Goal: Information Seeking & Learning: Learn about a topic

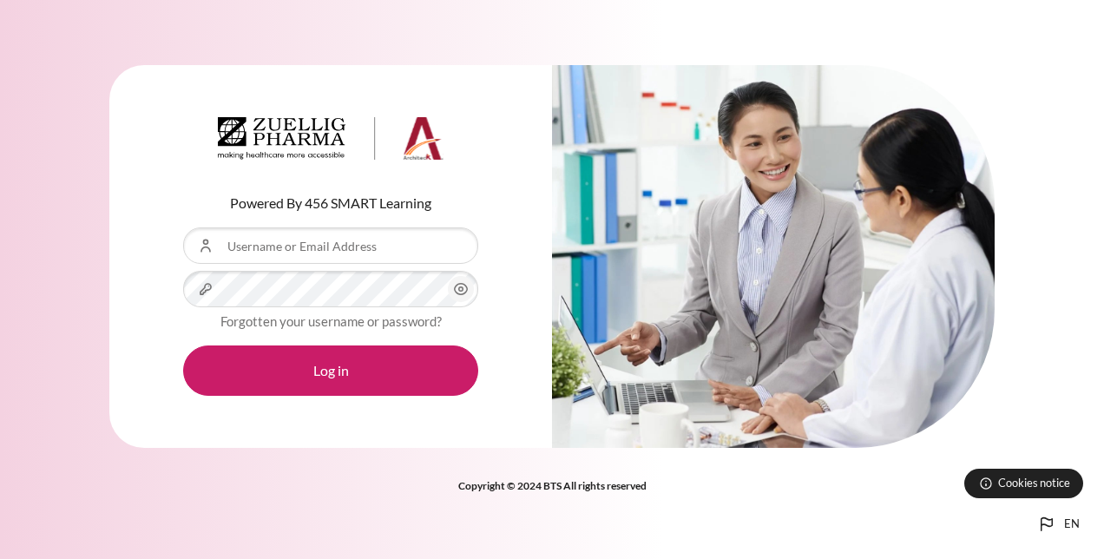
type input "[EMAIL_ADDRESS][DOMAIN_NAME]"
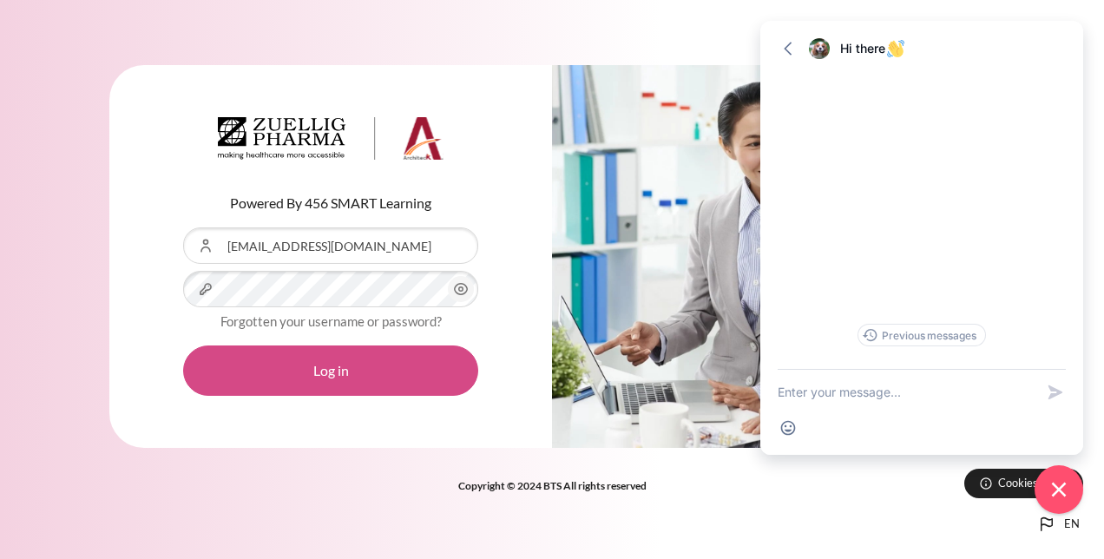
click at [316, 376] on button "Log in" at bounding box center [330, 371] width 295 height 50
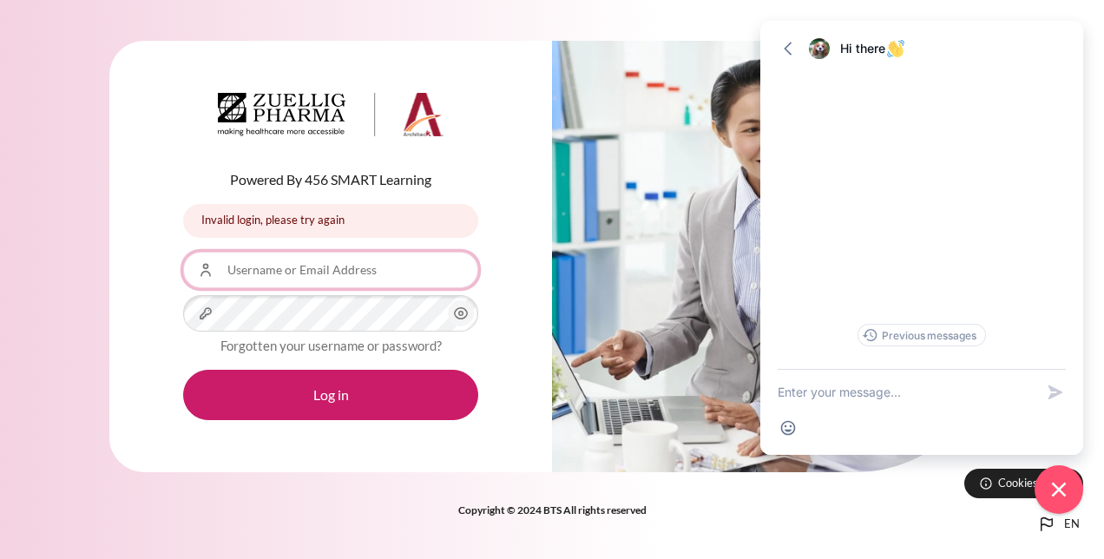
click at [318, 273] on input "Username or Email Address" at bounding box center [330, 270] width 295 height 36
type input "[EMAIL_ADDRESS][DOMAIN_NAME]"
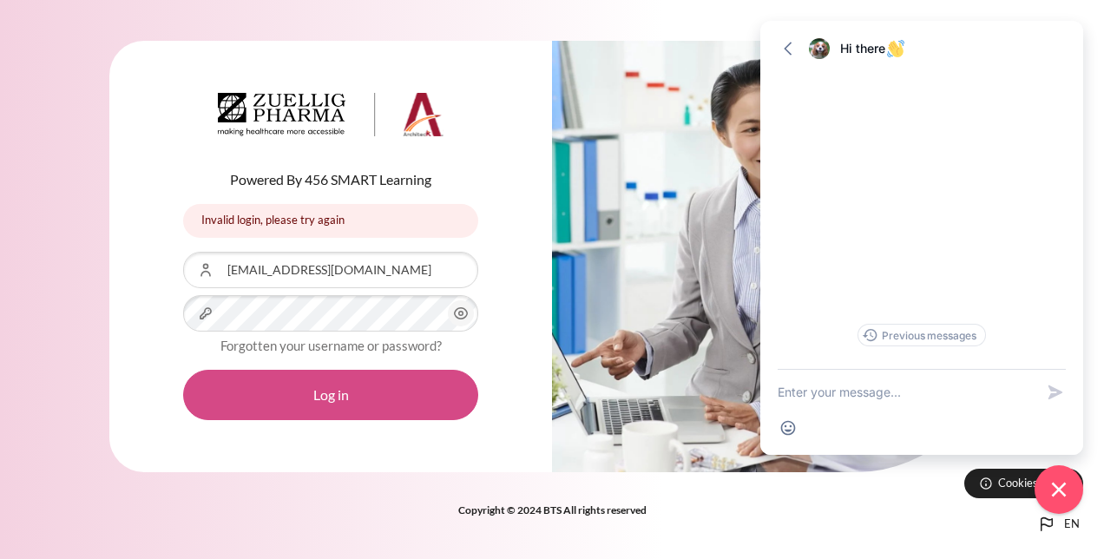
click at [341, 384] on button "Log in" at bounding box center [330, 395] width 295 height 50
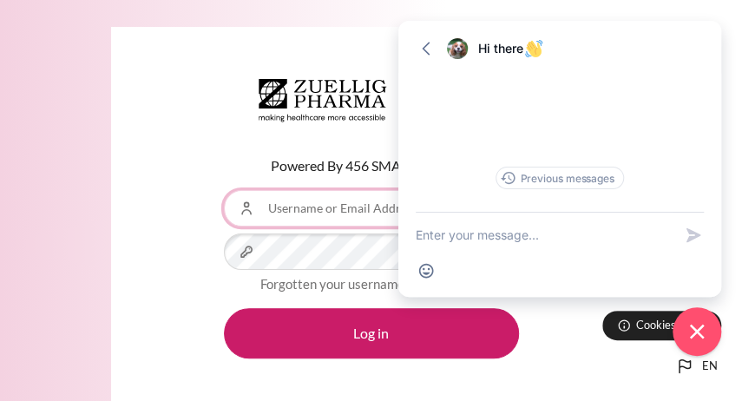
click at [331, 207] on input "Username or Email Address" at bounding box center [371, 208] width 295 height 36
type input "[EMAIL_ADDRESS][DOMAIN_NAME]"
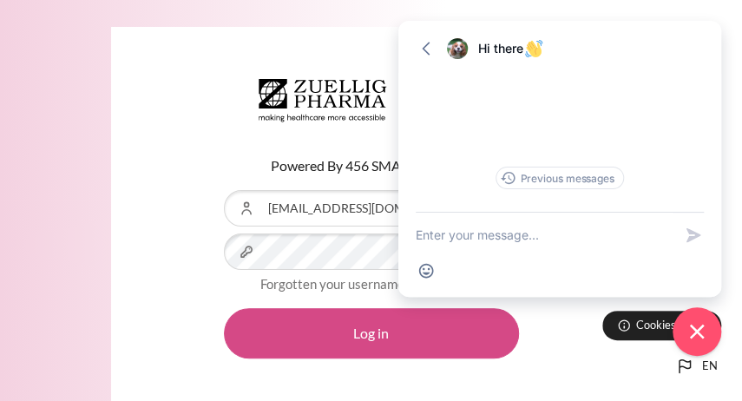
click at [369, 340] on button "Log in" at bounding box center [371, 333] width 295 height 50
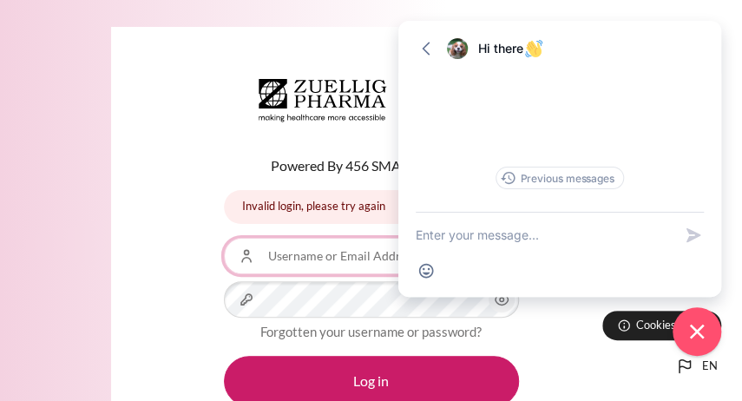
click at [293, 262] on input "Username or Email Address" at bounding box center [371, 256] width 295 height 36
type input "[EMAIL_ADDRESS][DOMAIN_NAME]"
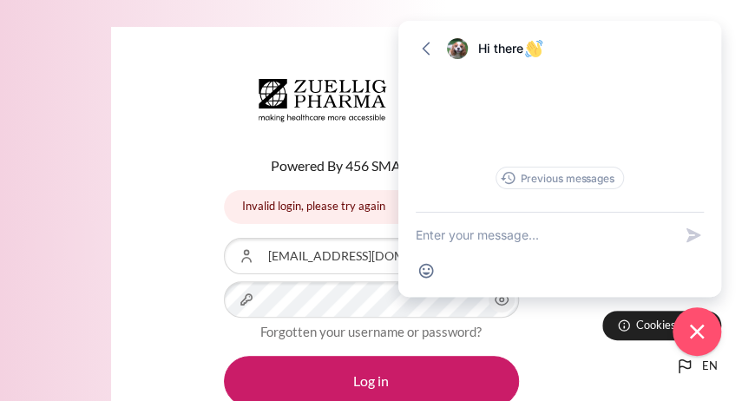
click at [502, 306] on icon "Content" at bounding box center [501, 299] width 21 height 21
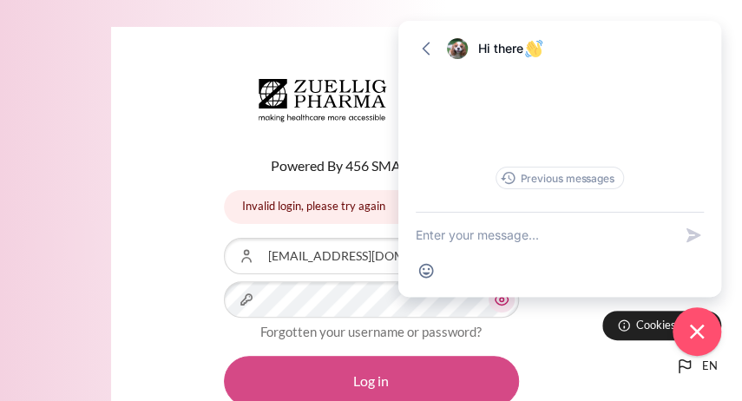
click at [455, 371] on button "Log in" at bounding box center [371, 381] width 295 height 50
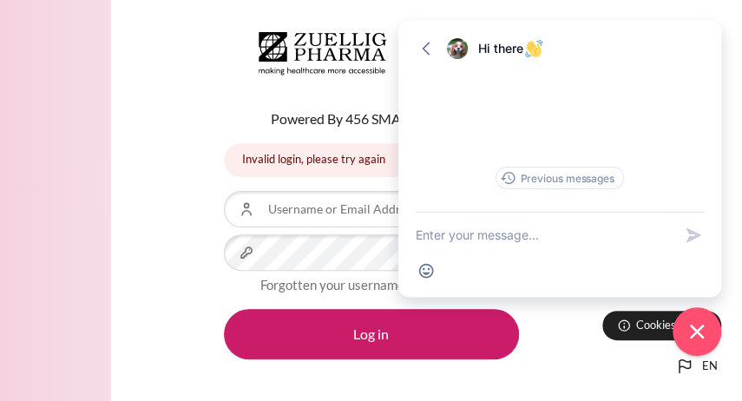
scroll to position [87, 0]
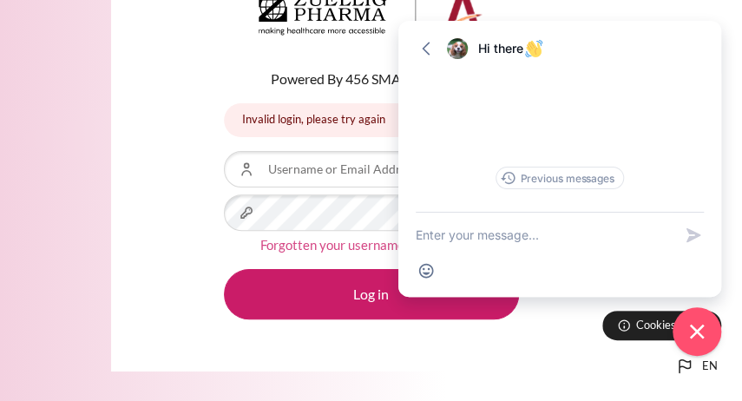
click at [335, 246] on link "Forgotten your username or password?" at bounding box center [370, 245] width 221 height 16
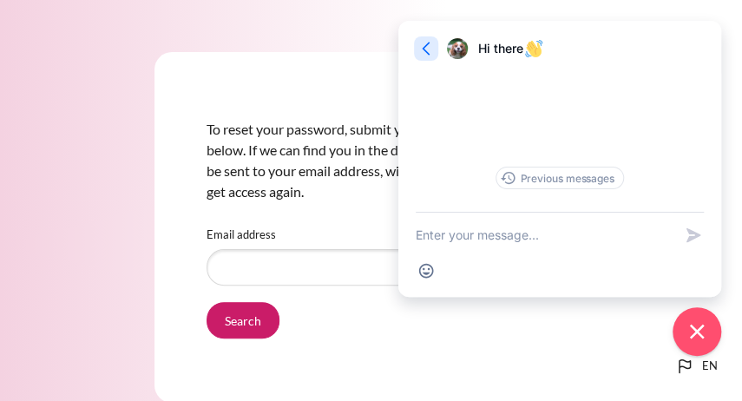
click at [427, 49] on icon "button" at bounding box center [426, 48] width 17 height 17
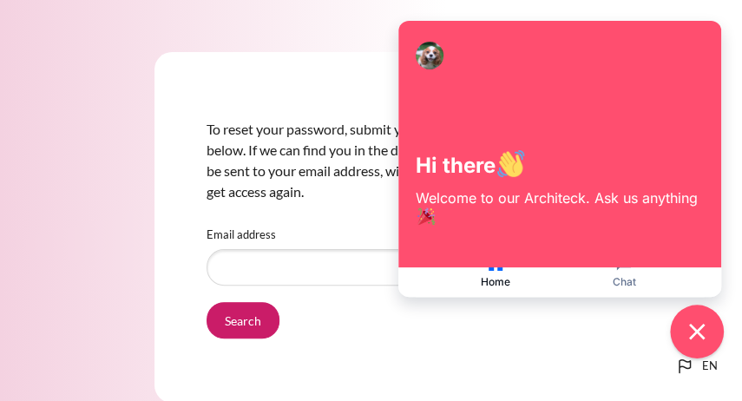
click at [701, 328] on icon "Close chat widget" at bounding box center [697, 332] width 16 height 16
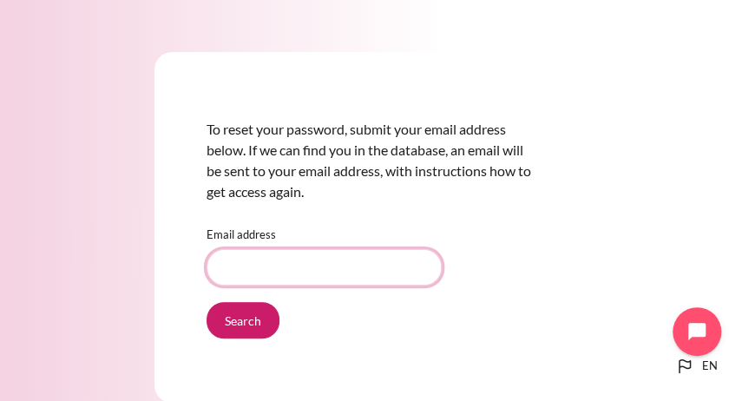
click at [337, 265] on input "Email address" at bounding box center [324, 267] width 235 height 36
type input "[EMAIL_ADDRESS][DOMAIN_NAME]"
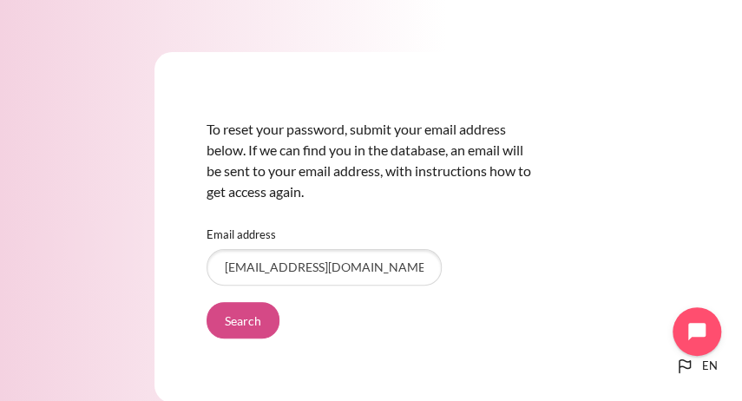
click at [251, 326] on input "Search" at bounding box center [243, 320] width 73 height 36
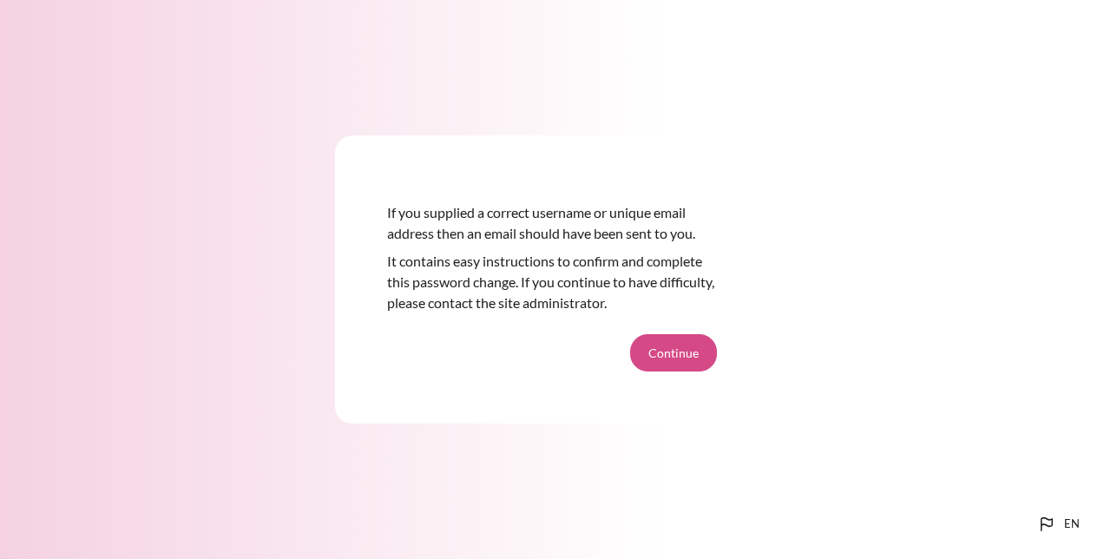
click at [672, 360] on button "Continue" at bounding box center [673, 352] width 87 height 36
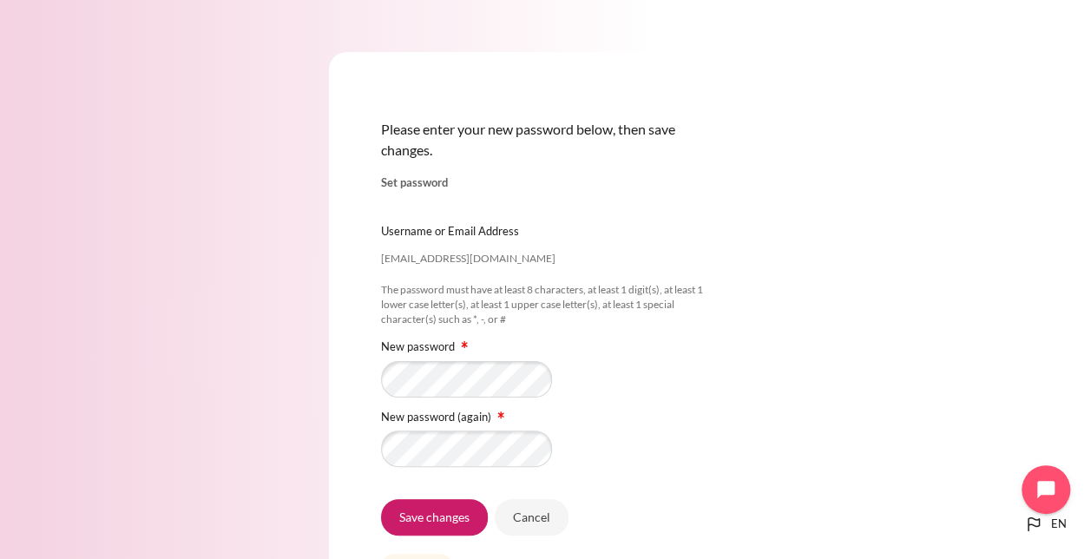
click at [833, 361] on div "Please enter your new password below, then save changes. Set password xyao@zuel…" at bounding box center [545, 344] width 1091 height 688
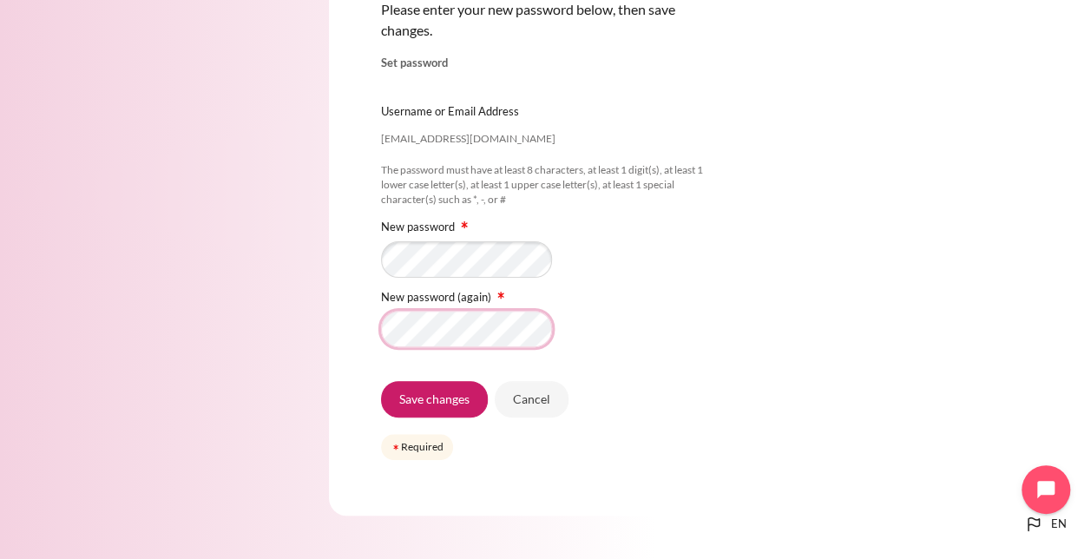
scroll to position [128, 0]
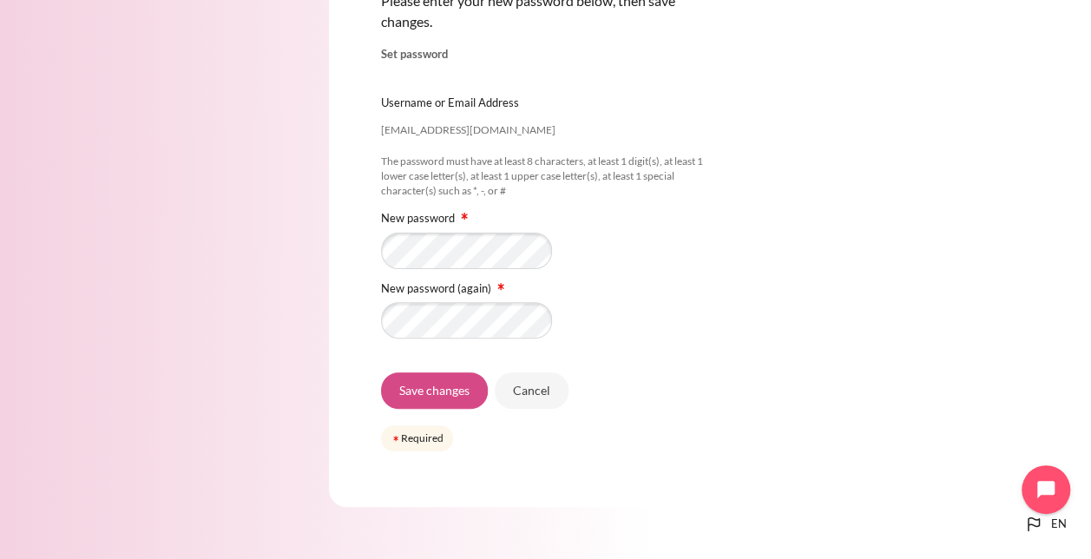
click at [450, 396] on input "Save changes" at bounding box center [434, 390] width 107 height 36
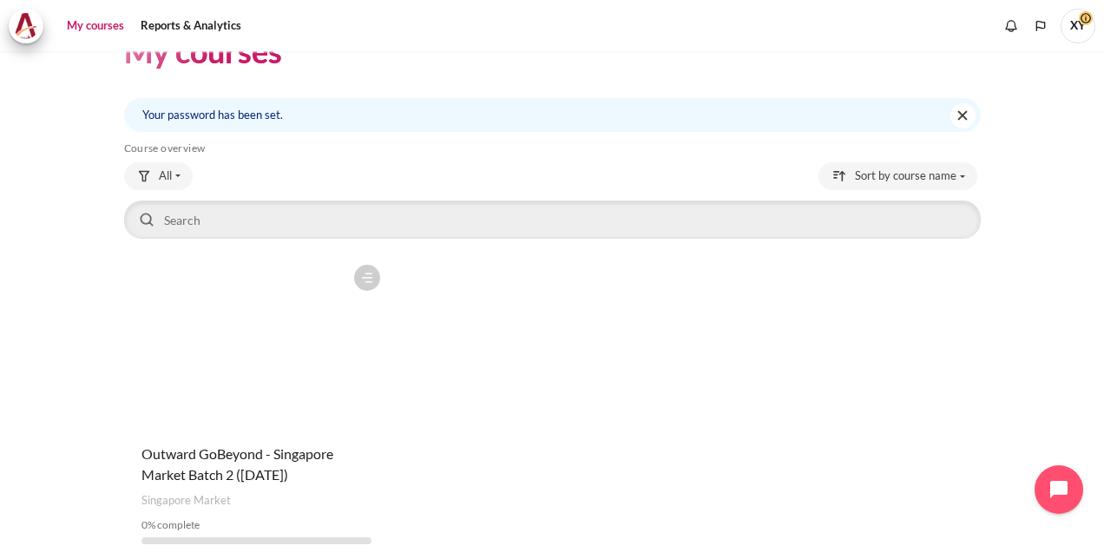
scroll to position [116, 0]
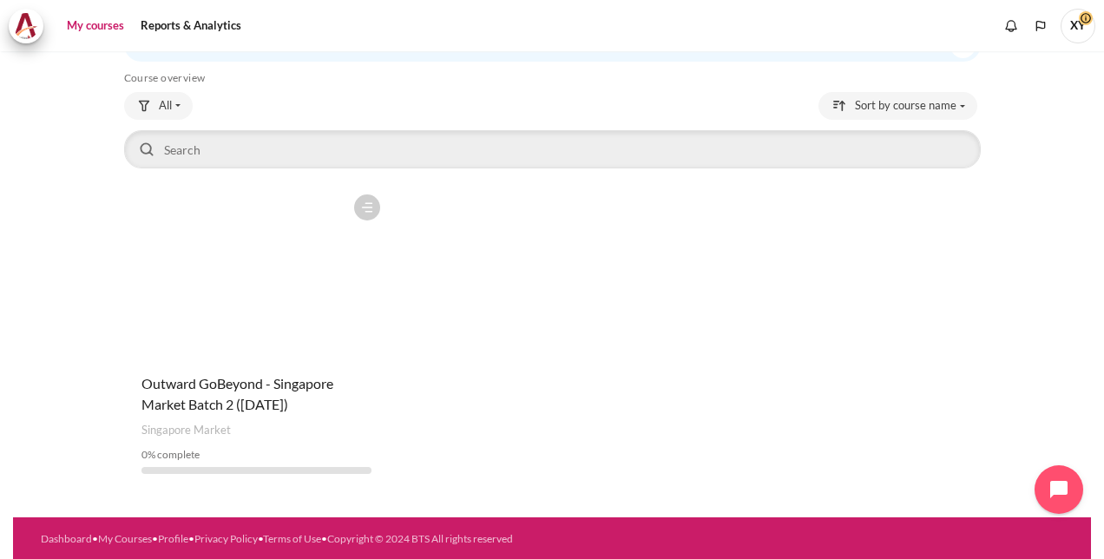
click at [273, 281] on figure "Content" at bounding box center [256, 273] width 265 height 174
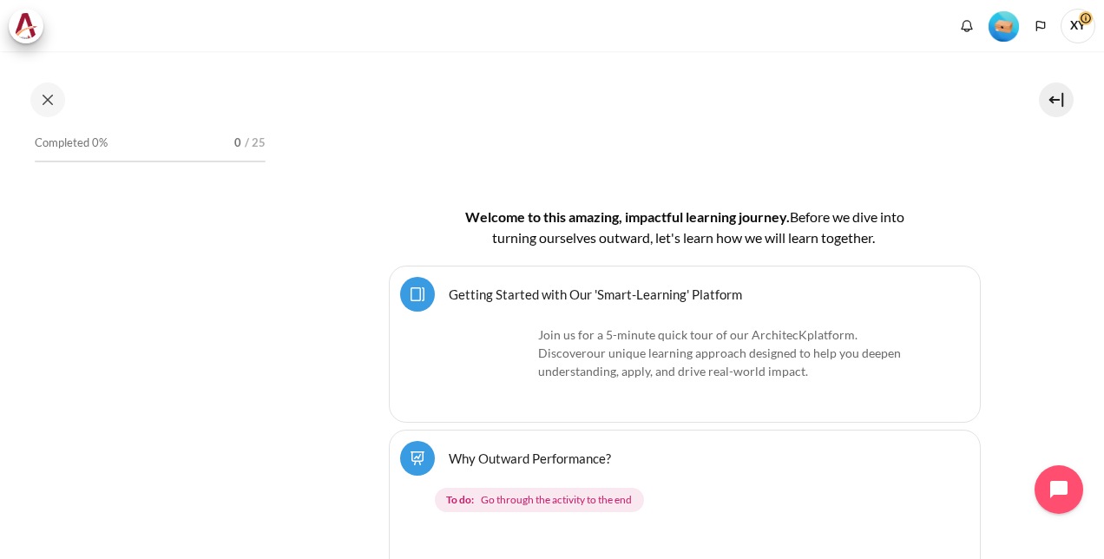
scroll to position [260, 0]
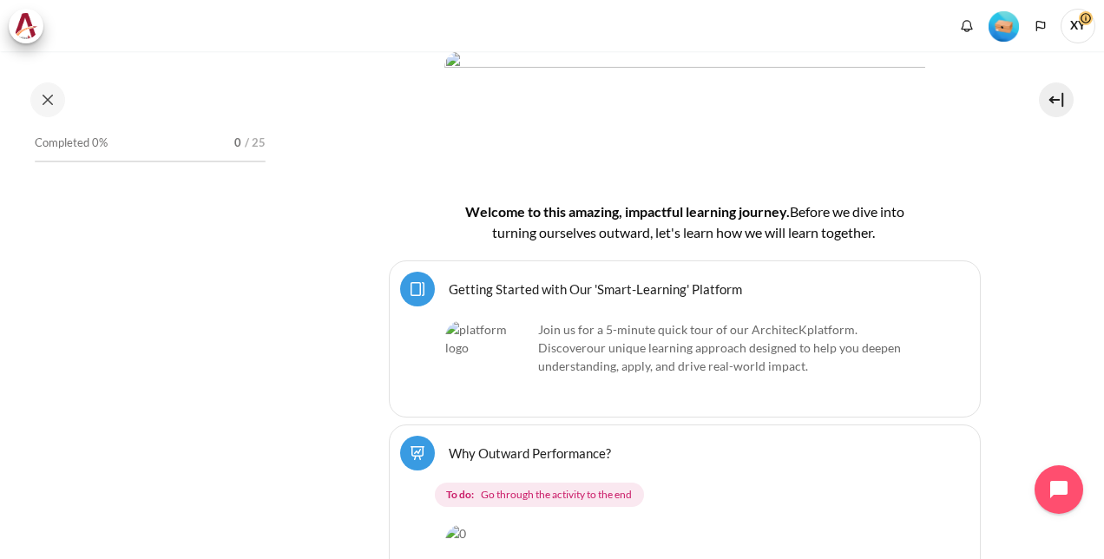
click at [649, 285] on link "Getting Started with Our 'Smart-Learning' Platform Page" at bounding box center [595, 288] width 293 height 16
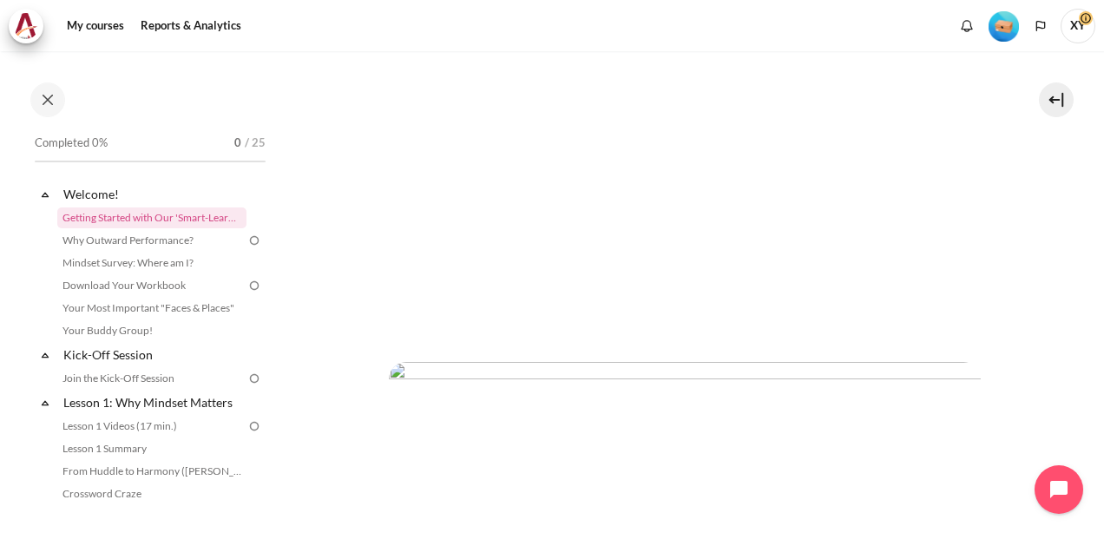
scroll to position [347, 0]
click at [1068, 104] on button at bounding box center [1056, 99] width 35 height 35
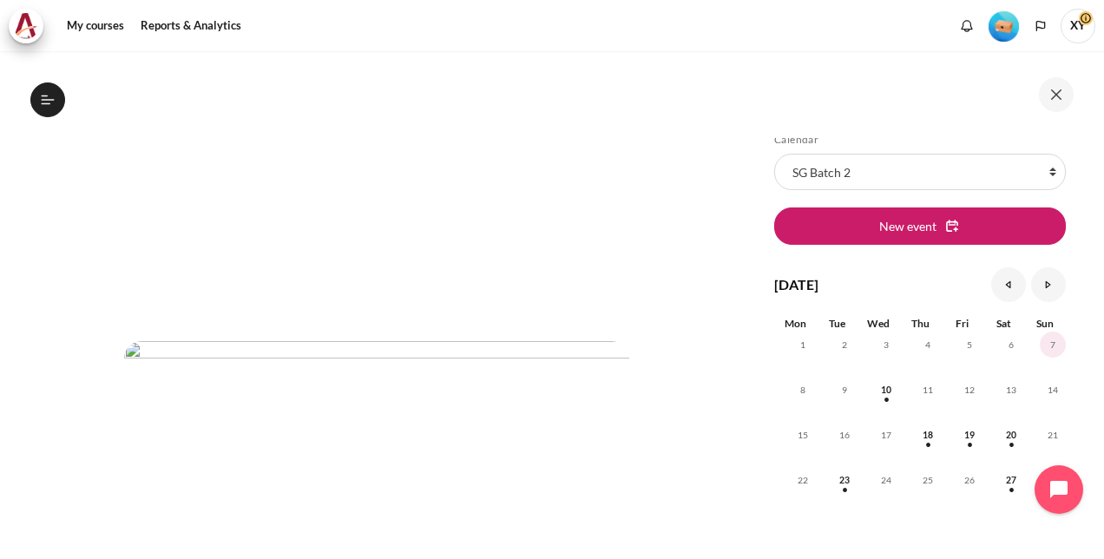
scroll to position [0, 0]
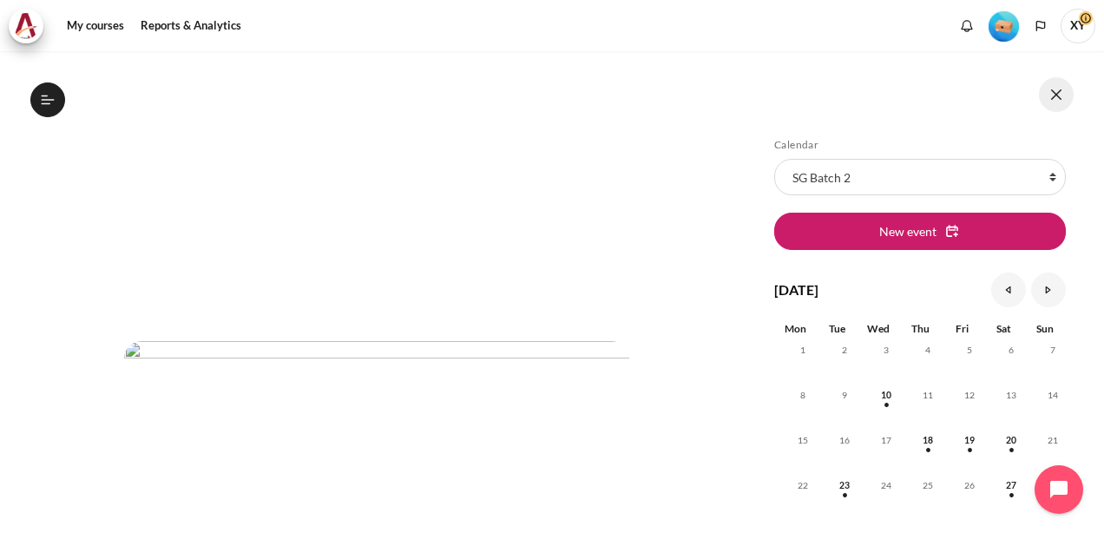
click at [1057, 87] on button at bounding box center [1056, 94] width 35 height 35
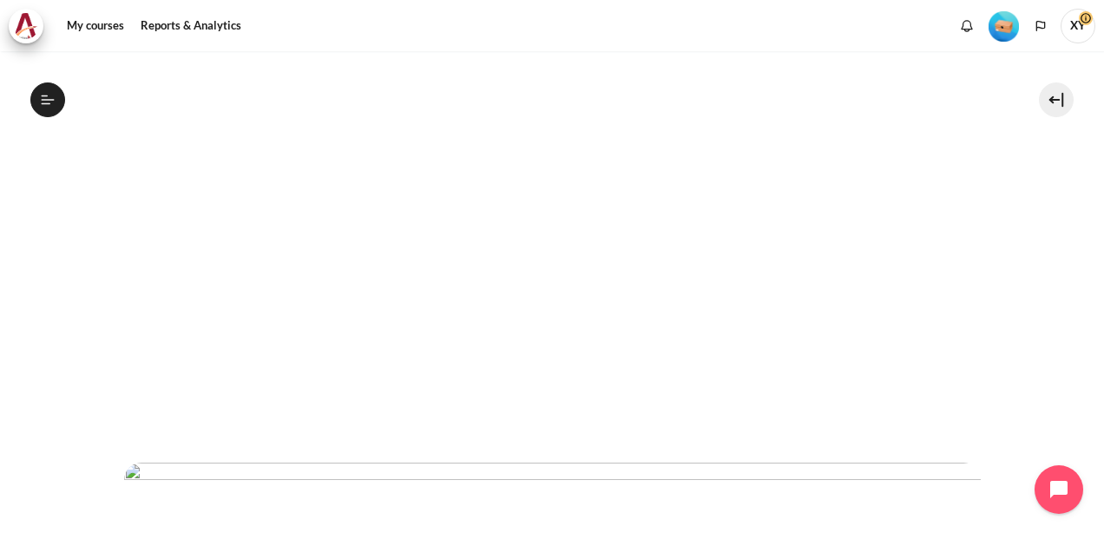
scroll to position [347, 0]
click at [1057, 92] on button at bounding box center [1056, 99] width 35 height 35
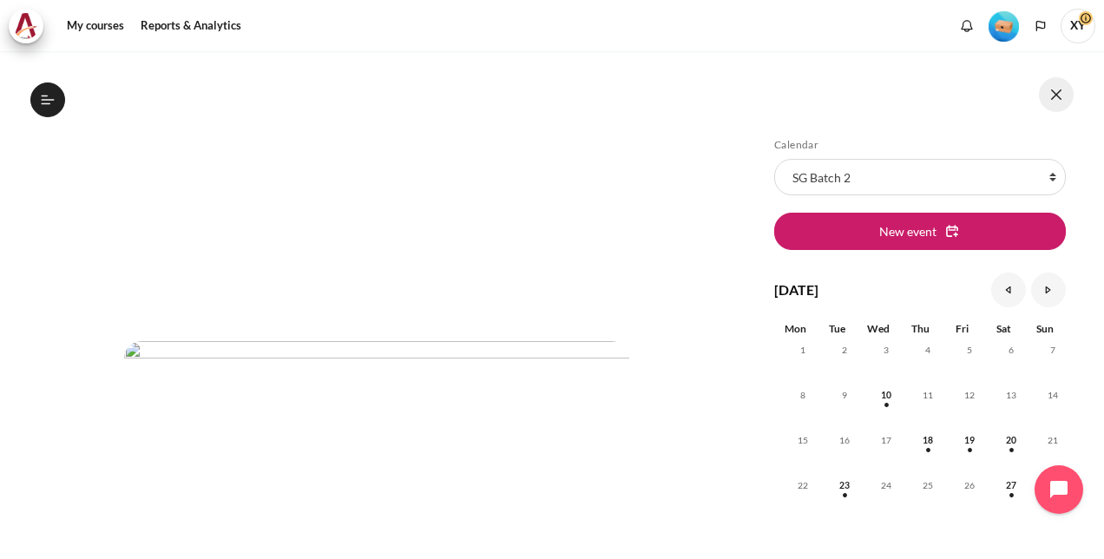
click at [1057, 92] on button at bounding box center [1056, 94] width 35 height 35
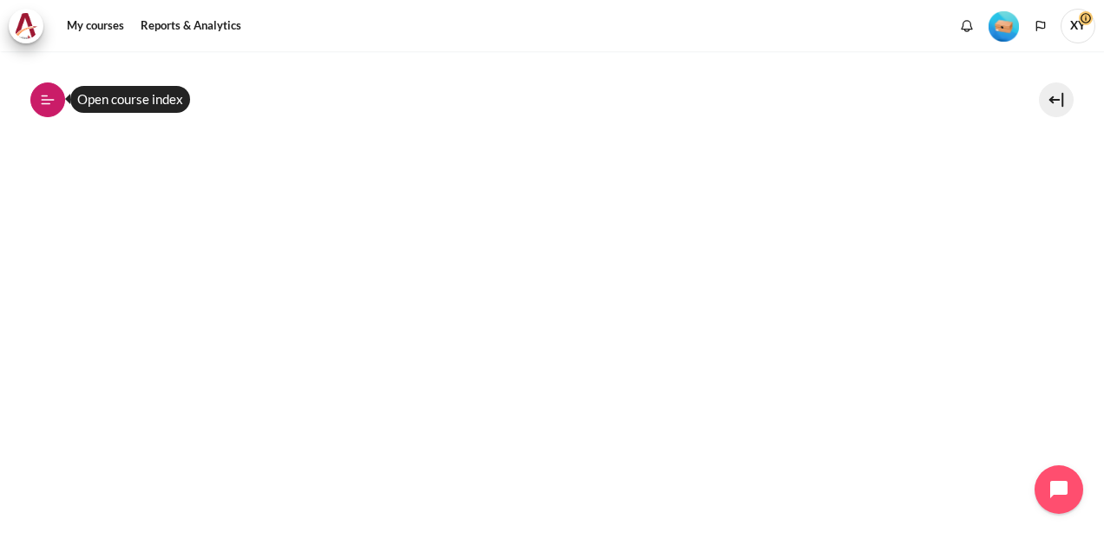
click at [59, 98] on button "Open course index" at bounding box center [47, 99] width 35 height 35
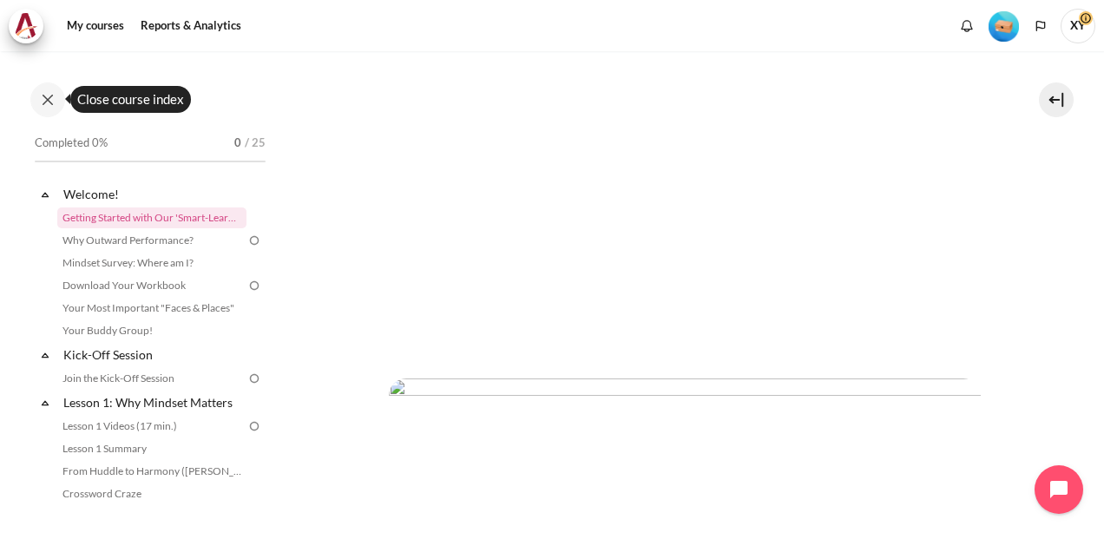
scroll to position [260, 0]
click at [125, 234] on link "Why Outward Performance?" at bounding box center [151, 240] width 189 height 21
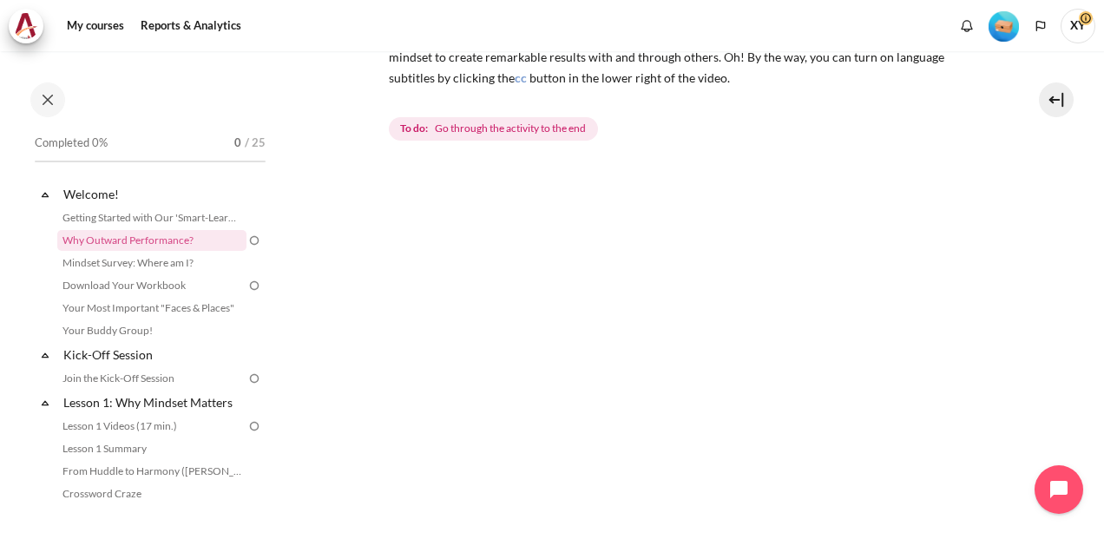
scroll to position [510, 0]
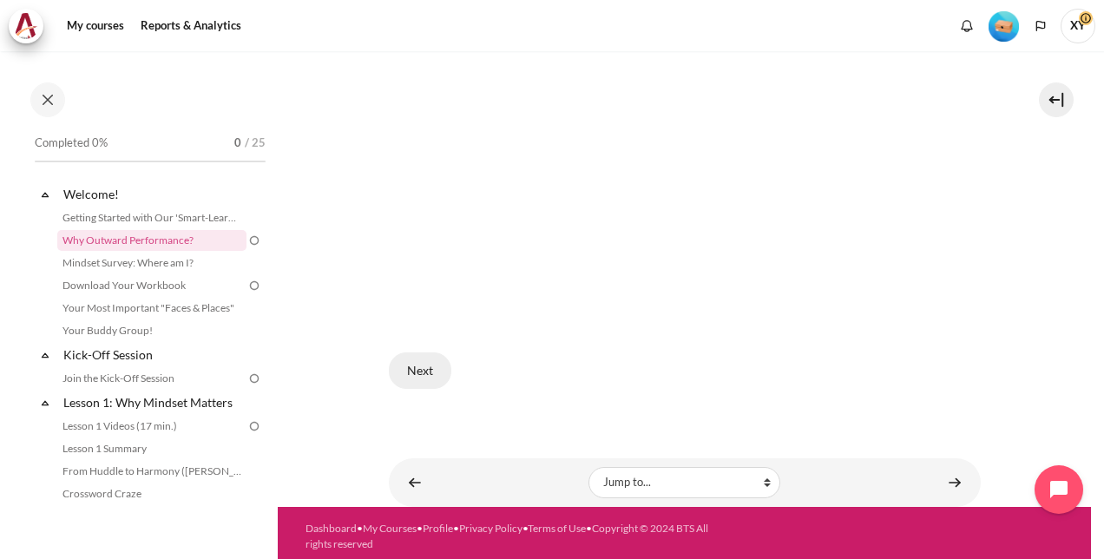
click at [413, 362] on button "Next" at bounding box center [420, 370] width 63 height 36
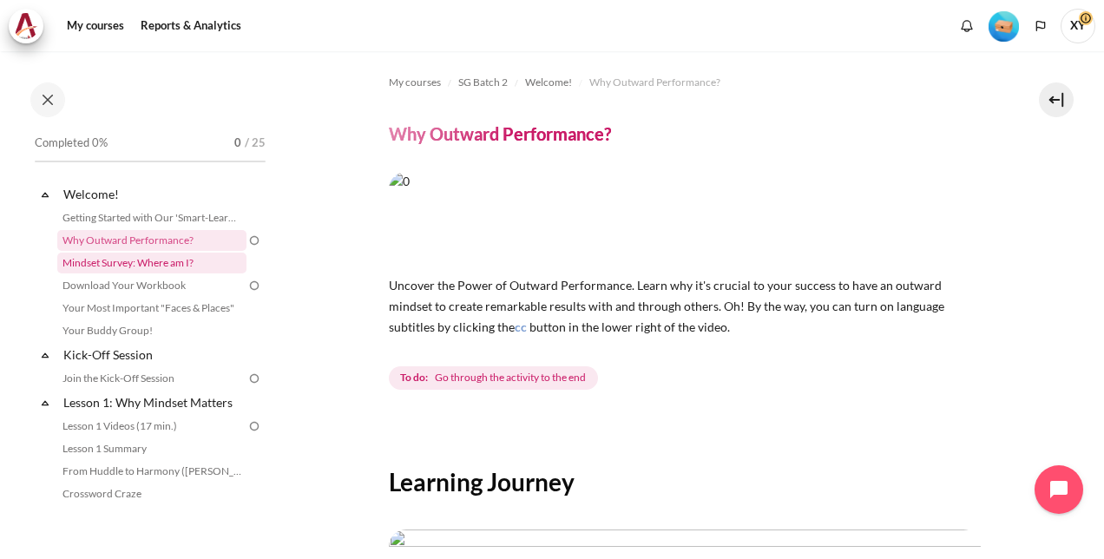
click at [130, 260] on link "Mindset Survey: Where am I?" at bounding box center [151, 263] width 189 height 21
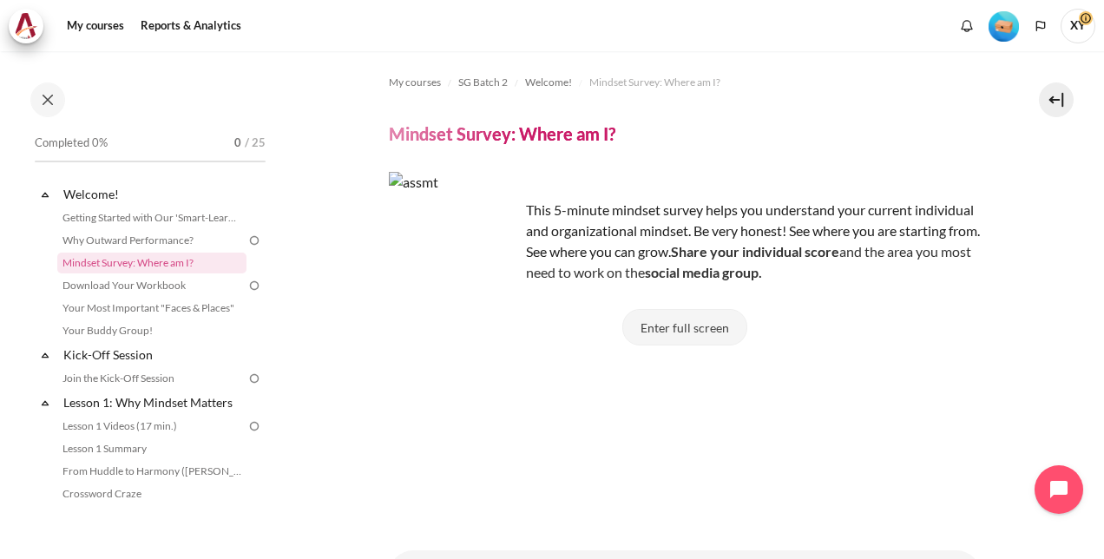
click at [702, 326] on button "Enter full screen" at bounding box center [684, 327] width 125 height 36
click at [683, 324] on button "Enter full screen" at bounding box center [684, 327] width 125 height 36
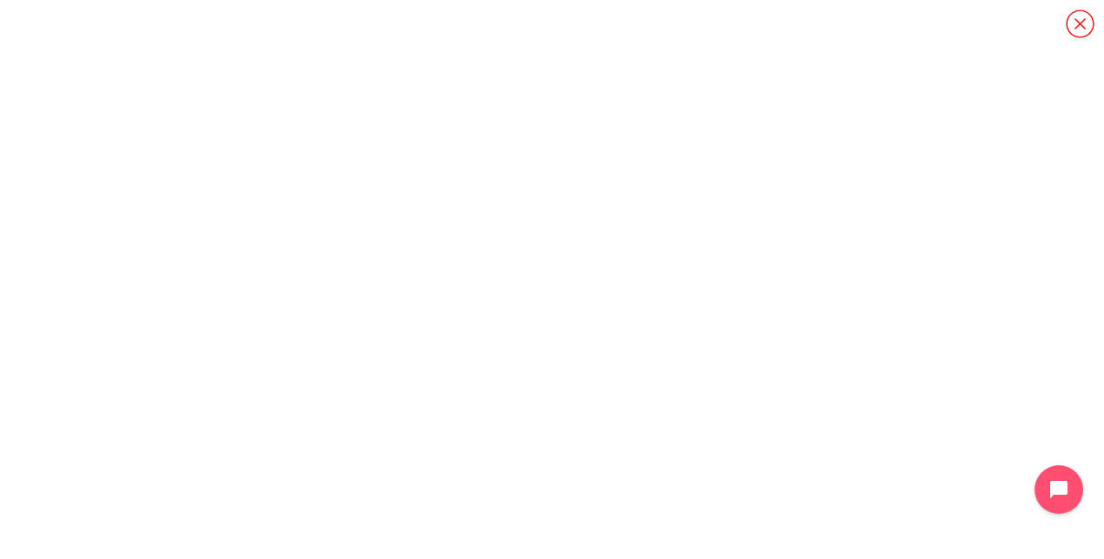
click at [1076, 21] on icon "Content" at bounding box center [1080, 24] width 30 height 30
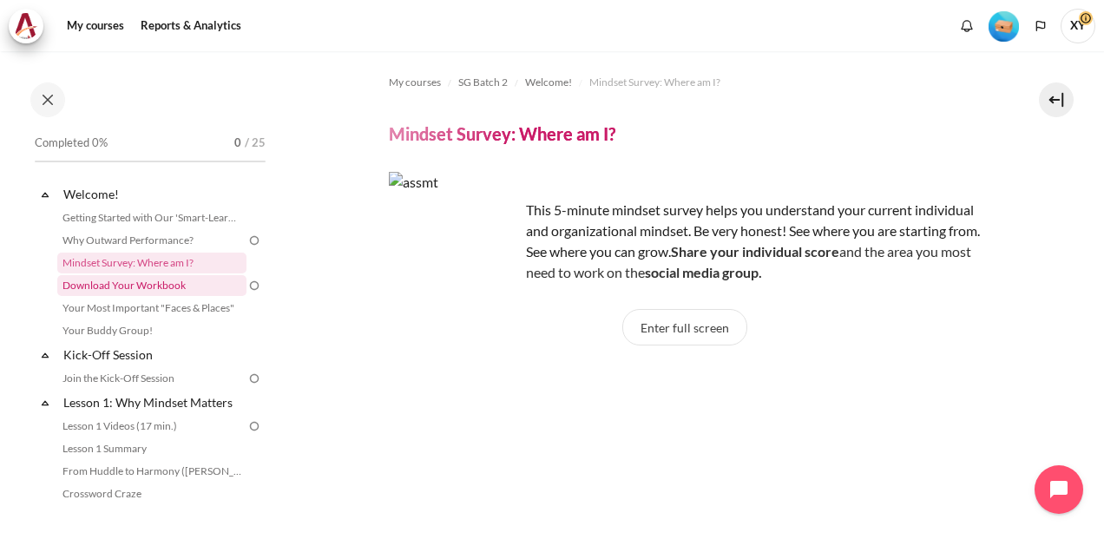
click at [187, 280] on link "Download Your Workbook" at bounding box center [151, 285] width 189 height 21
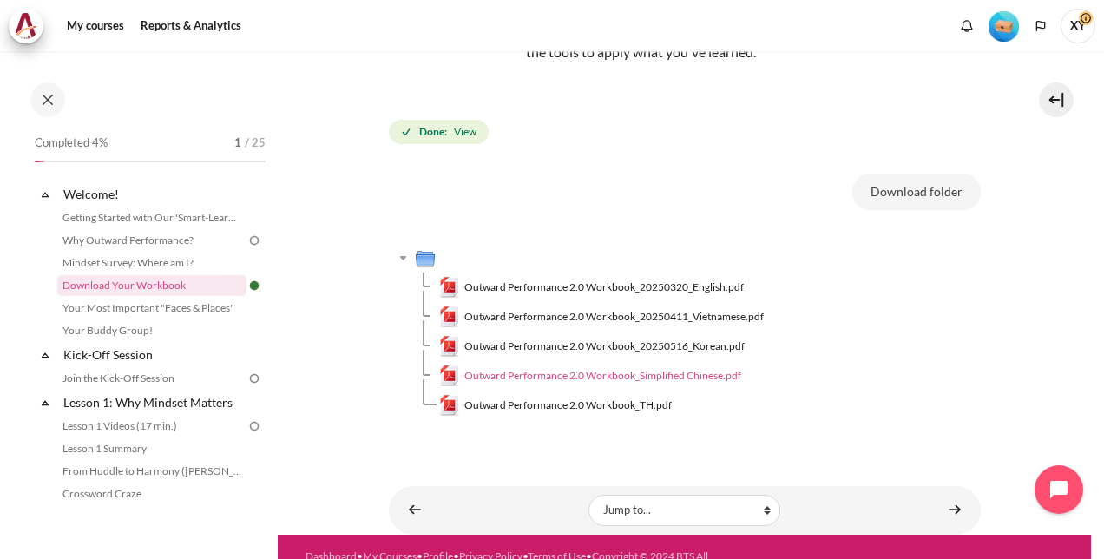
scroll to position [233, 0]
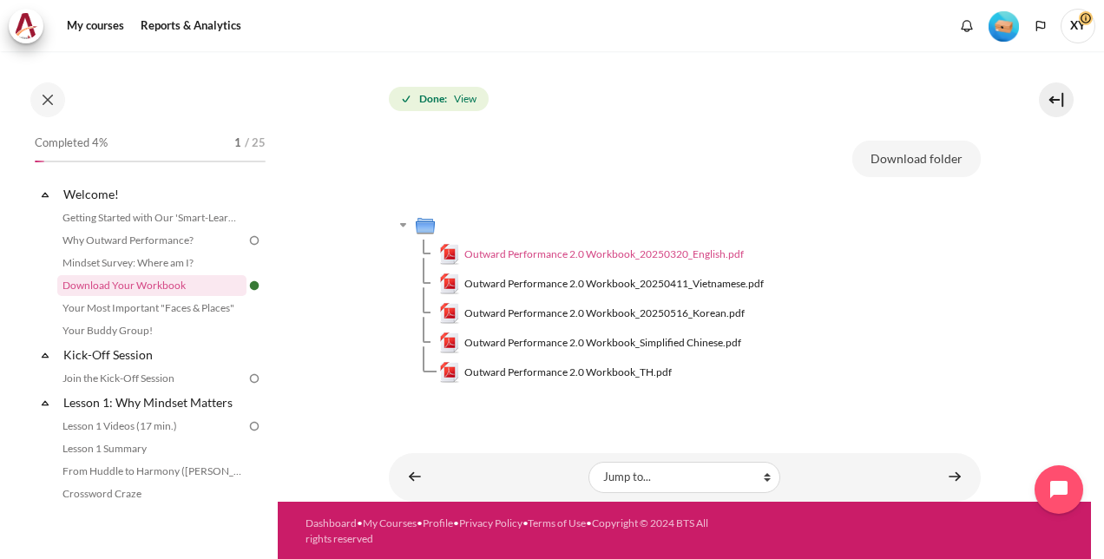
click at [629, 252] on span "Outward Performance 2.0 Workbook_20250320_English.pdf" at bounding box center [604, 255] width 280 height 16
click at [133, 306] on link "Your Most Important "Faces & Places"" at bounding box center [151, 308] width 189 height 21
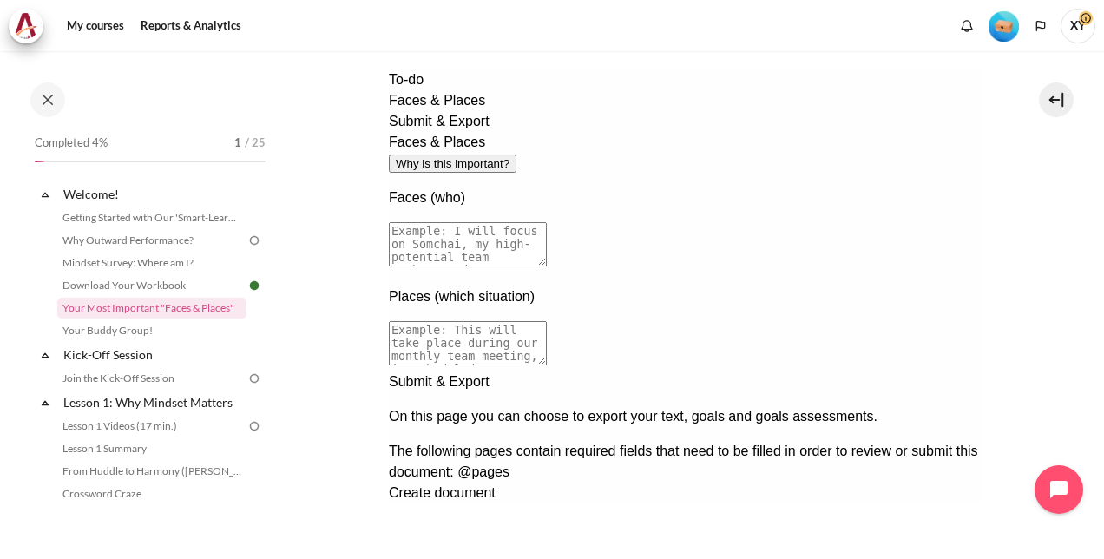
scroll to position [174, 0]
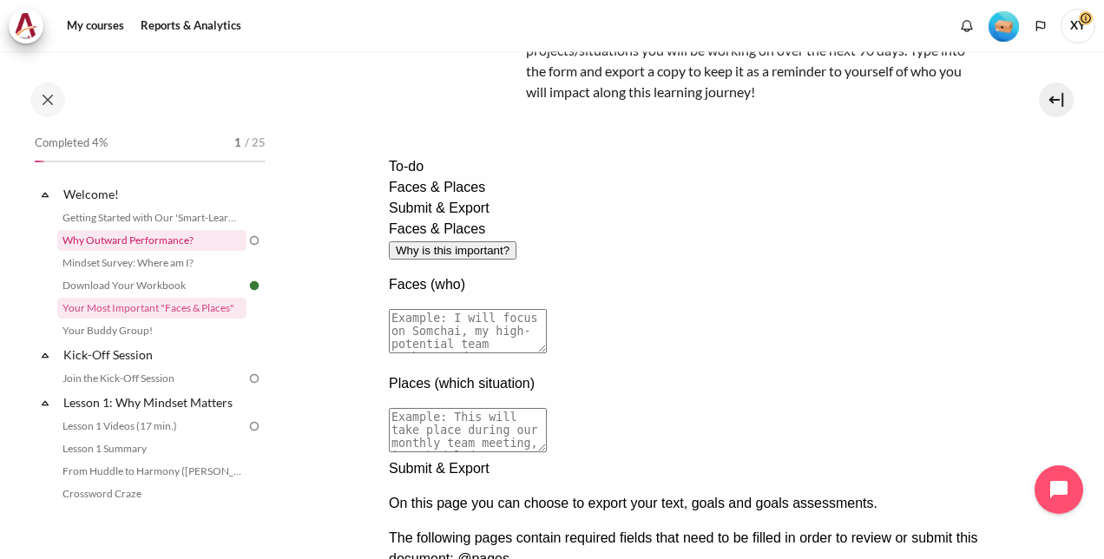
click at [191, 240] on link "Why Outward Performance?" at bounding box center [151, 240] width 189 height 21
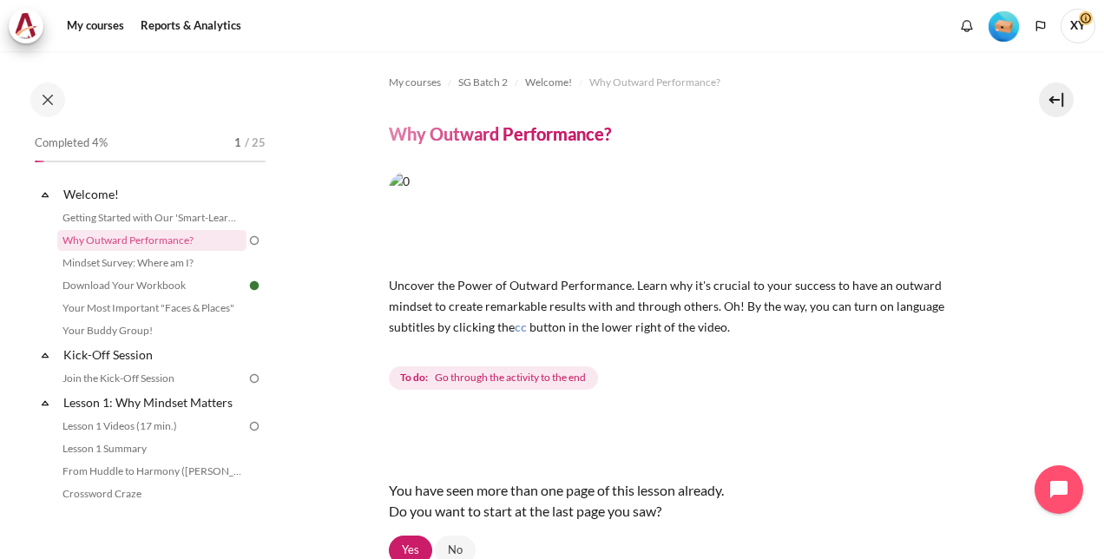
click at [549, 381] on span "Go through the activity to the end" at bounding box center [510, 378] width 151 height 16
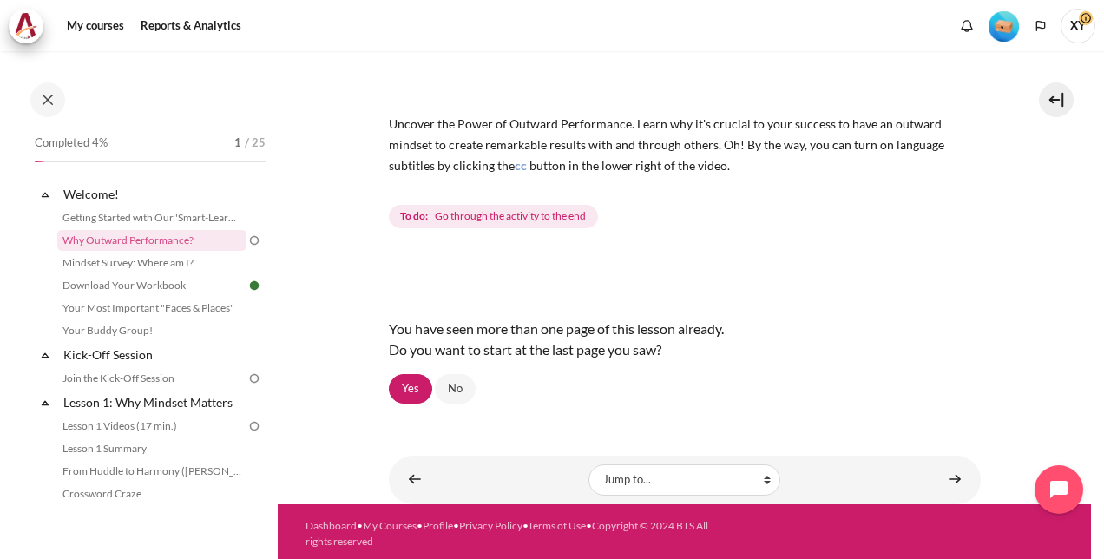
scroll to position [163, 0]
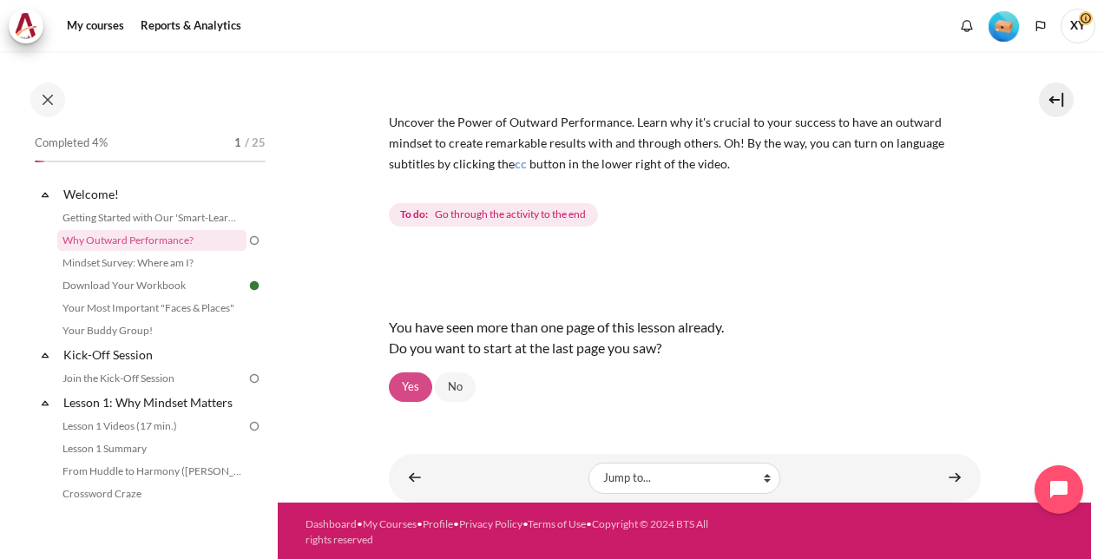
click at [413, 390] on link "Yes" at bounding box center [410, 387] width 43 height 30
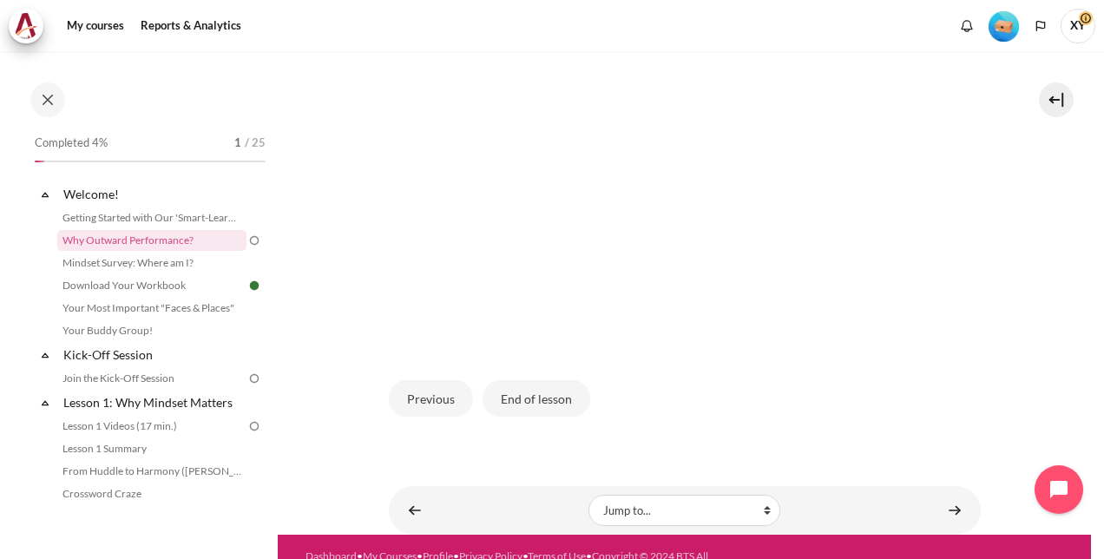
scroll to position [521, 0]
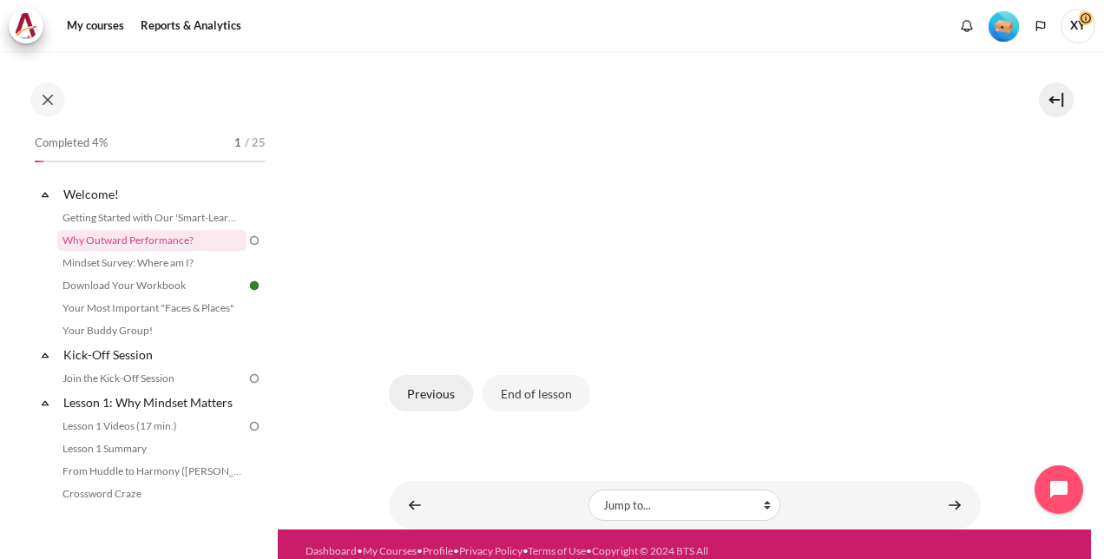
click at [451, 392] on button "Previous" at bounding box center [431, 393] width 84 height 36
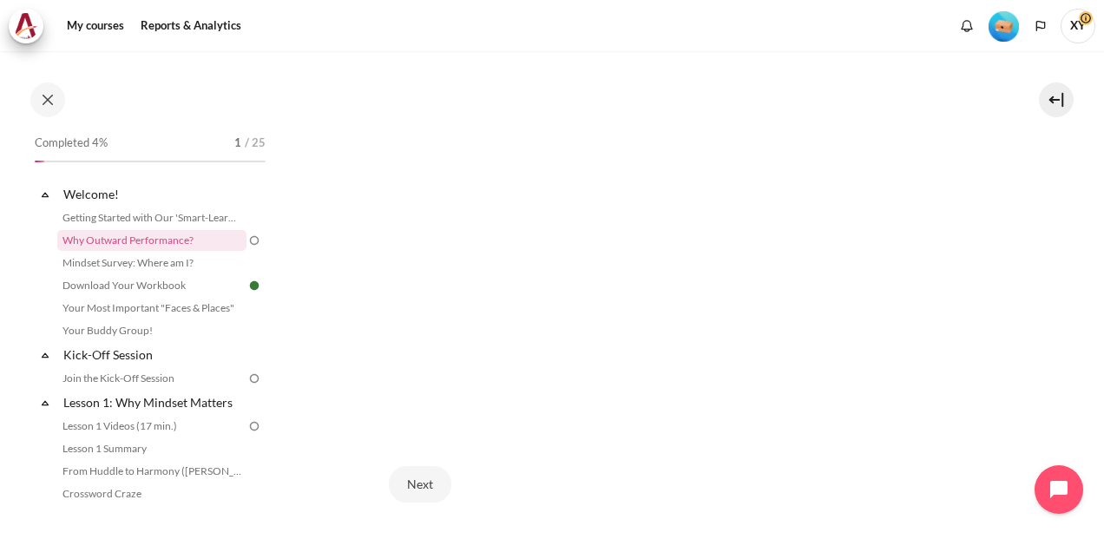
scroll to position [423, 0]
click at [422, 448] on button "Next" at bounding box center [420, 457] width 63 height 36
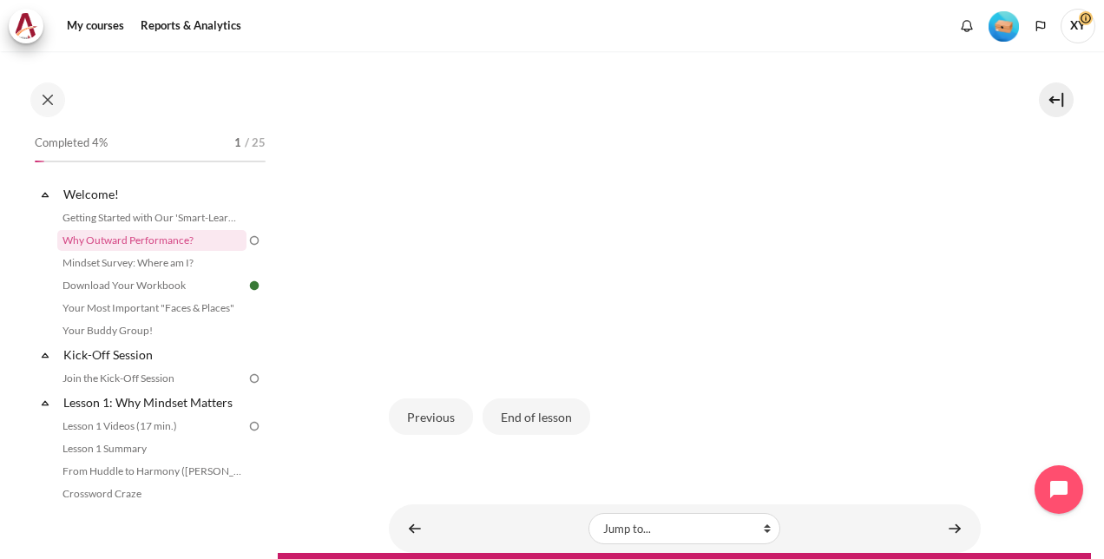
scroll to position [521, 0]
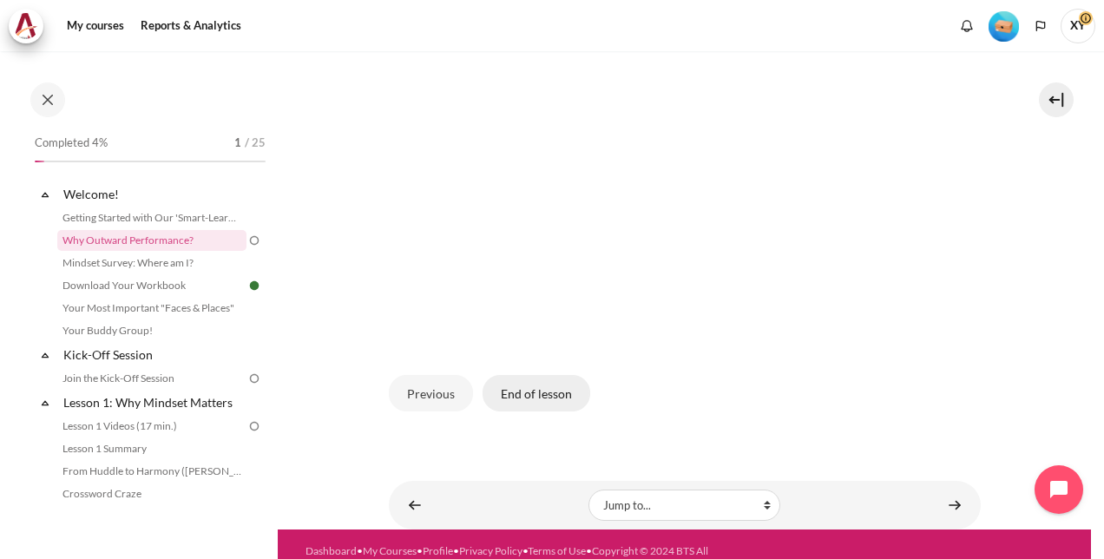
click at [543, 398] on button "End of lesson" at bounding box center [537, 393] width 108 height 36
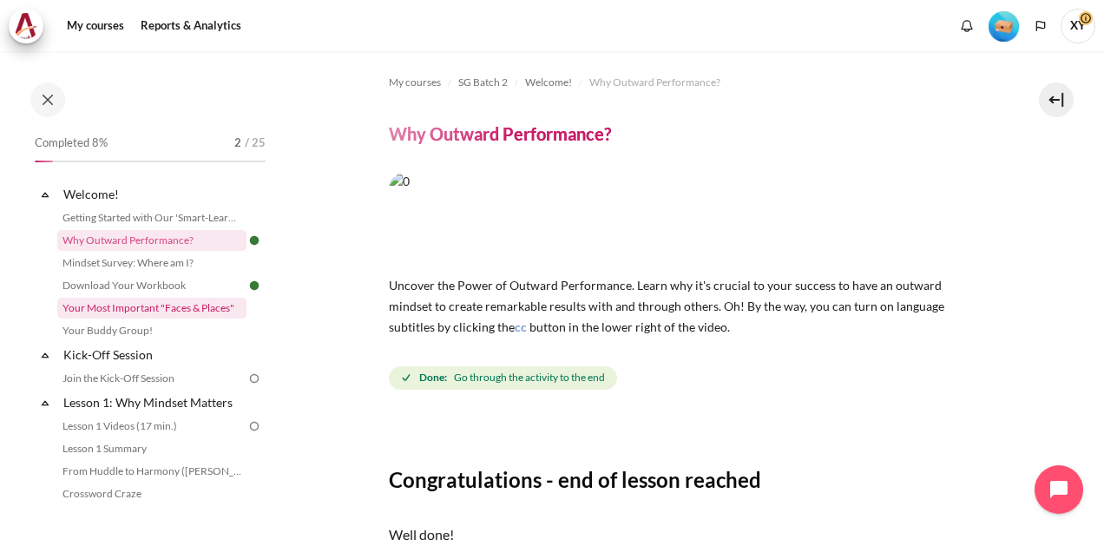
click at [179, 311] on link "Your Most Important "Faces & Places"" at bounding box center [151, 308] width 189 height 21
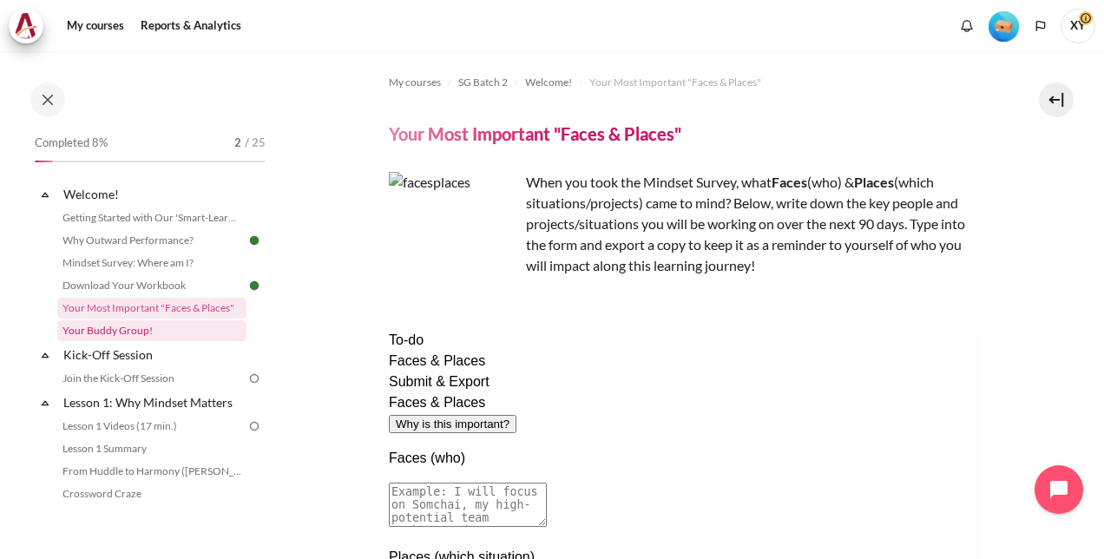
click at [108, 328] on link "Your Buddy Group!" at bounding box center [151, 330] width 189 height 21
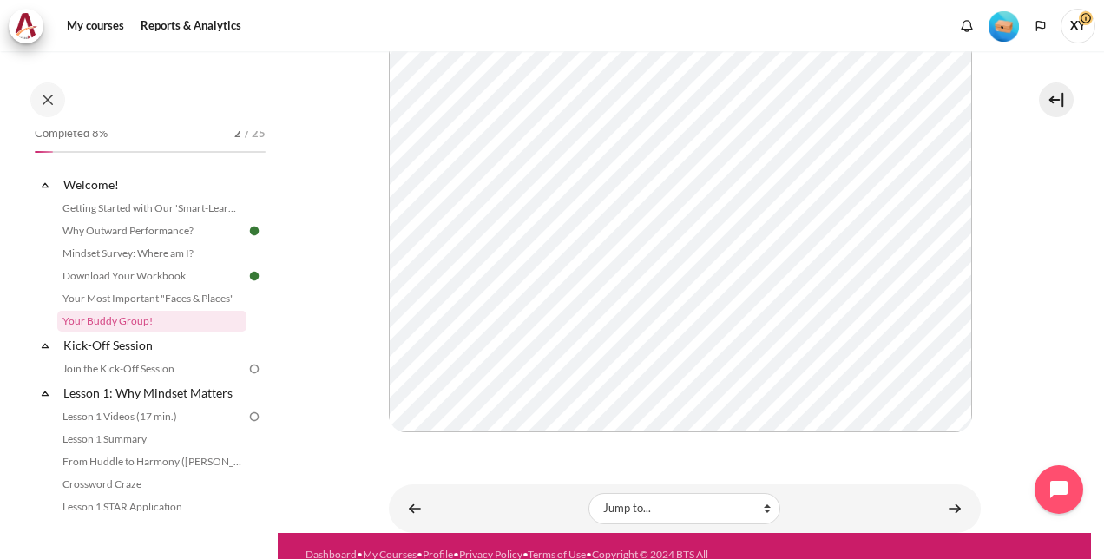
scroll to position [429, 0]
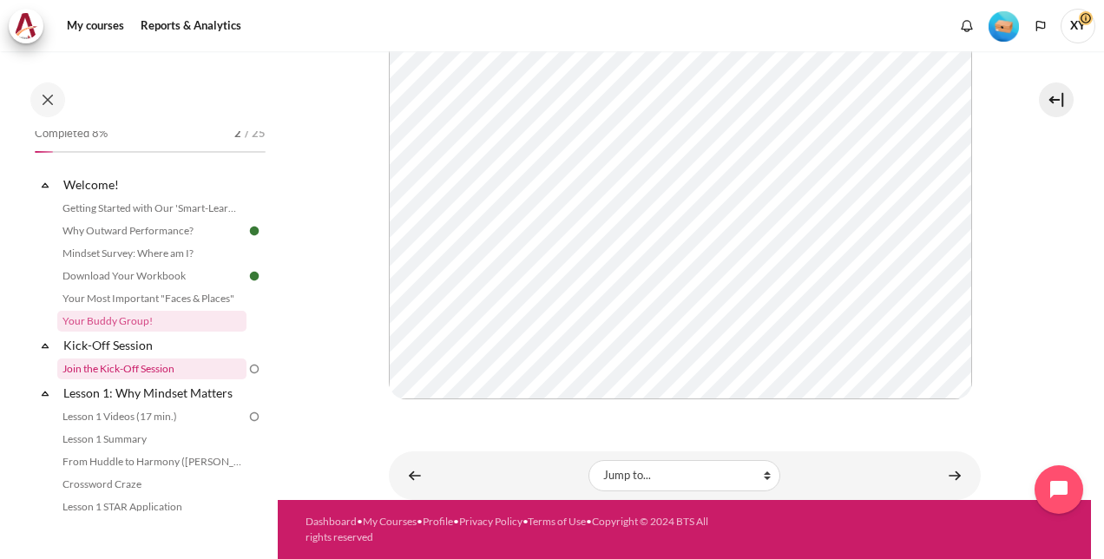
click at [155, 366] on link "Join the Kick-Off Session" at bounding box center [151, 369] width 189 height 21
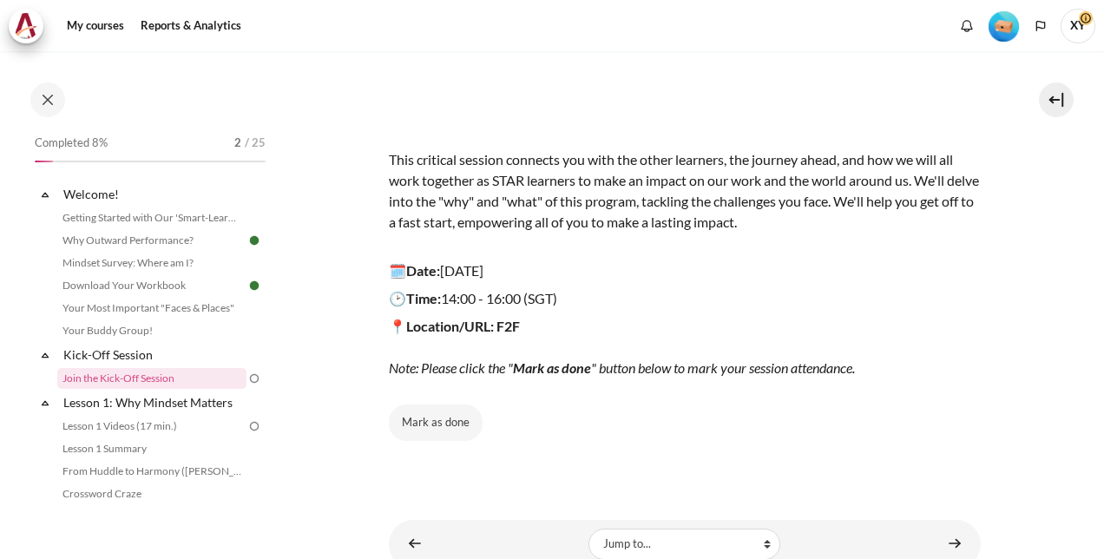
scroll to position [212, 0]
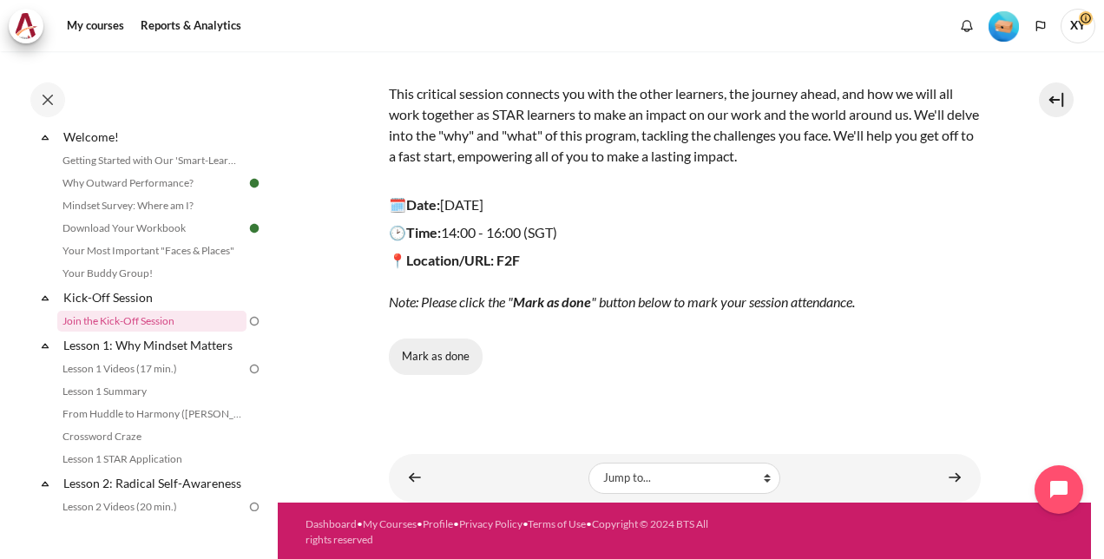
click at [456, 353] on button "Mark as done" at bounding box center [436, 357] width 94 height 36
click at [443, 353] on span "Done" at bounding box center [435, 356] width 27 height 17
click at [448, 361] on button "Mark as done" at bounding box center [436, 357] width 94 height 36
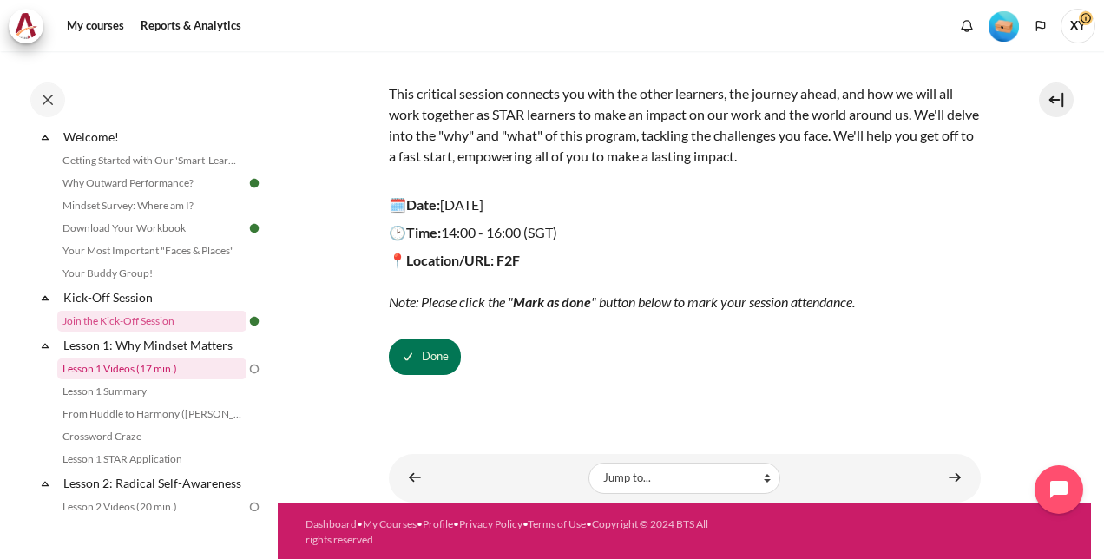
click at [175, 367] on link "Lesson 1 Videos (17 min.)" at bounding box center [151, 369] width 189 height 21
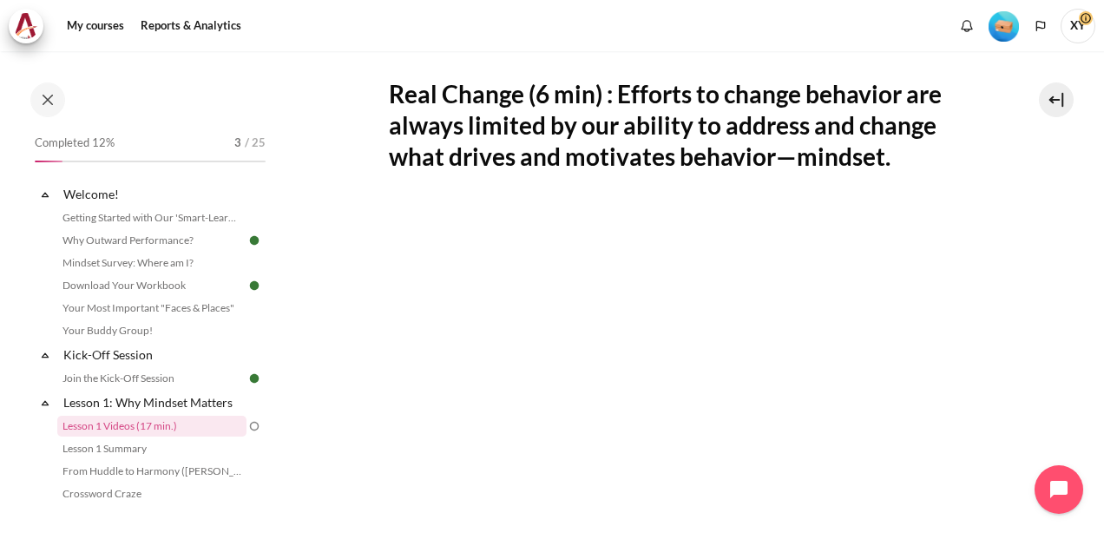
scroll to position [347, 0]
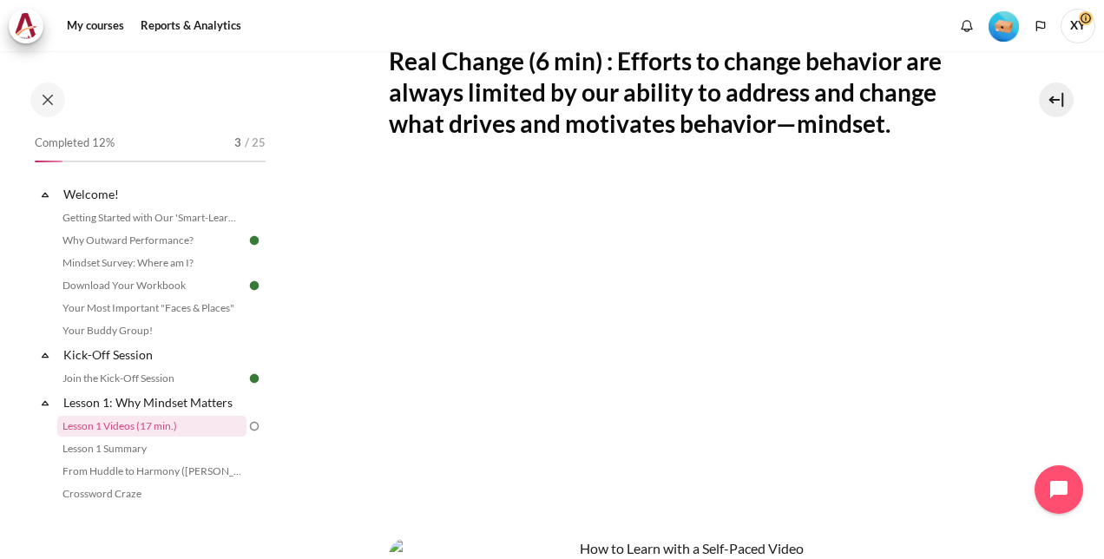
click at [1007, 143] on section "My courses SG Batch 2 Lesson 1: Why Mindset Matters Lesson 1 Videos (17 min.) L…" at bounding box center [684, 316] width 813 height 1224
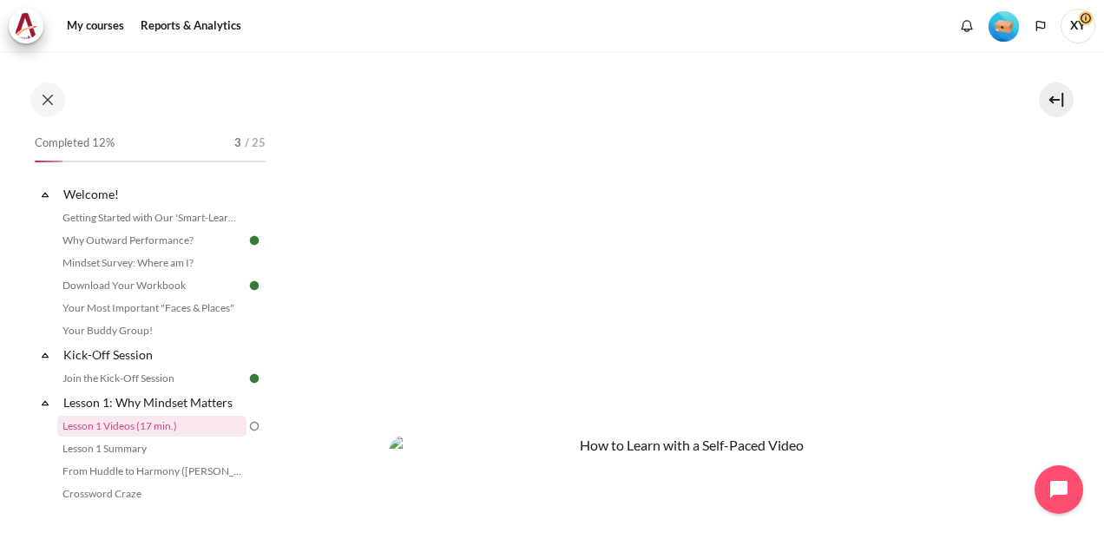
scroll to position [434, 0]
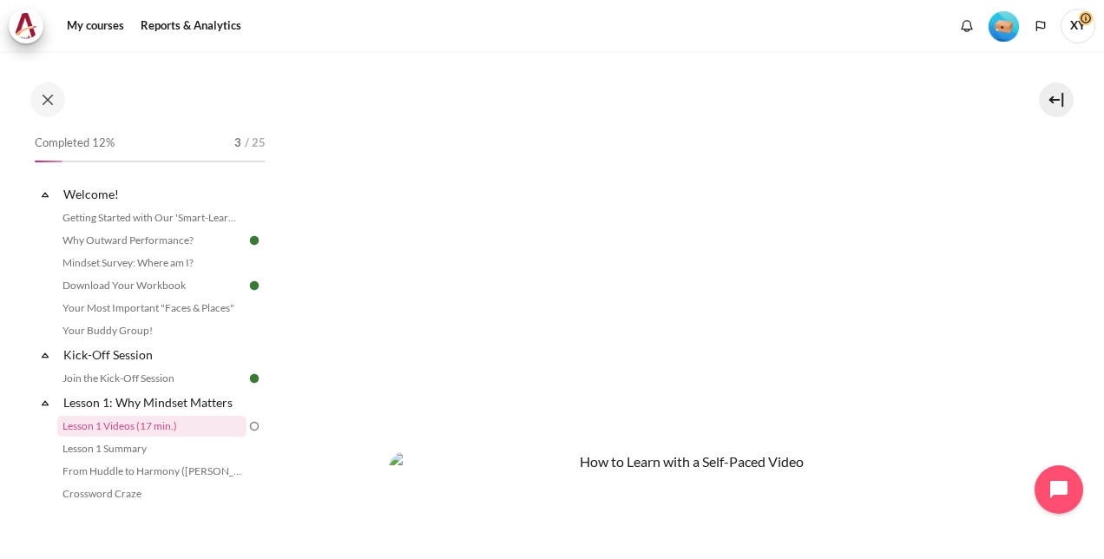
click at [1015, 399] on section "My courses SG Batch 2 Lesson 1: Why Mindset Matters Lesson 1 Videos (17 min.) L…" at bounding box center [684, 229] width 813 height 1224
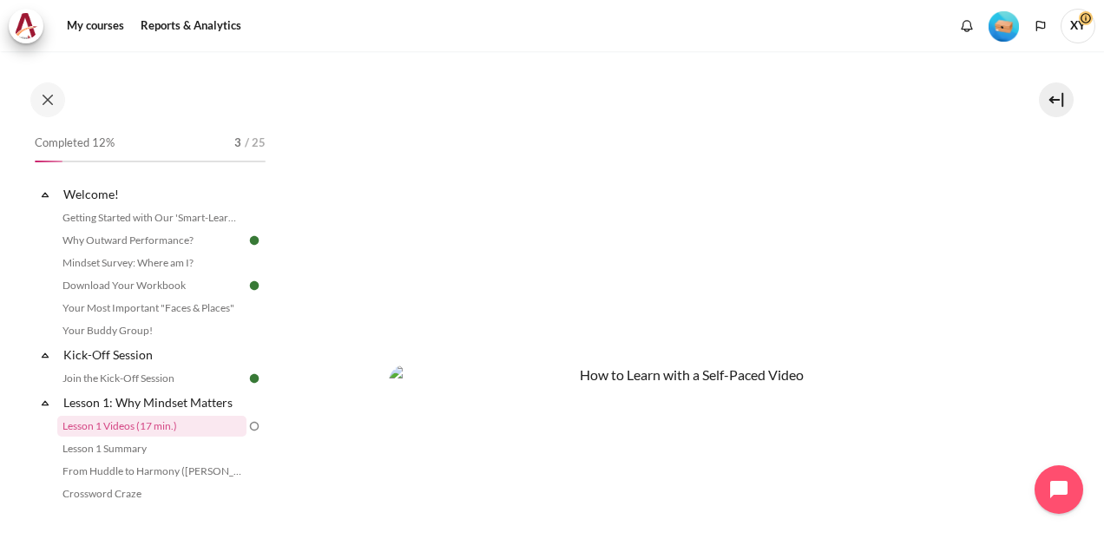
click at [317, 71] on section "My courses SG Batch 2 Lesson 1: Why Mindset Matters Lesson 1 Videos (17 min.) L…" at bounding box center [684, 142] width 813 height 1224
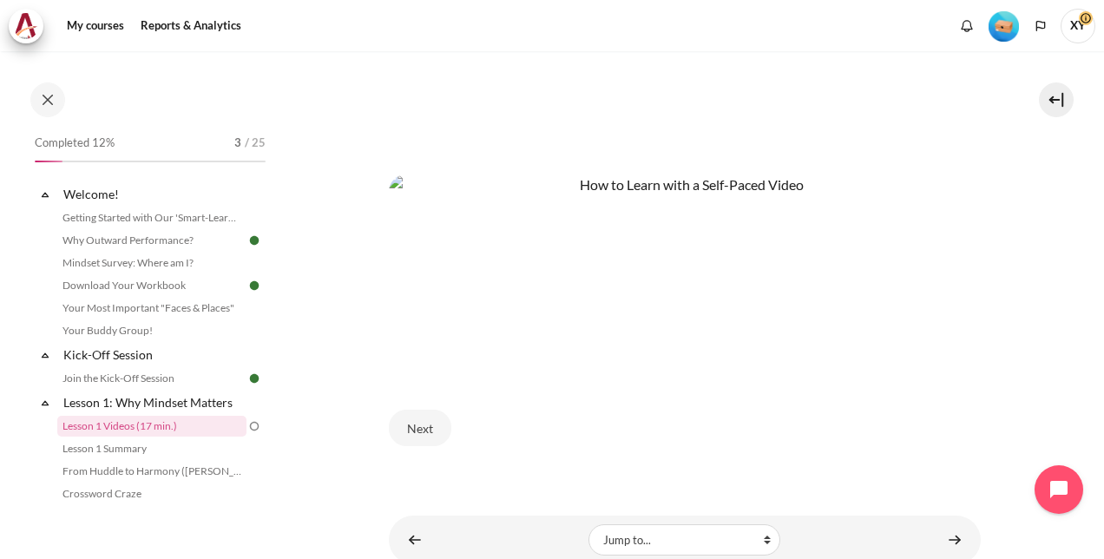
scroll to position [767, 0]
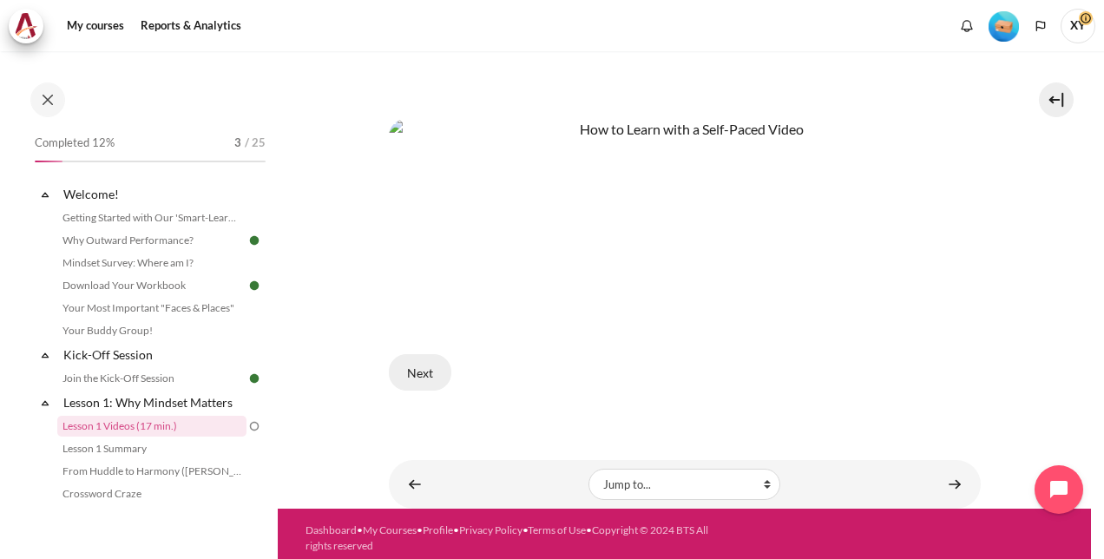
click at [422, 367] on button "Next" at bounding box center [420, 372] width 63 height 36
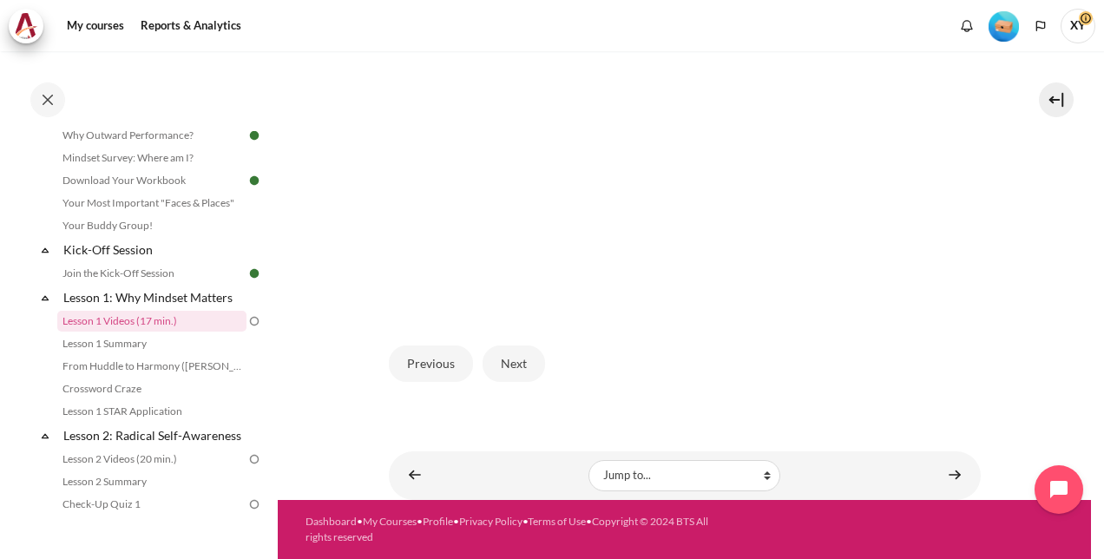
scroll to position [501, 0]
click at [520, 360] on button "Next" at bounding box center [514, 364] width 63 height 36
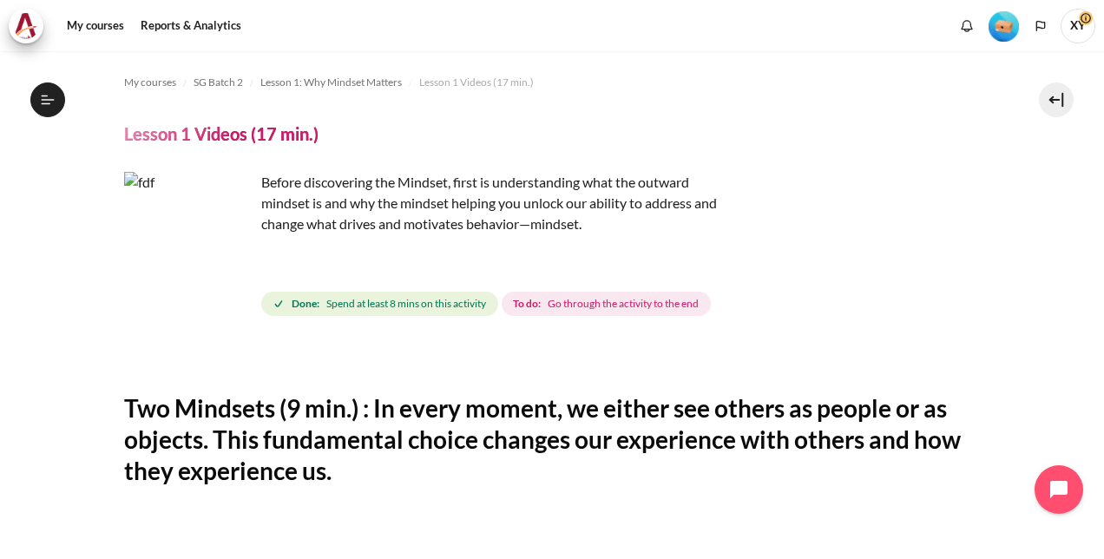
click at [36, 95] on button "Open course index" at bounding box center [47, 99] width 35 height 35
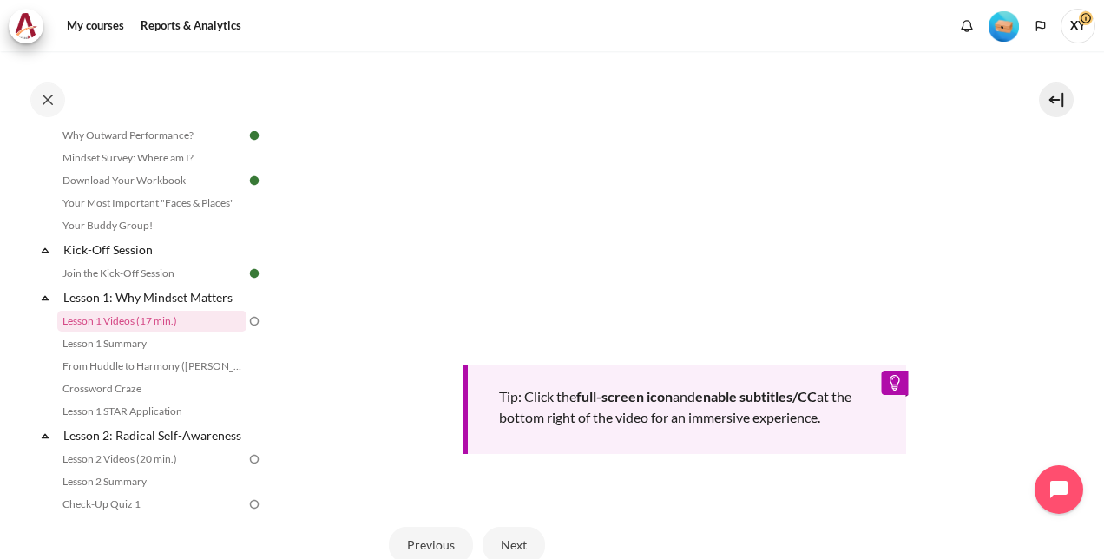
scroll to position [694, 0]
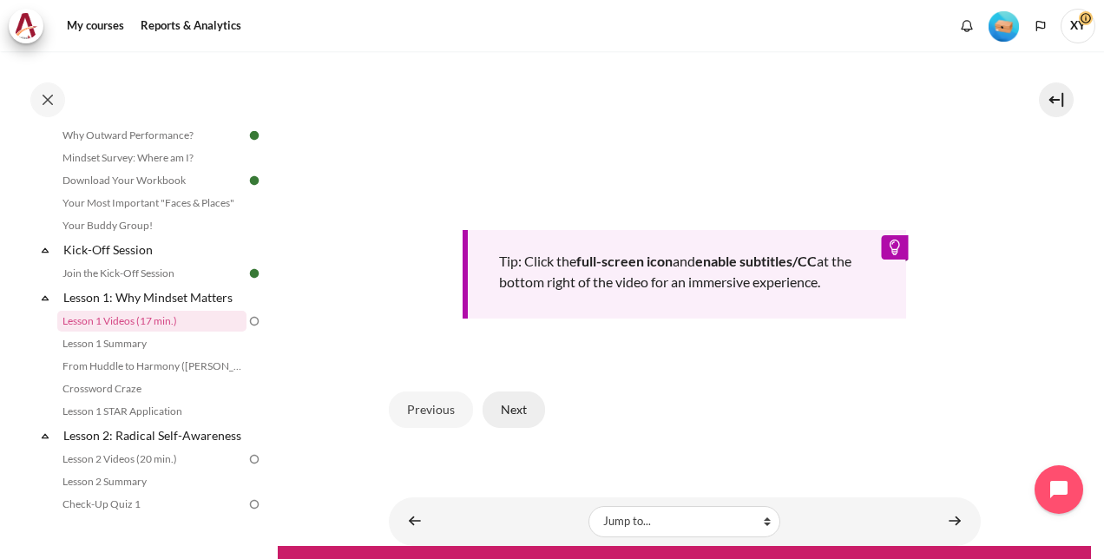
click at [504, 428] on button "Next" at bounding box center [514, 410] width 63 height 36
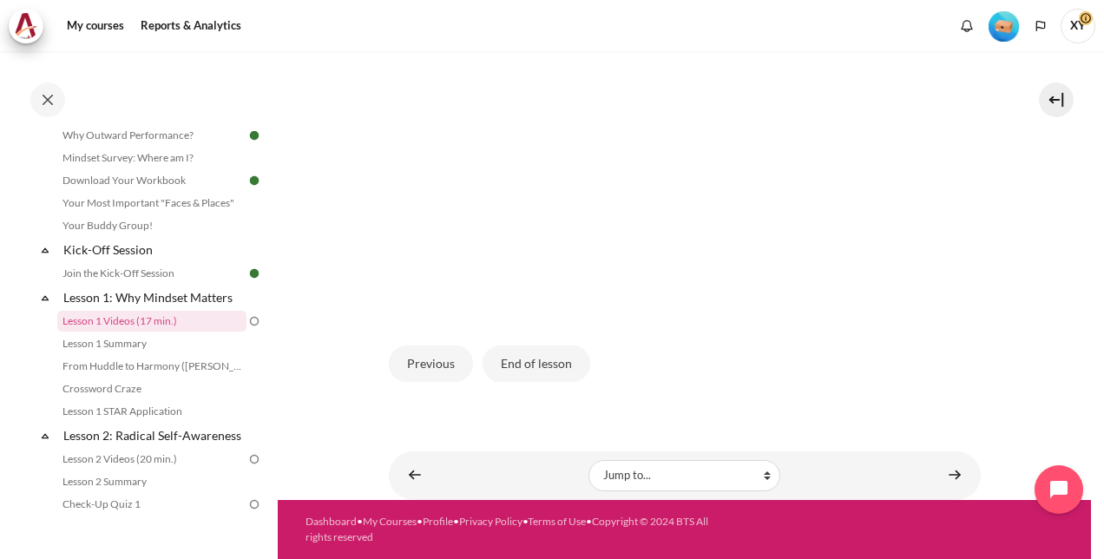
scroll to position [501, 0]
click at [547, 360] on button "End of lesson" at bounding box center [537, 364] width 108 height 36
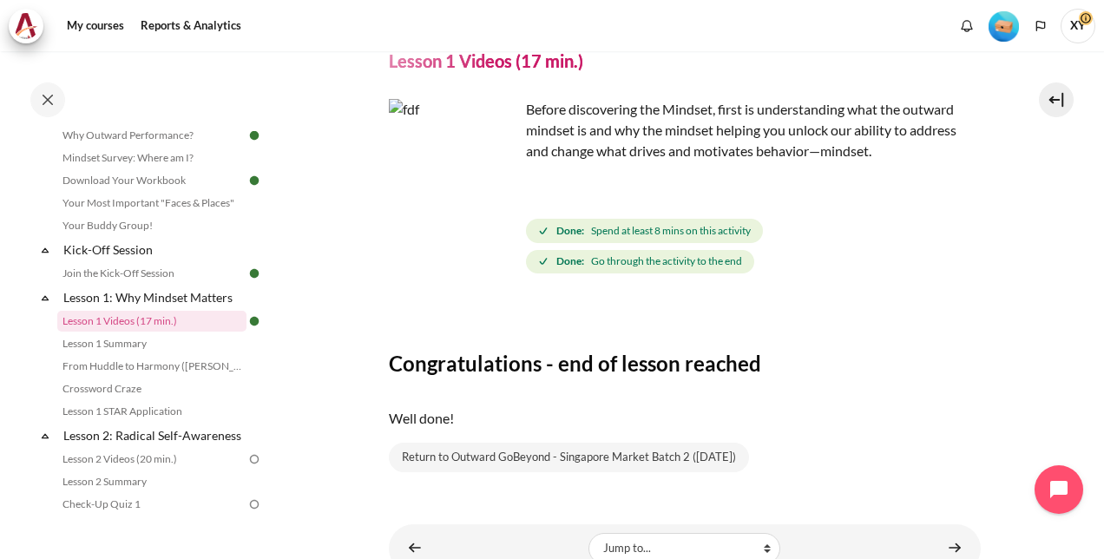
scroll to position [144, 0]
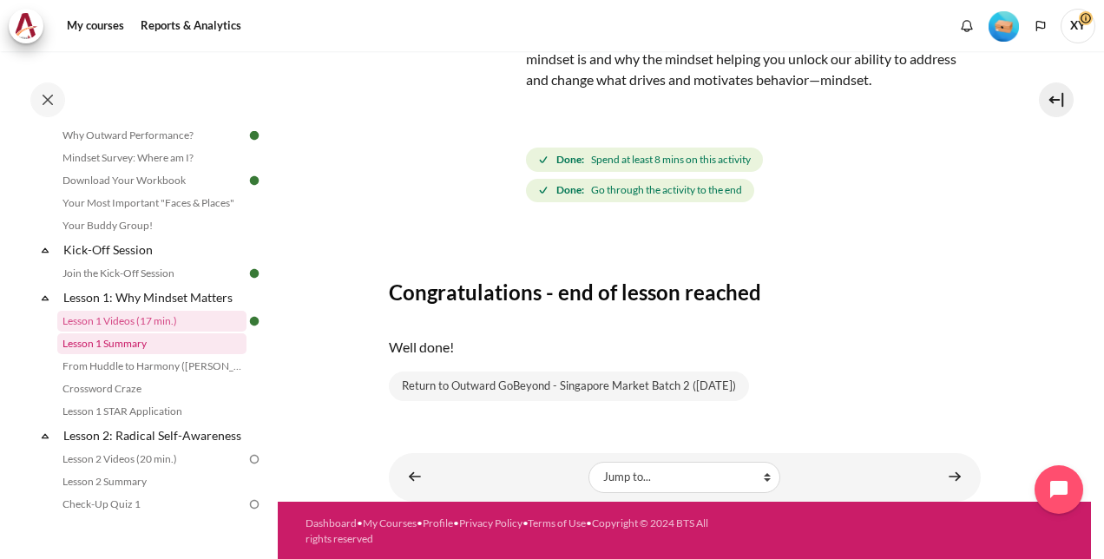
click at [118, 342] on link "Lesson 1 Summary" at bounding box center [151, 343] width 189 height 21
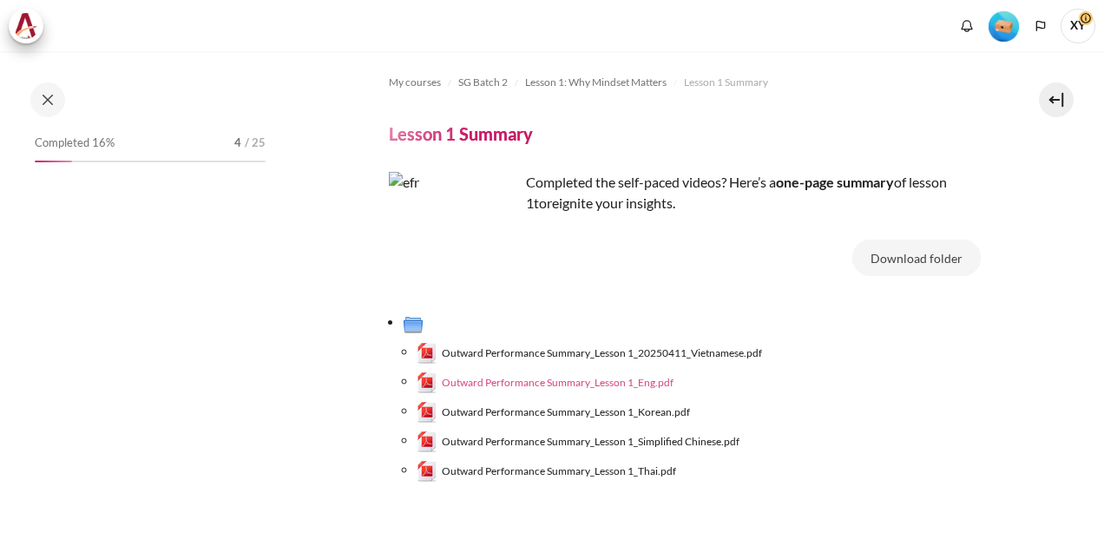
scroll to position [128, 0]
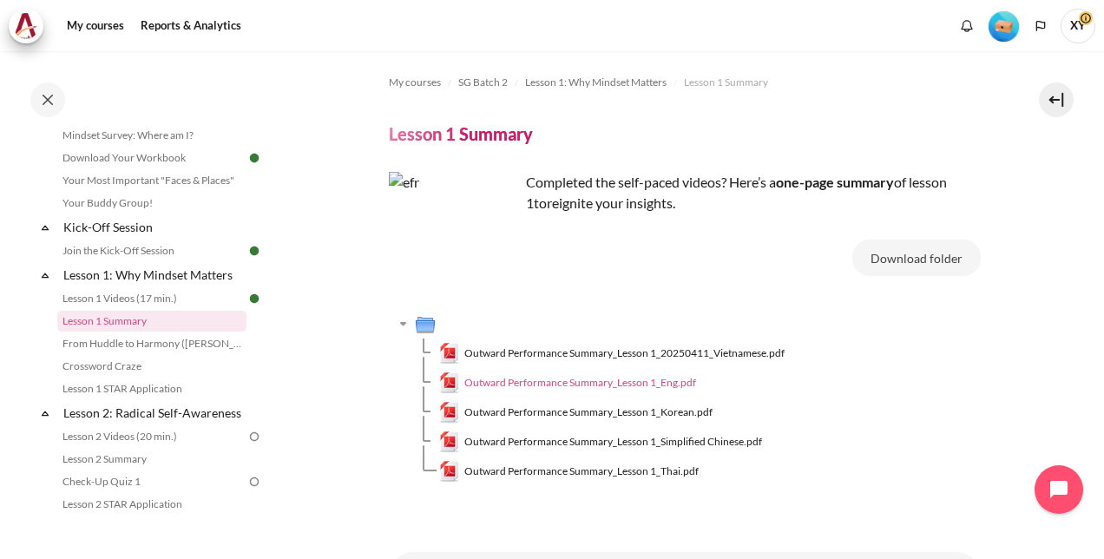
click at [611, 387] on span "Outward Performance Summary_Lesson 1_Eng.pdf" at bounding box center [580, 383] width 232 height 16
click at [189, 346] on link "From Huddle to Harmony ([PERSON_NAME]'s Story)" at bounding box center [151, 343] width 189 height 21
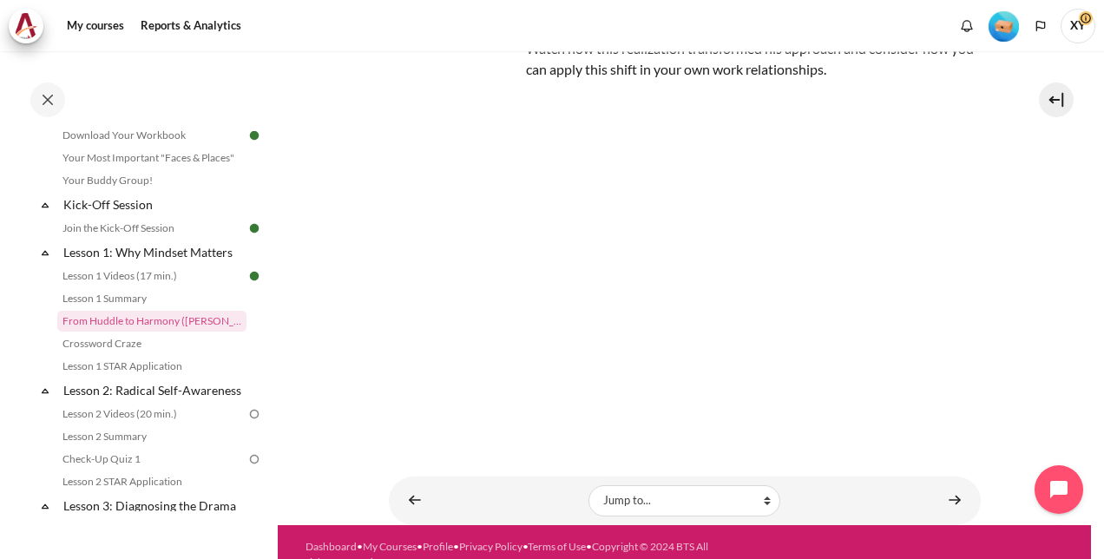
scroll to position [215, 0]
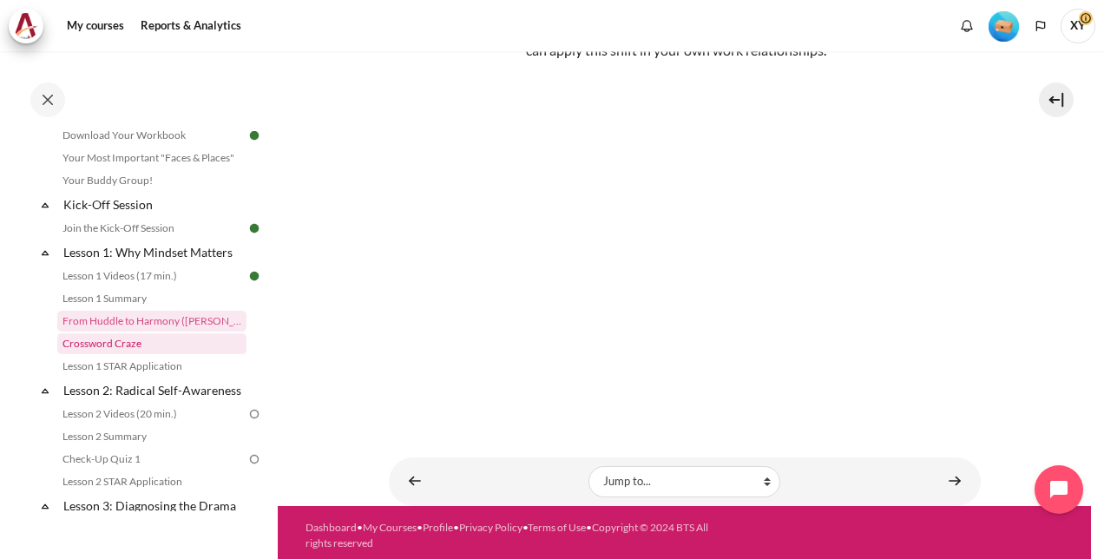
click at [121, 343] on link "Crossword Craze" at bounding box center [151, 343] width 189 height 21
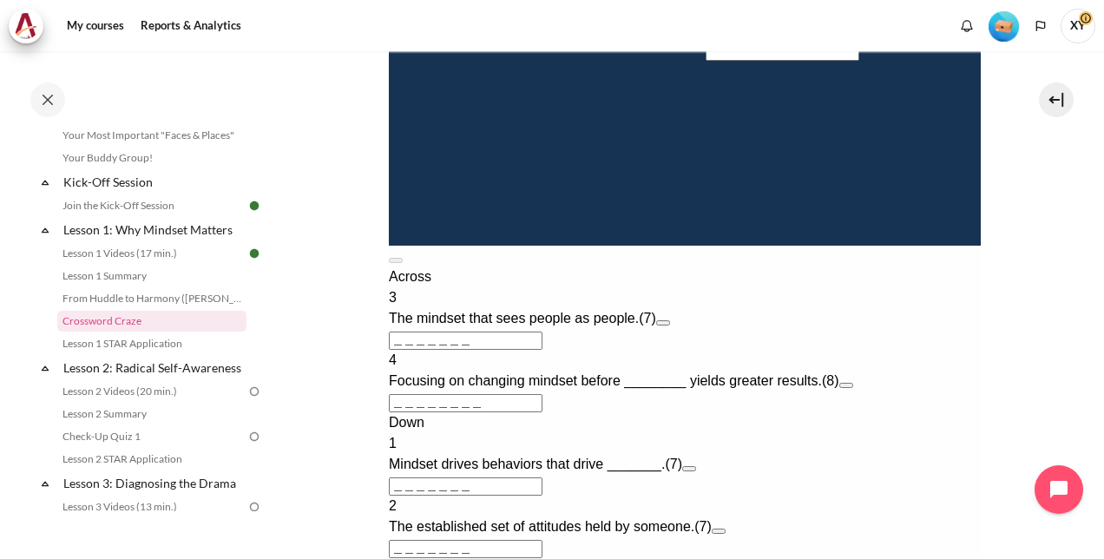
scroll to position [521, 0]
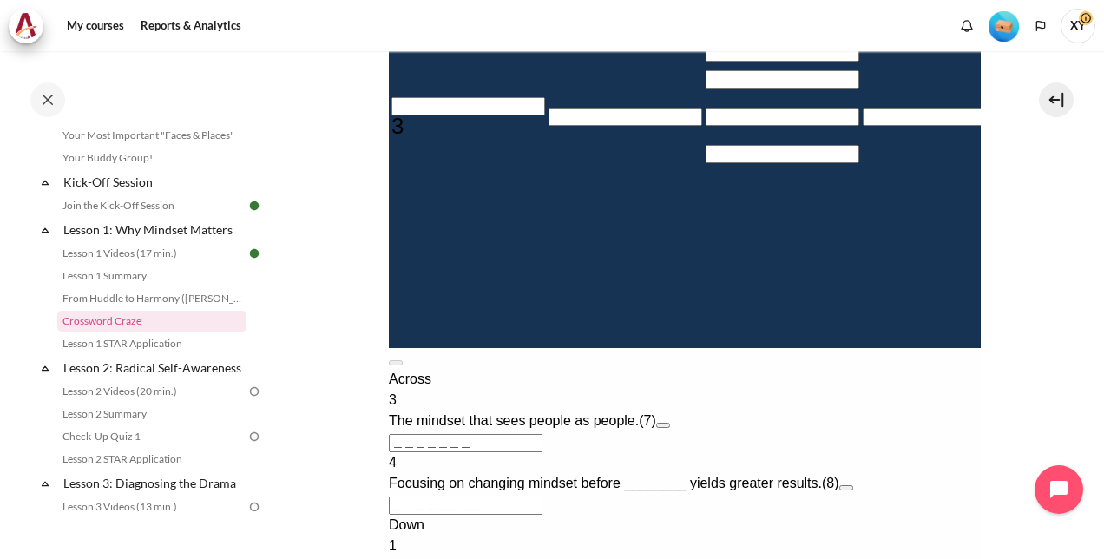
click at [416, 115] on input "Crossword grid. Use arrow keys to navigate and the keyboard to enter characters…" at bounding box center [468, 106] width 154 height 18
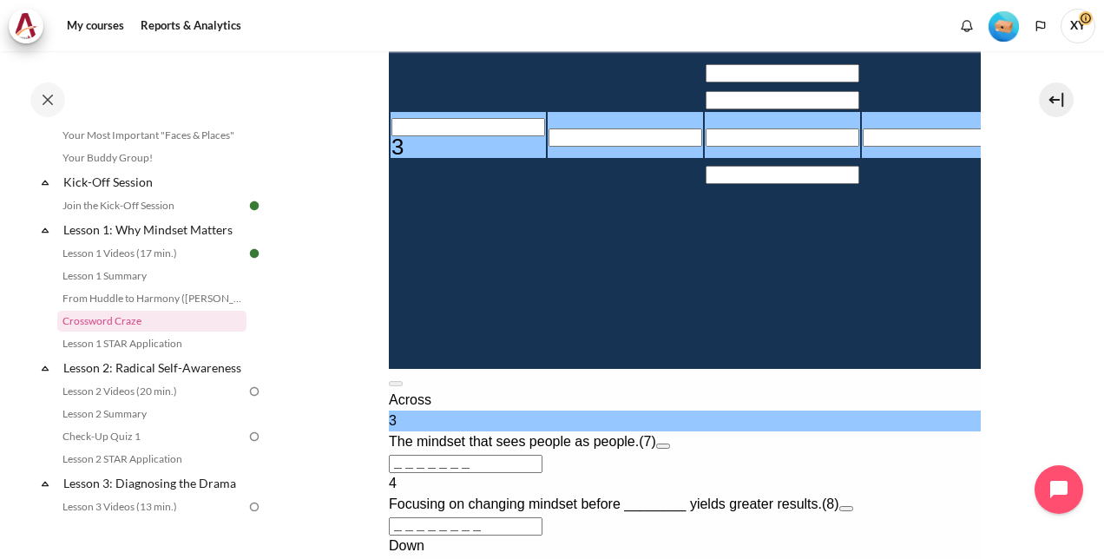
type input "P＿＿＿＿＿＿"
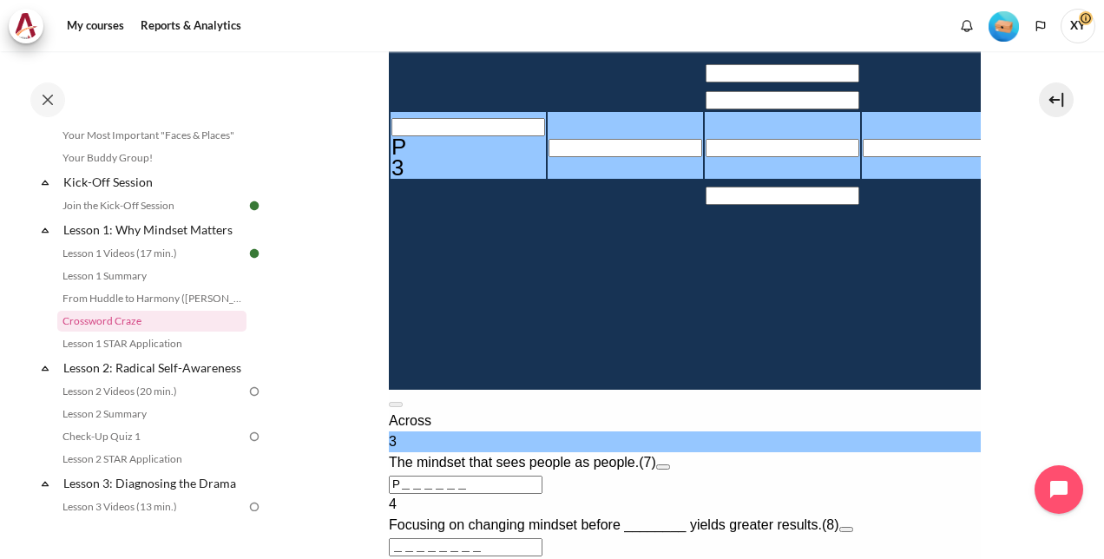
type input "PO＿＿＿＿＿"
type input "POS＿＿＿＿"
type input "＿＿＿＿＿S＿"
type input "PO＿＿＿＿＿"
type input "＿＿＿＿＿＿＿"
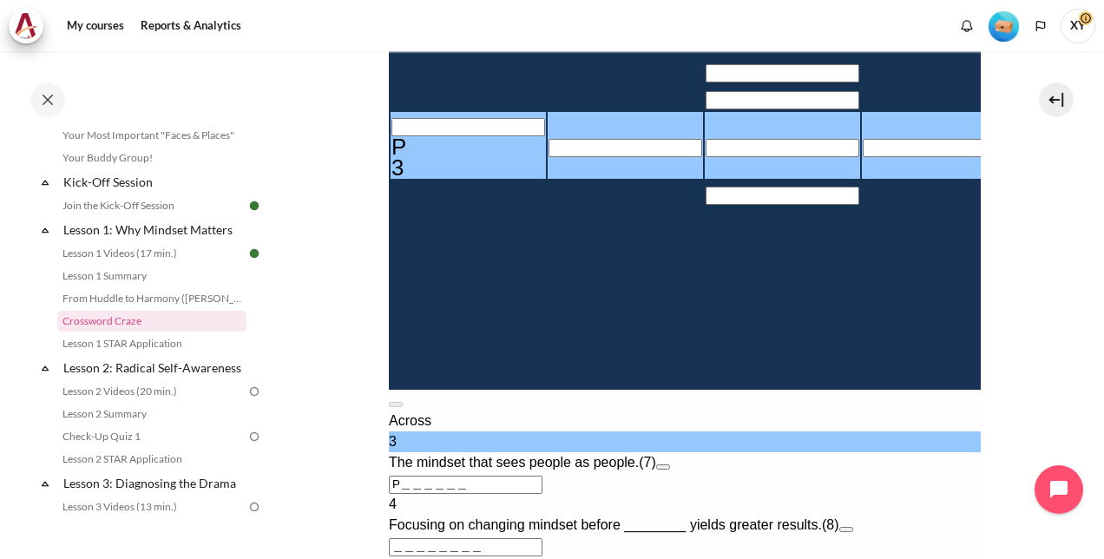
type input "＿＿＿＿＿＿＿"
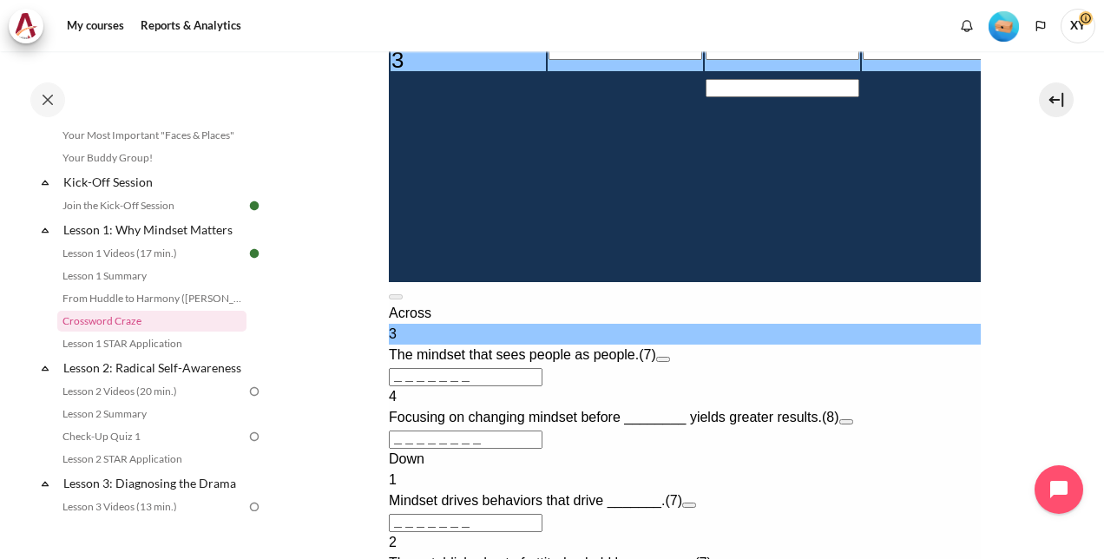
scroll to position [347, 0]
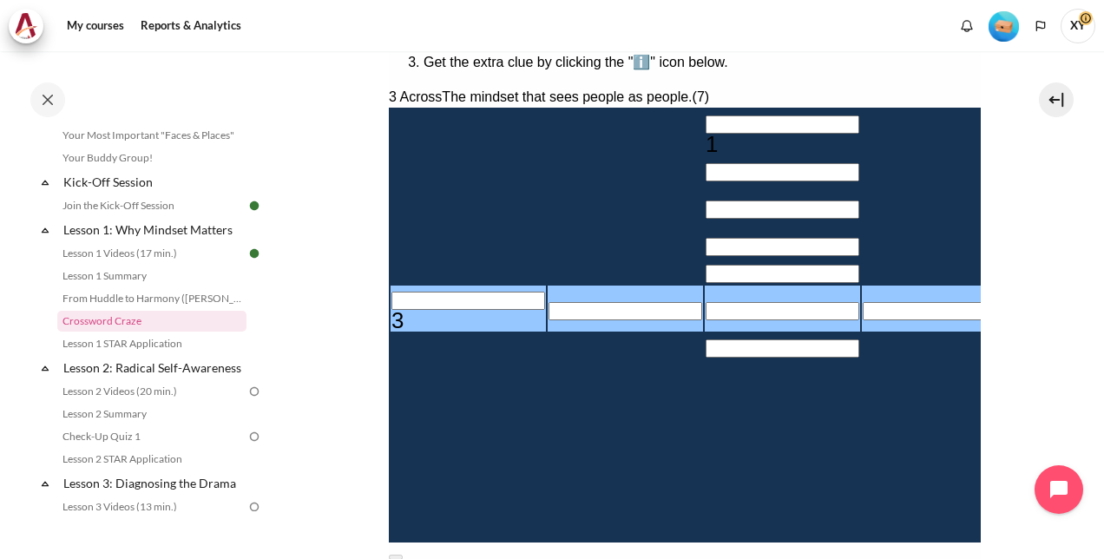
type input "O＿＿＿＿＿＿"
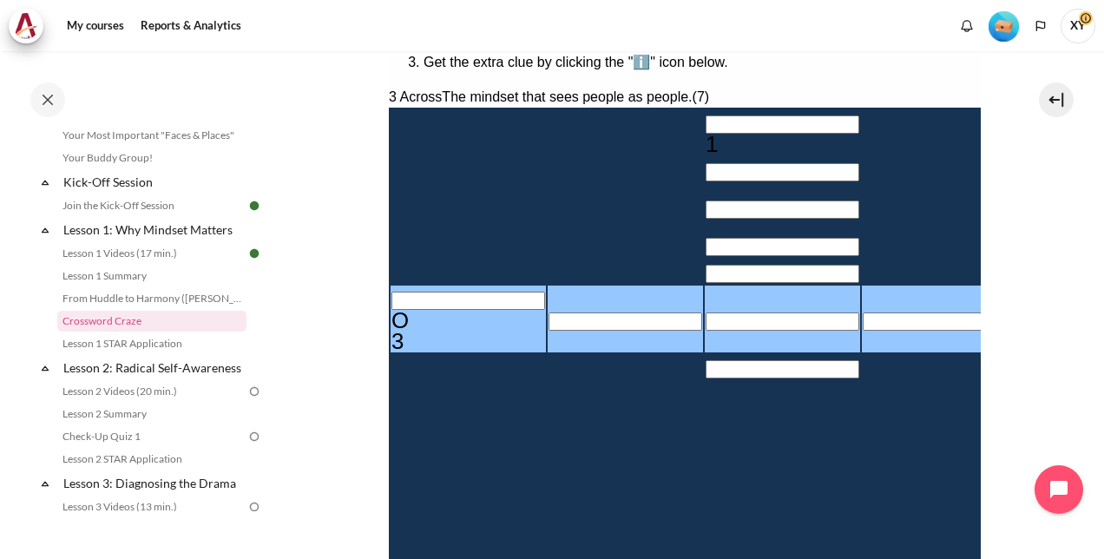
type input "OU＿＿＿＿＿"
type input "OUT＿＿＿＿"
type input "＿＿＿＿＿T＿"
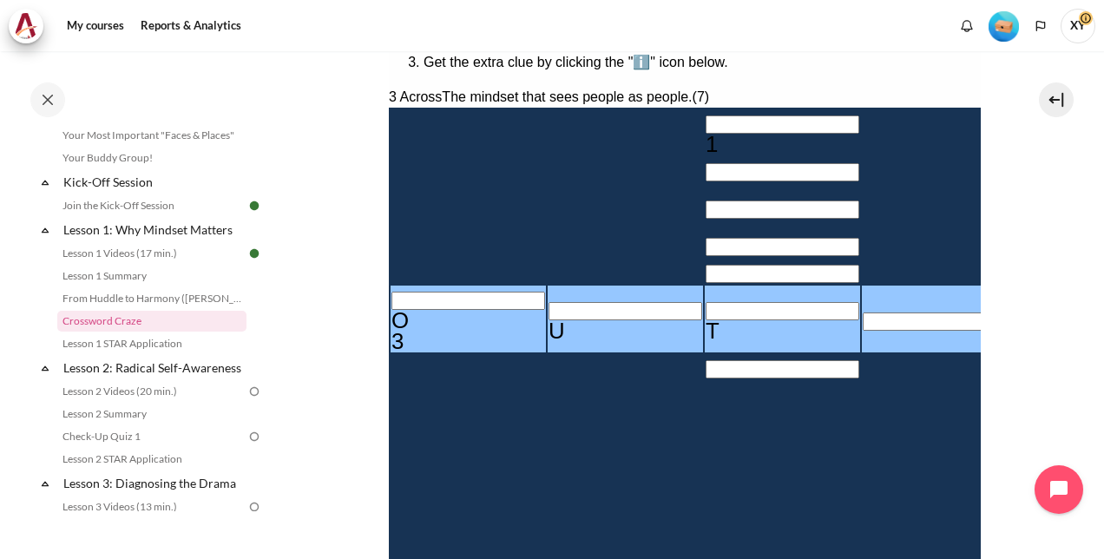
type input "OUTW＿＿＿"
type input "OUTWA＿＿"
type input "OUTWAR＿"
type input "OUTWARD"
type input "＿＿＿D＿＿＿"
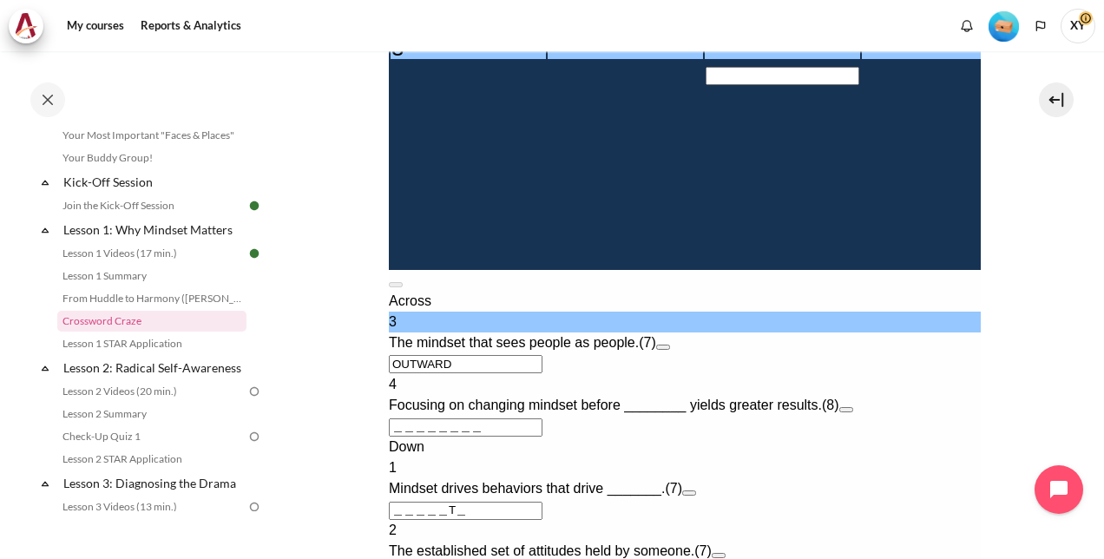
scroll to position [694, 0]
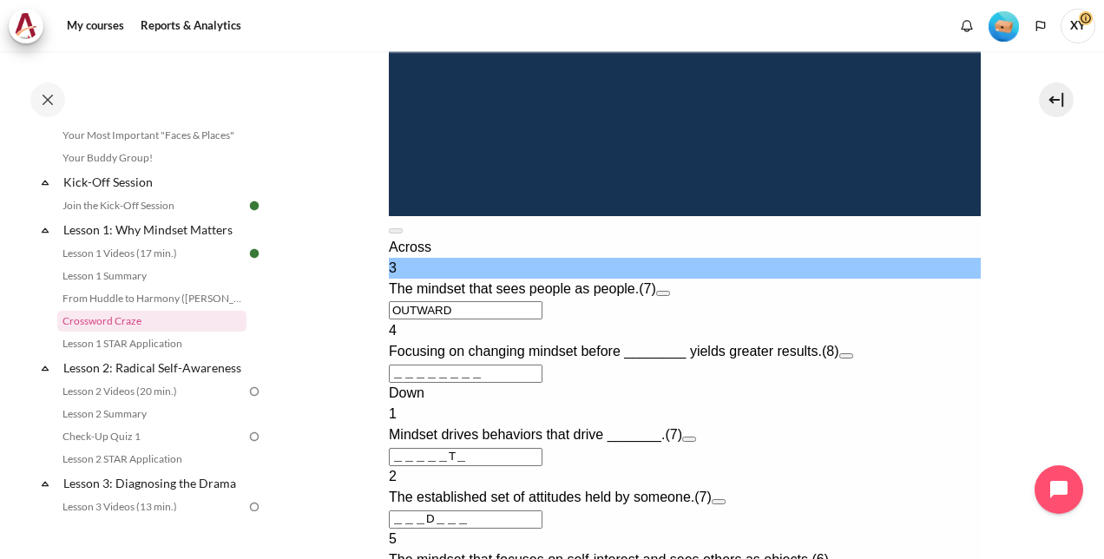
click at [852, 359] on button "Open extra clue for 4 Across. Focusing on changing mindset before ________ yiel…" at bounding box center [846, 355] width 14 height 5
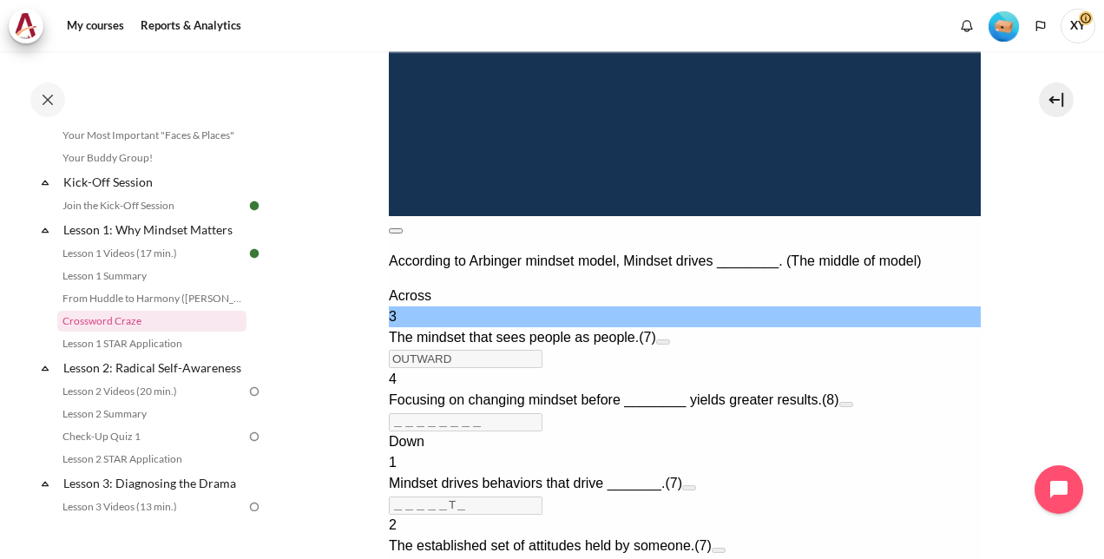
click at [786, 251] on p "According to Arbinger mindset model, Mindset drives ________. (The middle of mo…" at bounding box center [684, 261] width 592 height 21
click at [402, 228] on button at bounding box center [395, 230] width 14 height 5
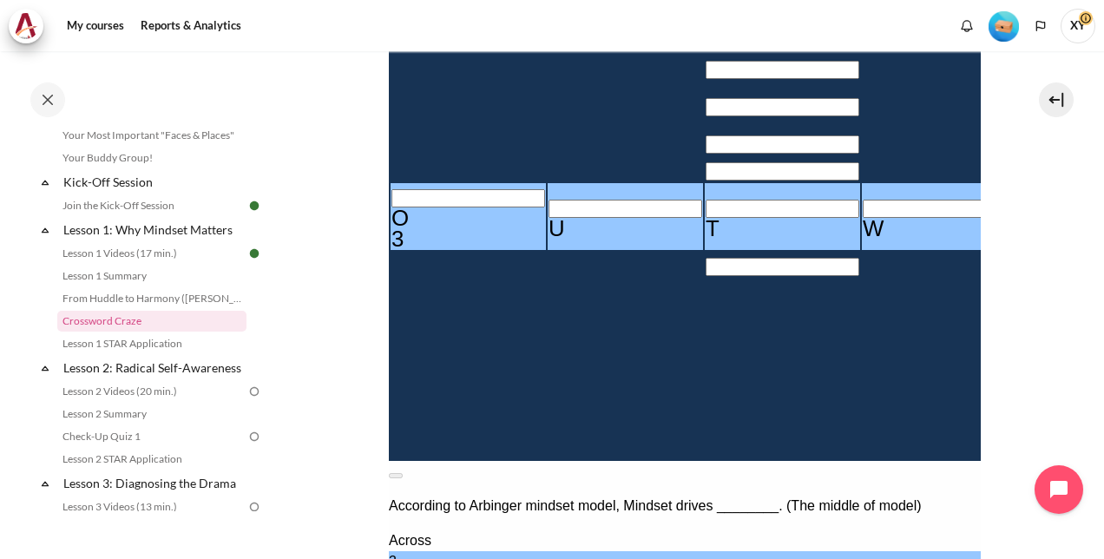
scroll to position [443, 0]
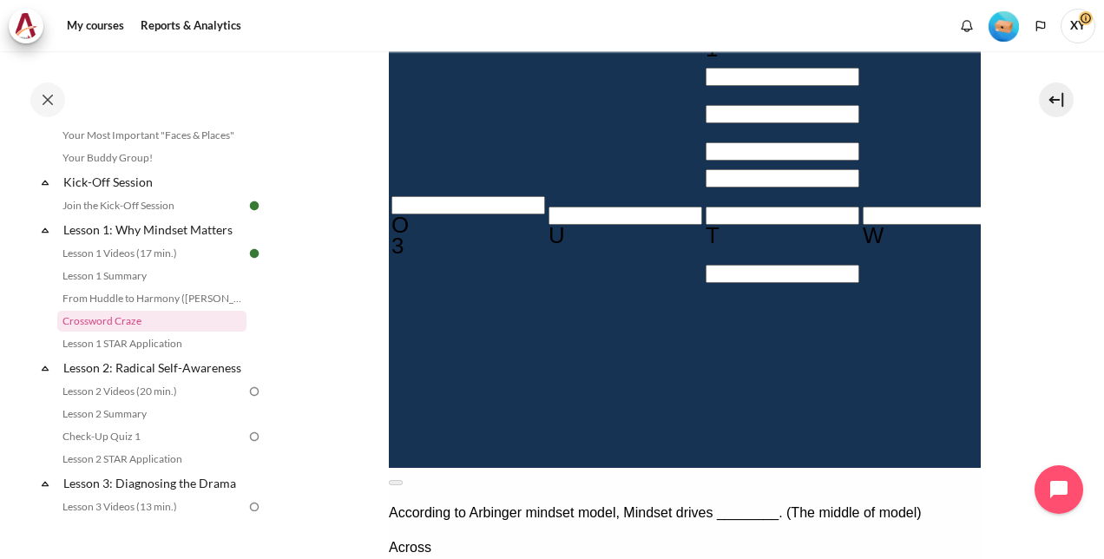
type input "＿＿＿＿＿I＿＿"
type input "I＿＿＿＿＿"
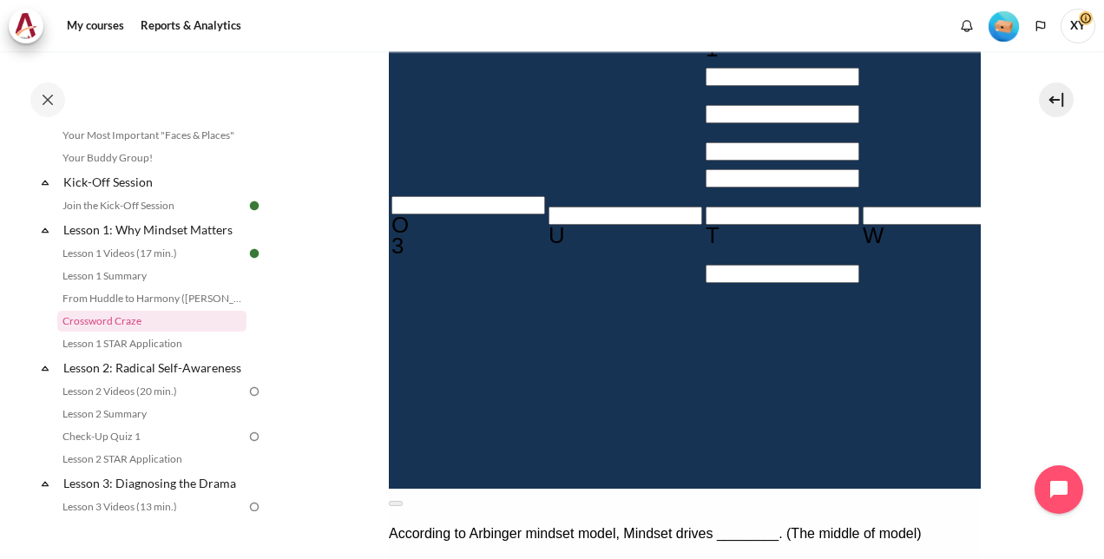
type input "IN＿＿＿＿"
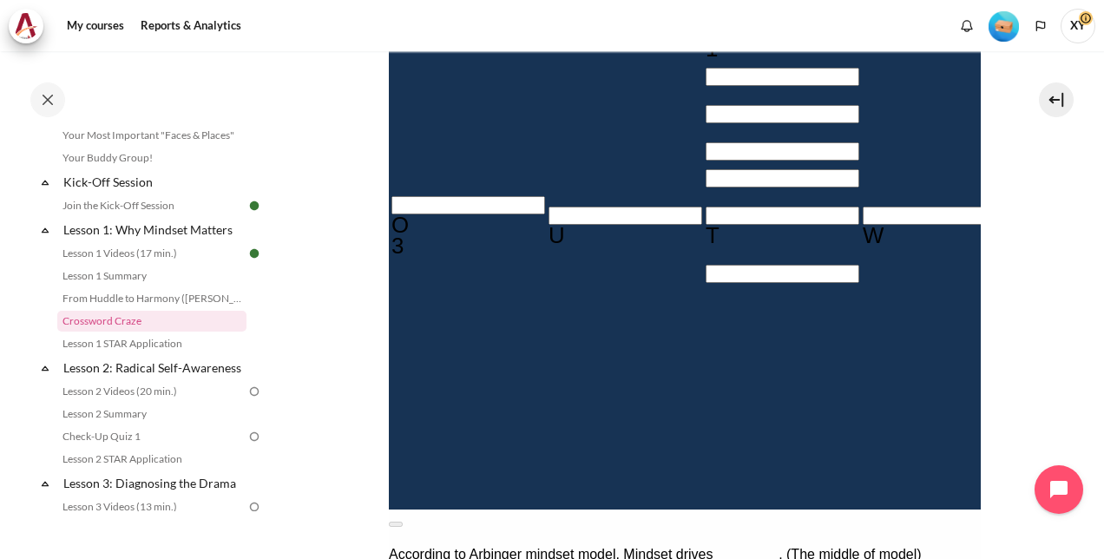
type input "INW＿＿＿"
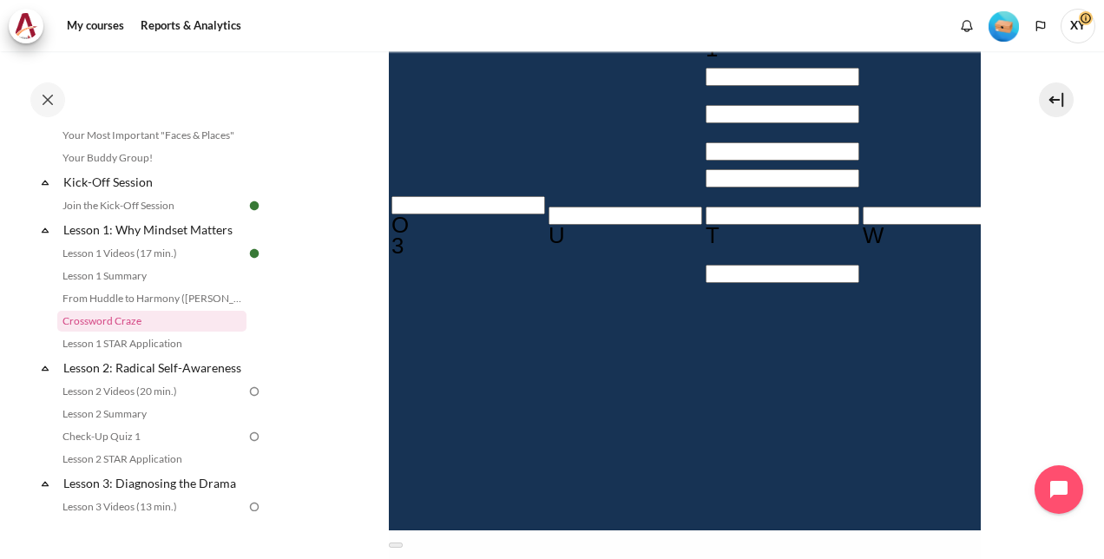
type input "INWA＿＿"
type input "INWAR＿"
type input "INWARD"
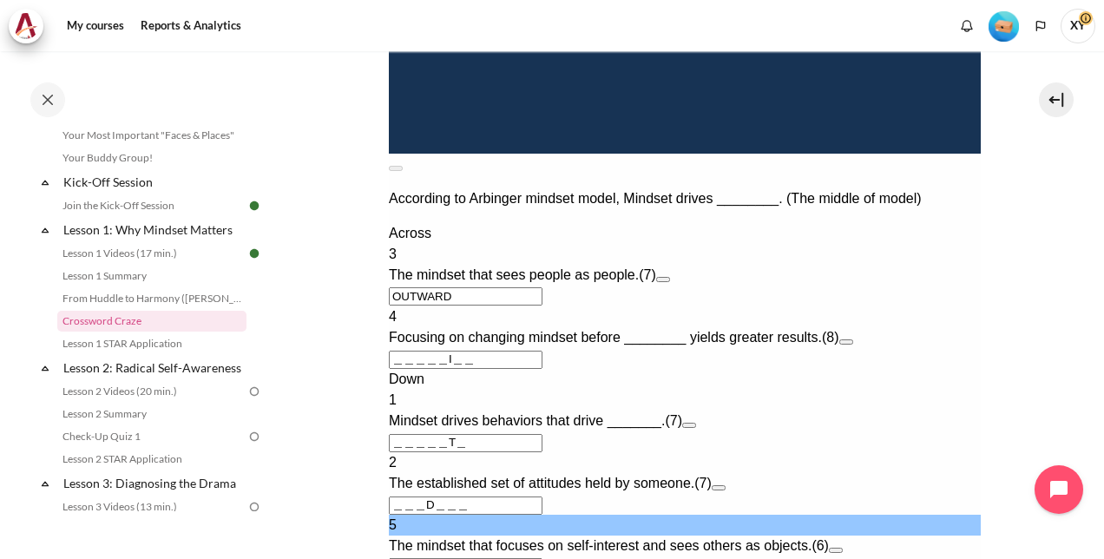
scroll to position [877, 0]
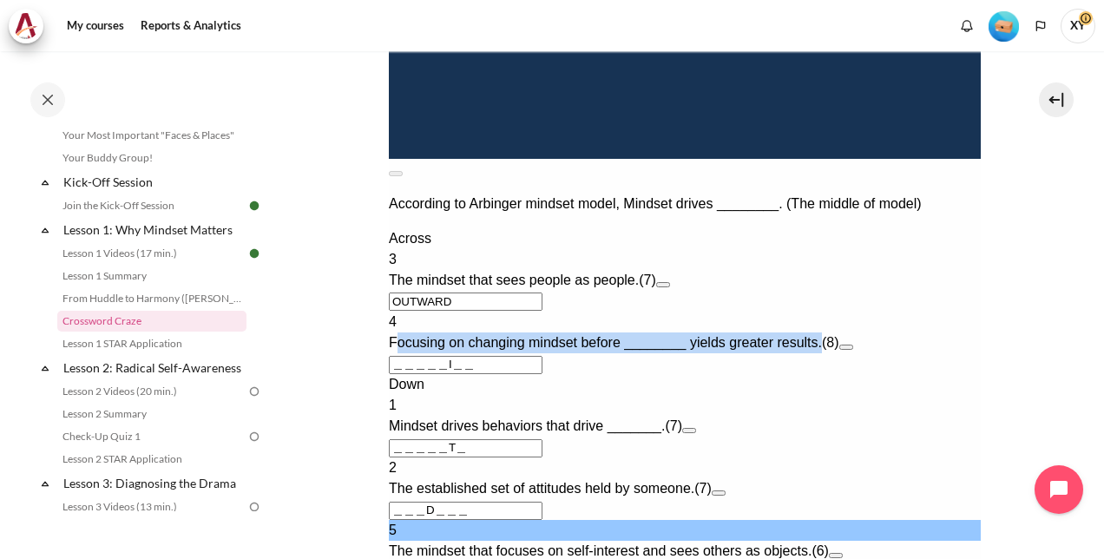
drag, startPoint x: 420, startPoint y: 251, endPoint x: 847, endPoint y: 251, distance: 427.1
click at [821, 335] on span "Focusing on changing mindset before ________ yields greater results." at bounding box center [604, 342] width 433 height 15
drag, startPoint x: 847, startPoint y: 251, endPoint x: 820, endPoint y: 252, distance: 27.8
copy span "ocusing on changing mindset before ________ yields greater results."
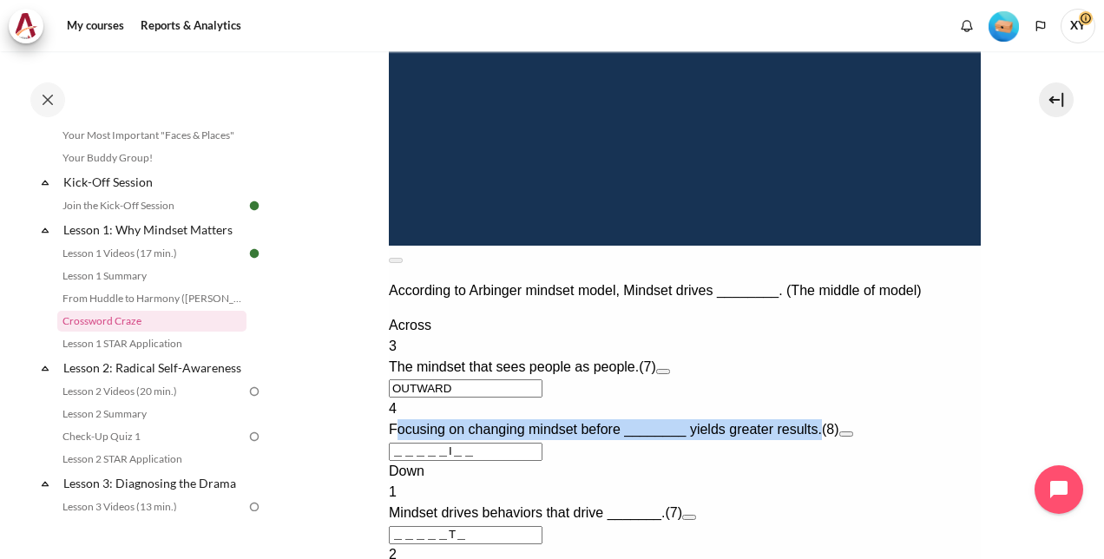
scroll to position [1050, 0]
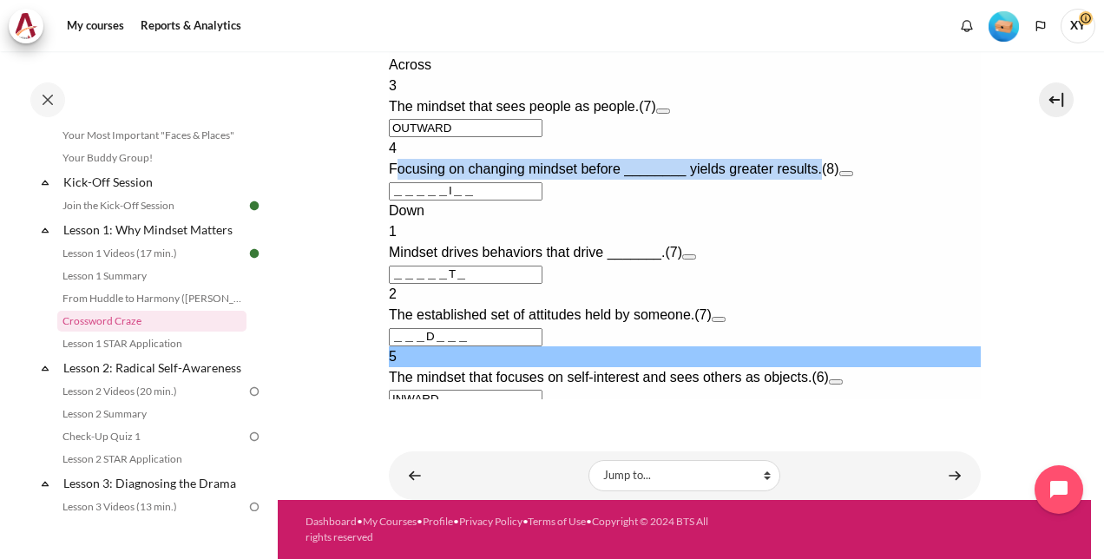
click at [435, 411] on button "Check Check the characters. The responses will be marked as correct, incorrect,…" at bounding box center [411, 420] width 47 height 18
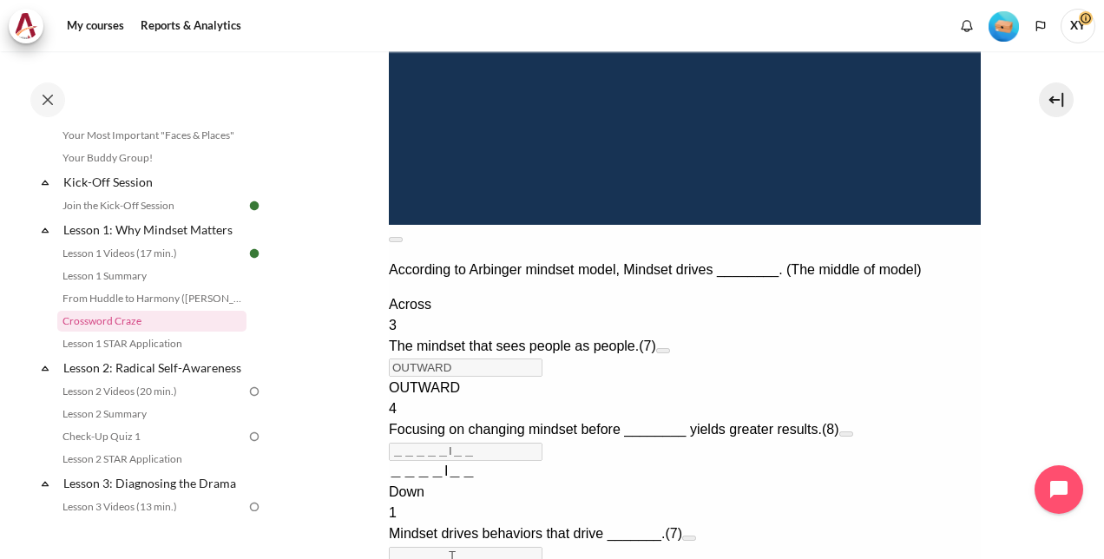
scroll to position [1224, 0]
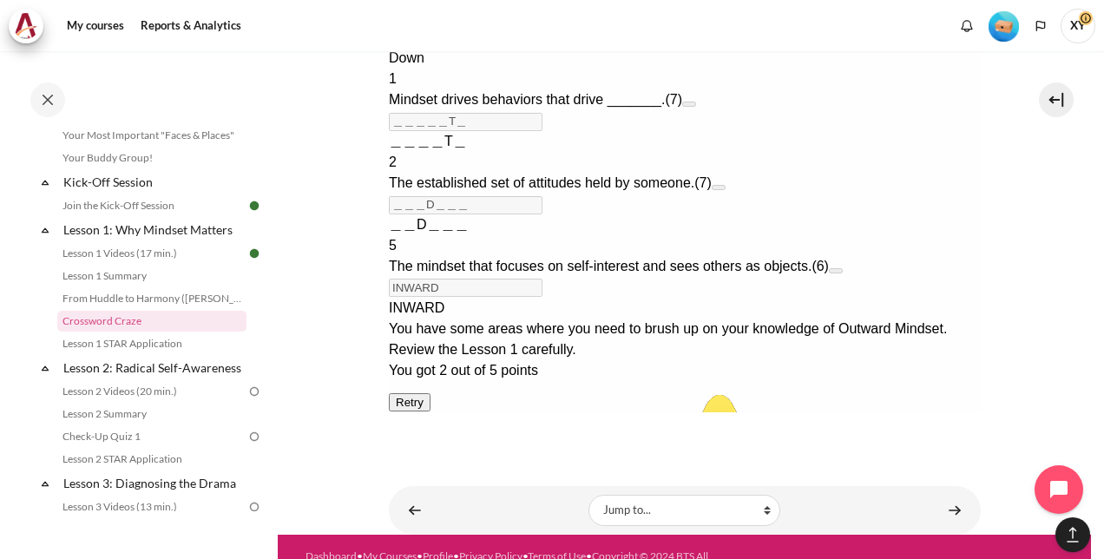
click at [430, 411] on button "Retry Retry the task. Reset all responses and start the task over again." at bounding box center [409, 402] width 42 height 18
type input "＿＿＿＿＿＿＿"
type input "＿＿＿＿＿＿＿＿"
type input "＿＿＿＿＿＿＿"
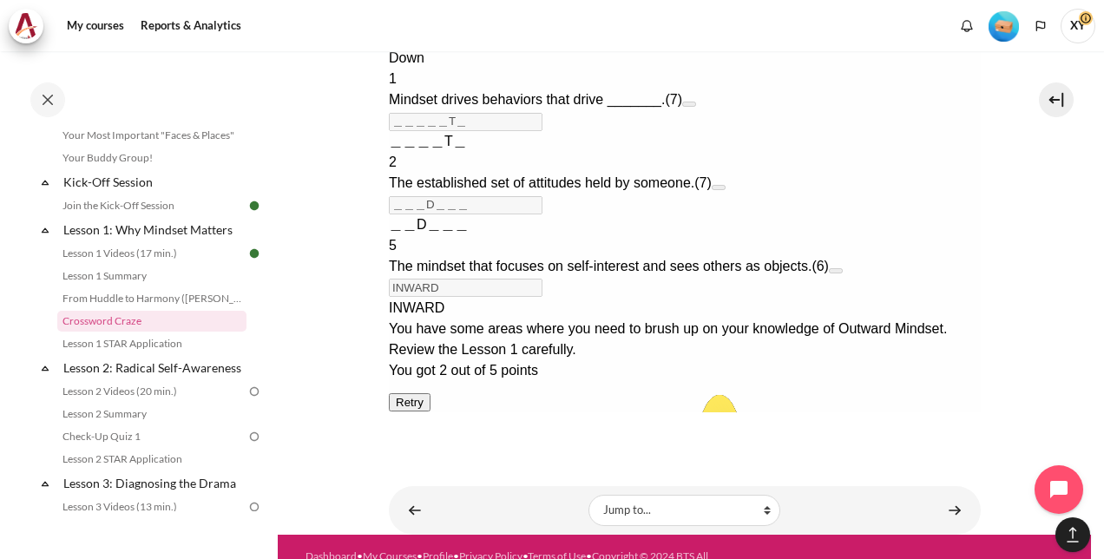
type input "＿＿＿＿＿＿"
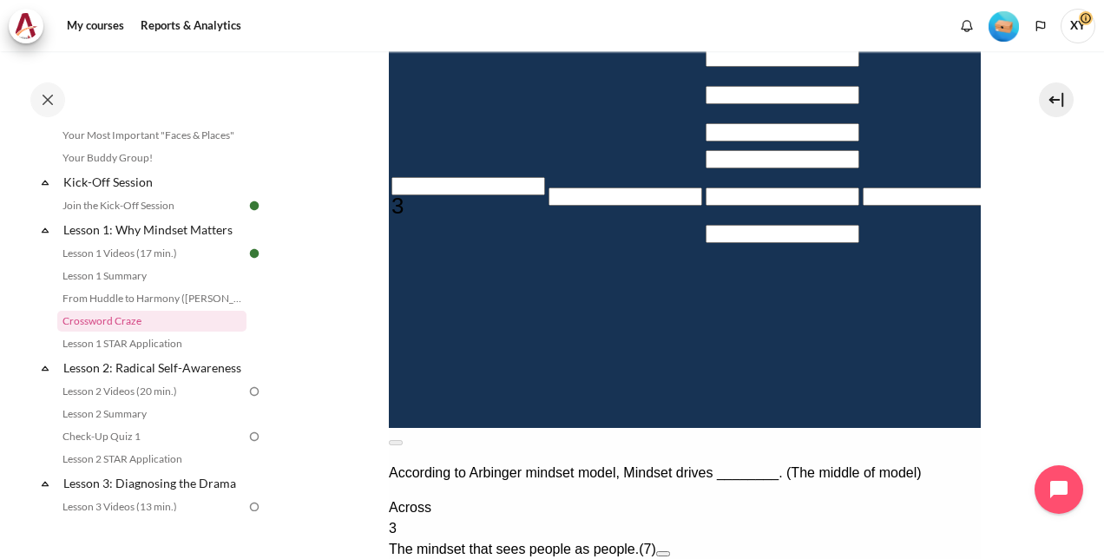
scroll to position [181, 0]
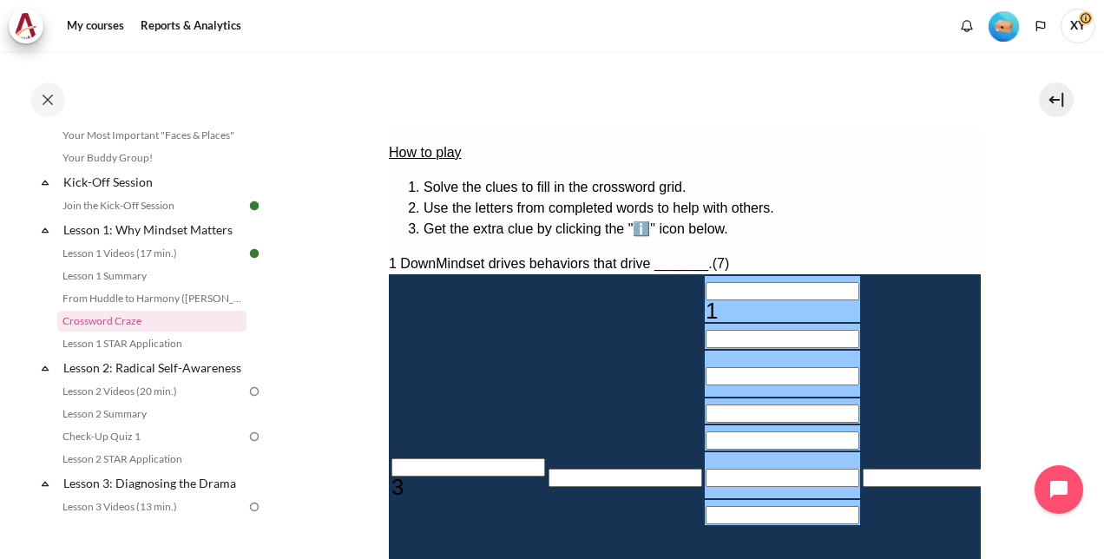
click at [705, 282] on input "Row 1, Column 3. 1 Down. Mindset drives behaviors that drive _______., Letter 1…" at bounding box center [782, 291] width 154 height 18
type input "R＿＿＿＿＿＿"
type input "RE＿＿＿＿＿"
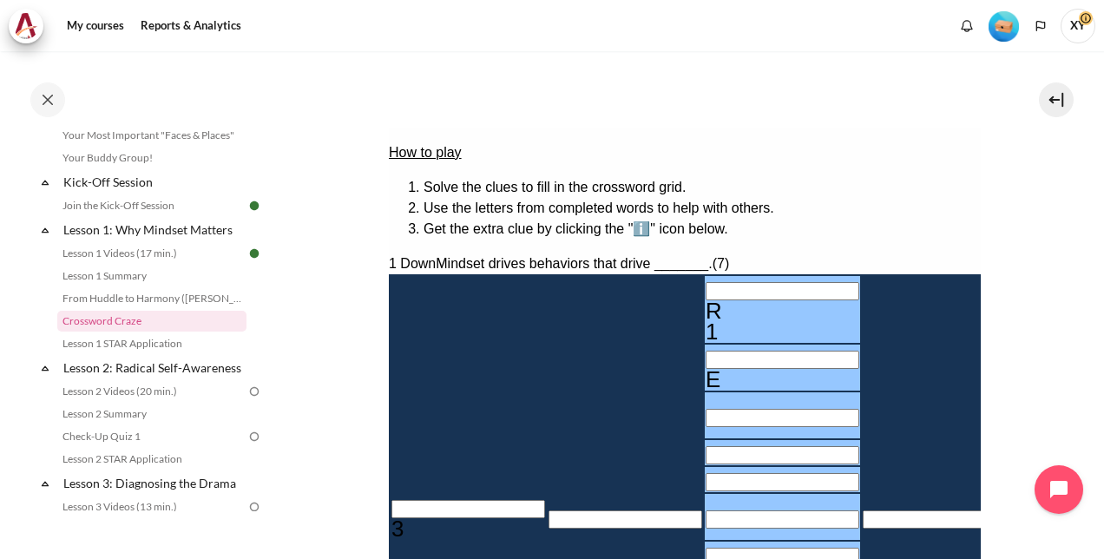
type input "RES＿＿＿＿"
type input "RESU＿＿＿"
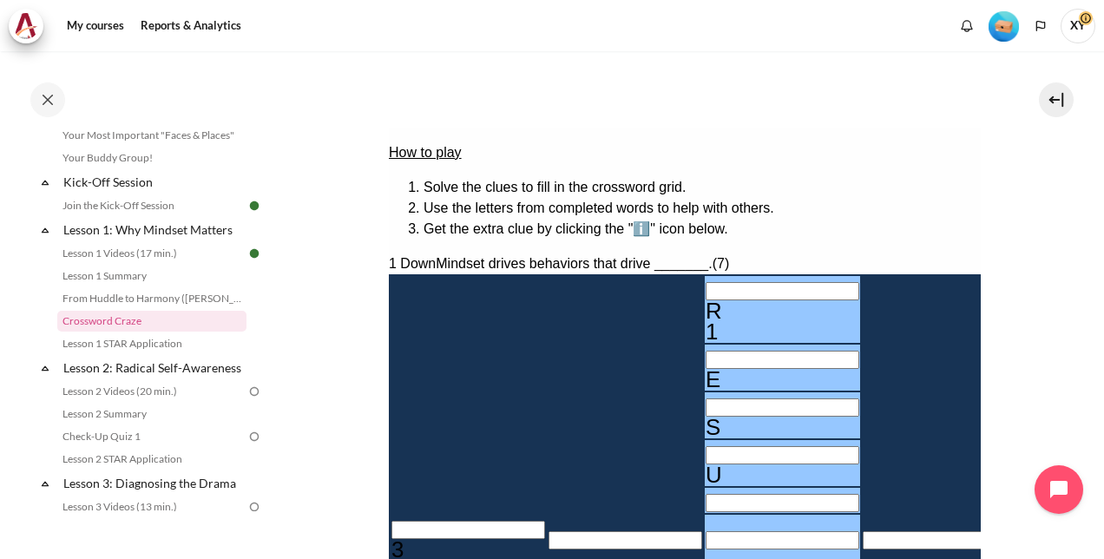
type input "RESUL＿＿"
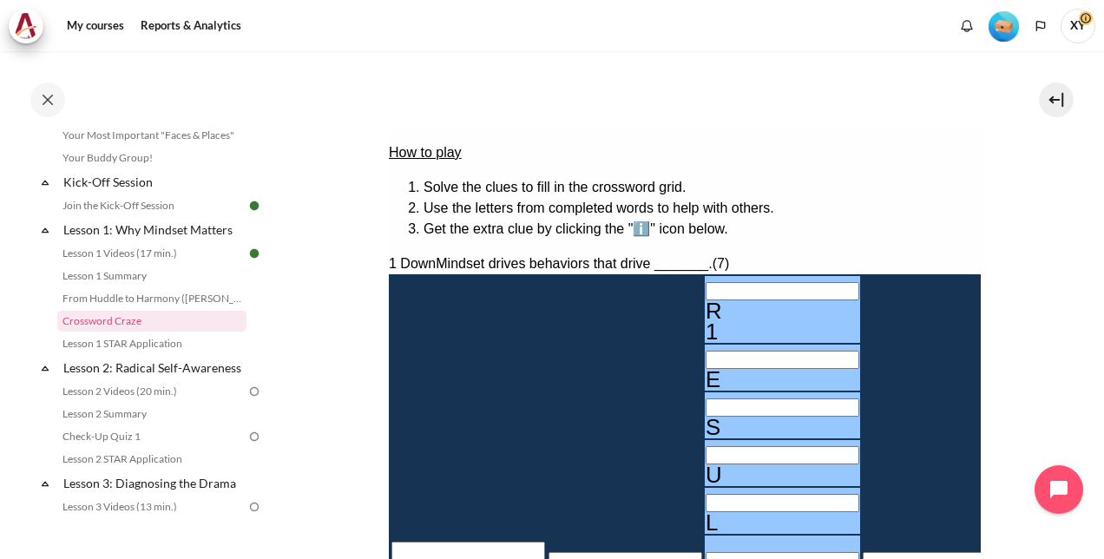
type input "＿＿T＿＿＿＿"
type input "RESULT＿"
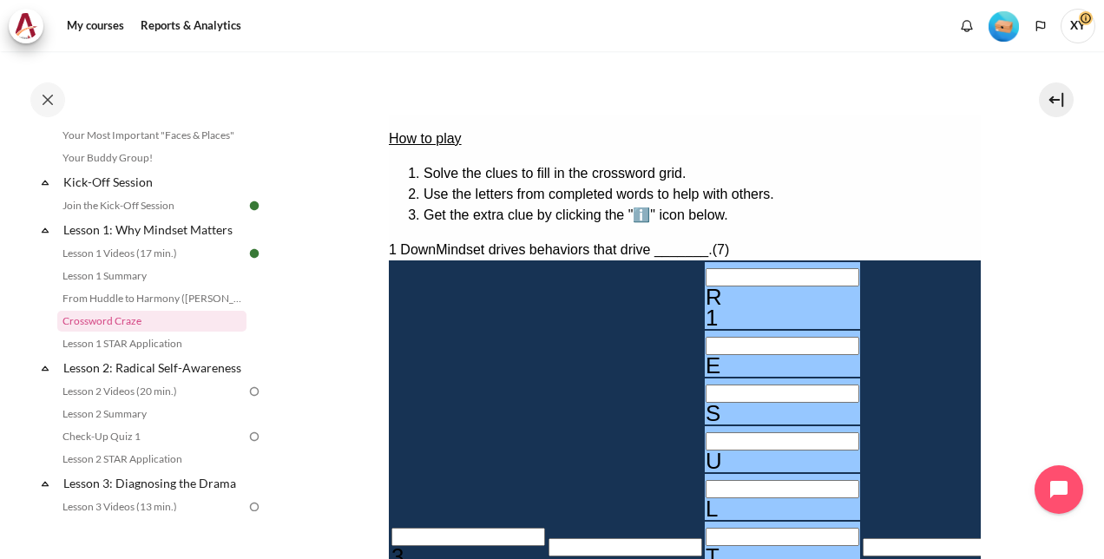
type input "RESULTS"
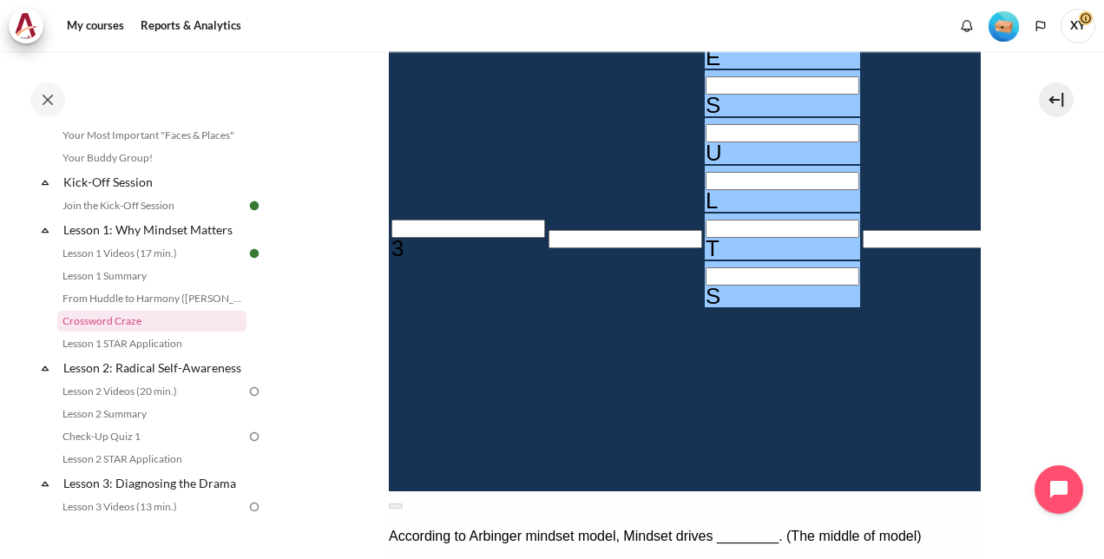
scroll to position [542, 0]
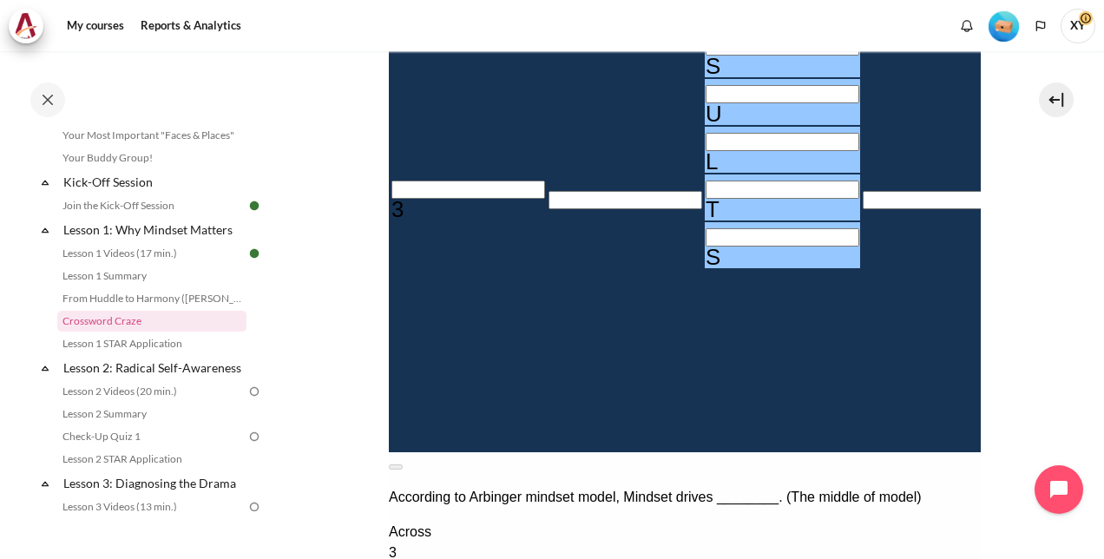
click at [410, 181] on input "Row 6, Column 1. 3 Across. The mindset that sees people as people., Letter 1 of…" at bounding box center [468, 190] width 154 height 18
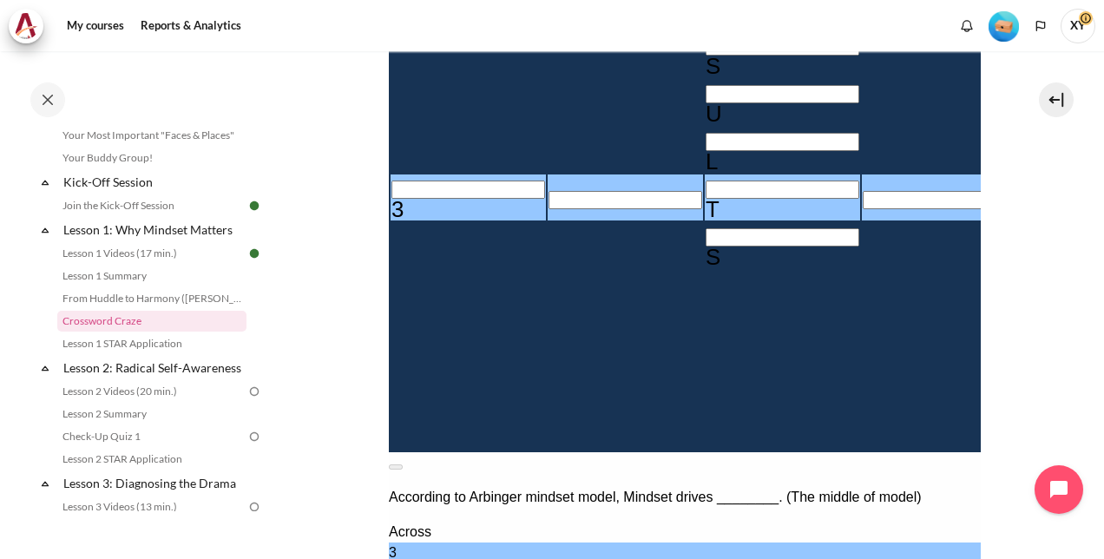
type input "O＿T＿＿＿＿"
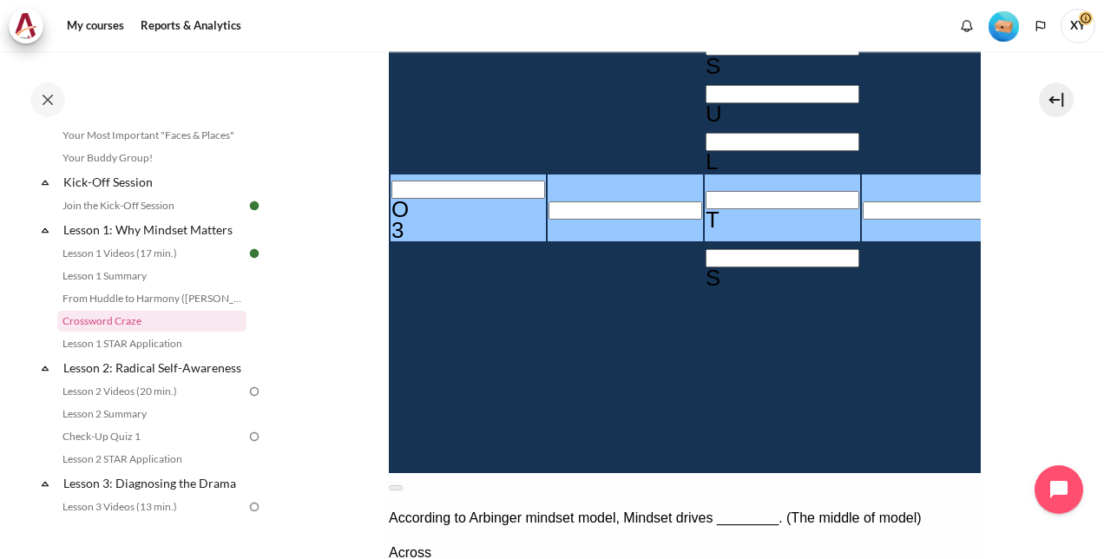
type input "OUT＿＿＿＿"
type input "OUTW＿＿＿"
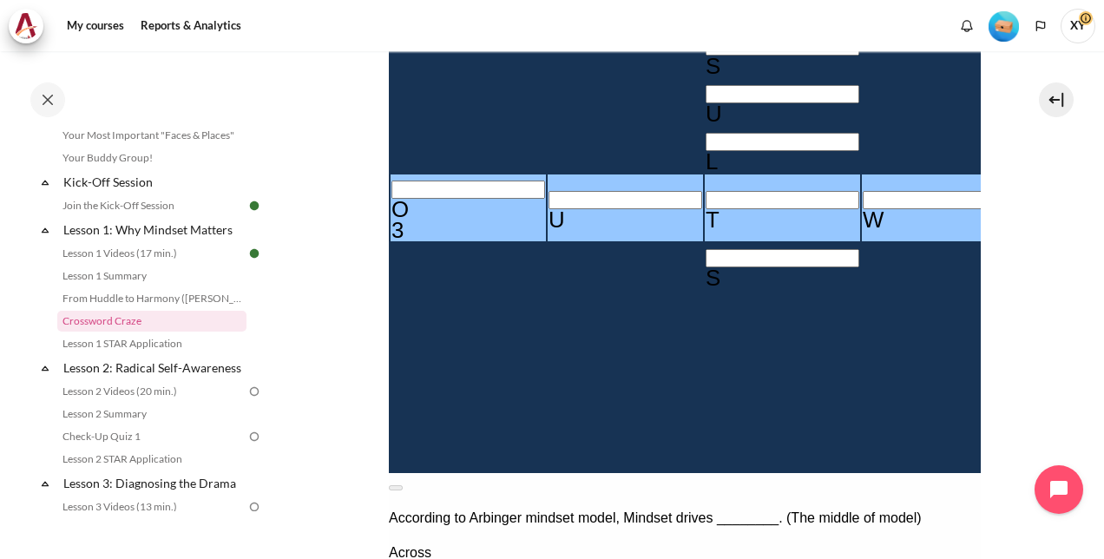
type input "OUTWA＿＿"
type input "OUTWAR＿"
type input "OUTWARD"
type input "＿＿＿D＿＿＿"
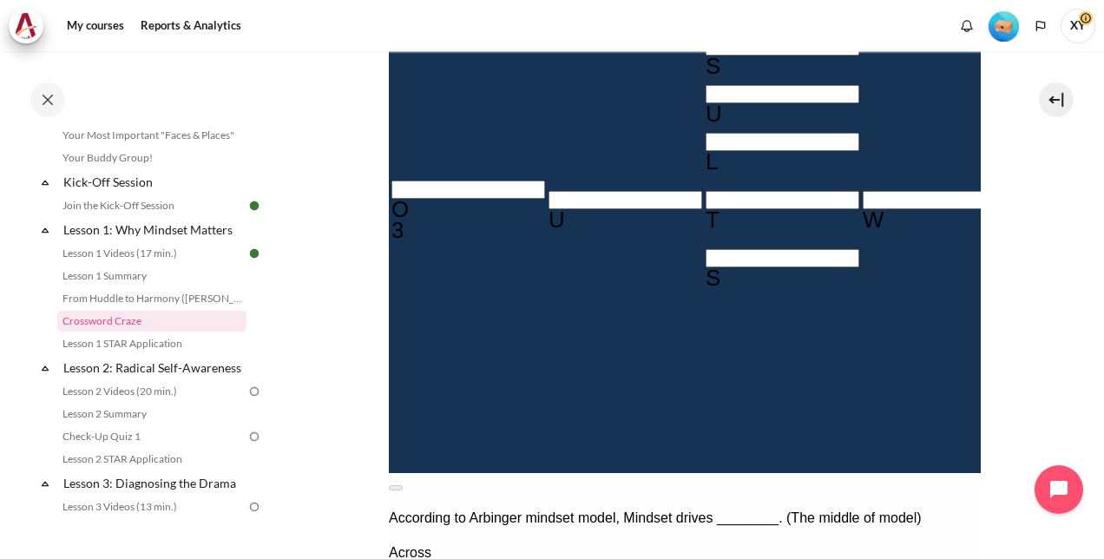
type input "＿＿＿＿＿I＿＿"
type input "I＿＿＿＿＿"
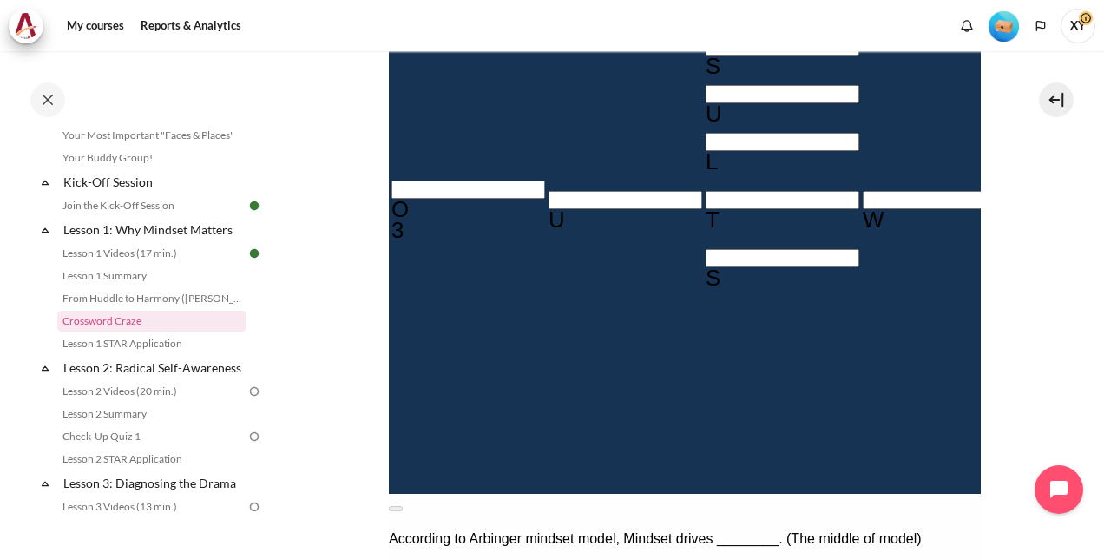
type input "＿＿＿＿＿IN＿"
type input "＿＿＿＿＿INW"
type input "＿＿＿＿＿I＿＿"
type input "IN＿＿＿＿"
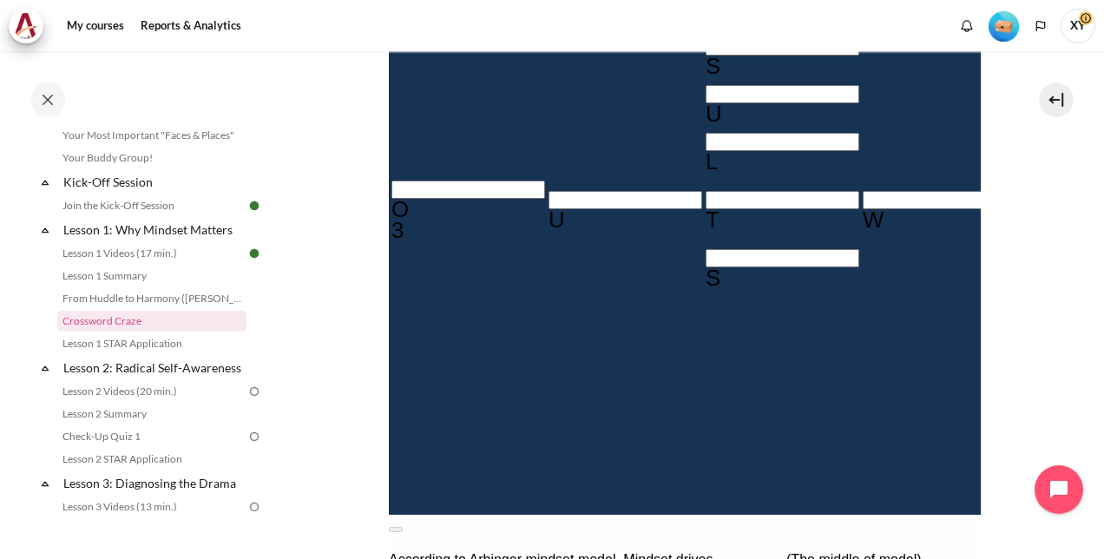
type input "INW＿＿＿"
type input "INWA＿＿"
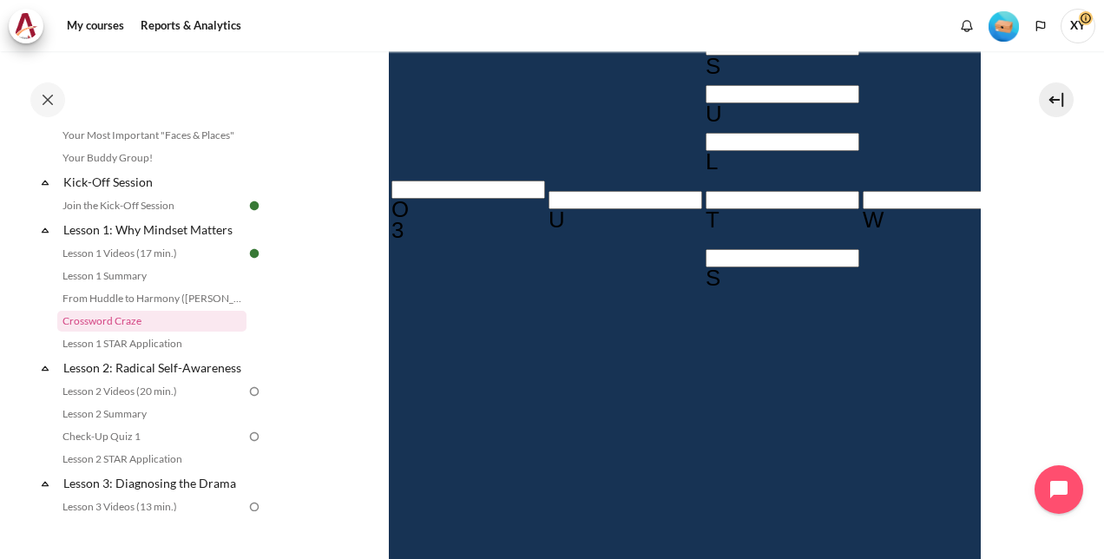
type input "INWAR＿"
type input "INWARD"
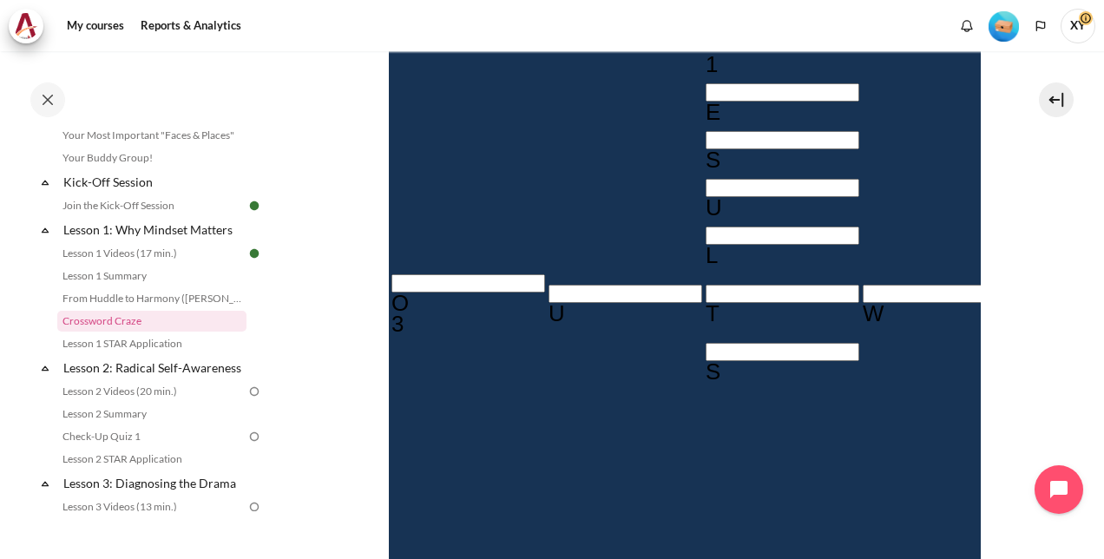
scroll to position [442, 0]
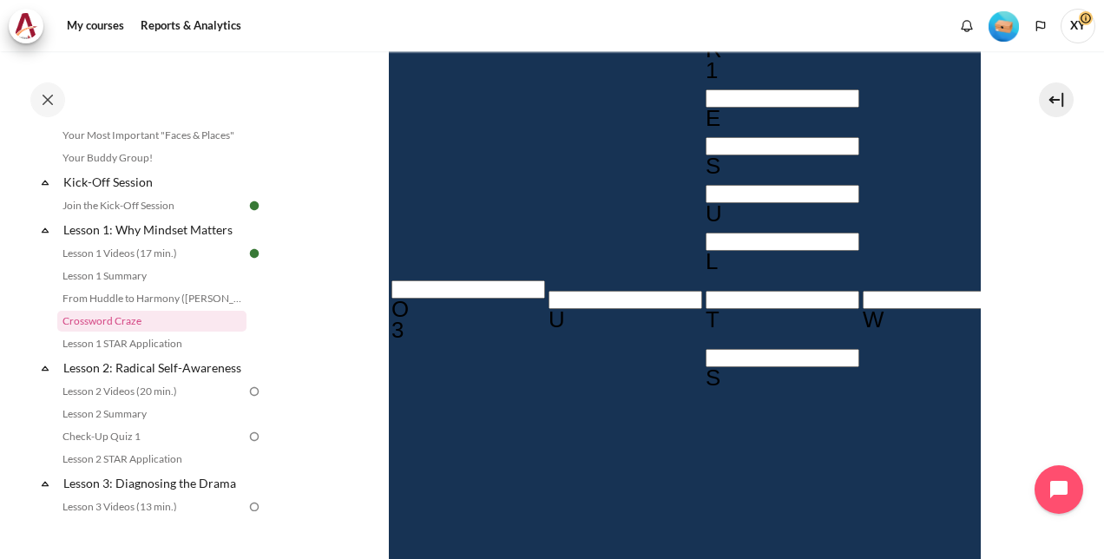
type input "G＿＿＿＿I＿＿"
type input "GA＿＿＿I＿＿"
type input "＿＿＿D＿A＿"
type input "GAI＿＿I＿＿"
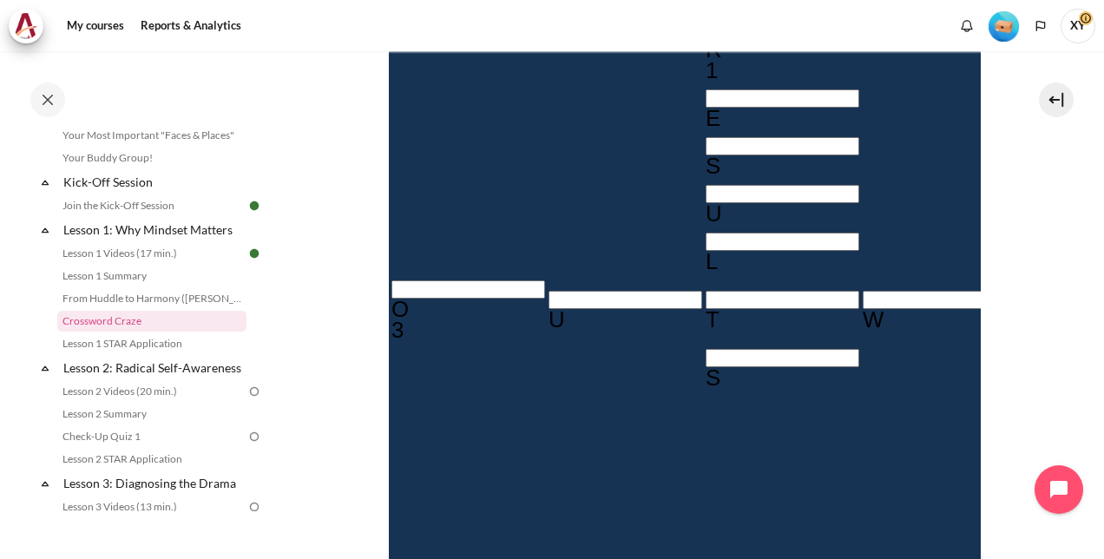
type input "GAIN＿I＿＿"
type input "GAINI＿＿＿"
type input "＿NWARD"
type input "G＿＿＿＿＿＿＿"
type input "＿＿＿D＿＿＿"
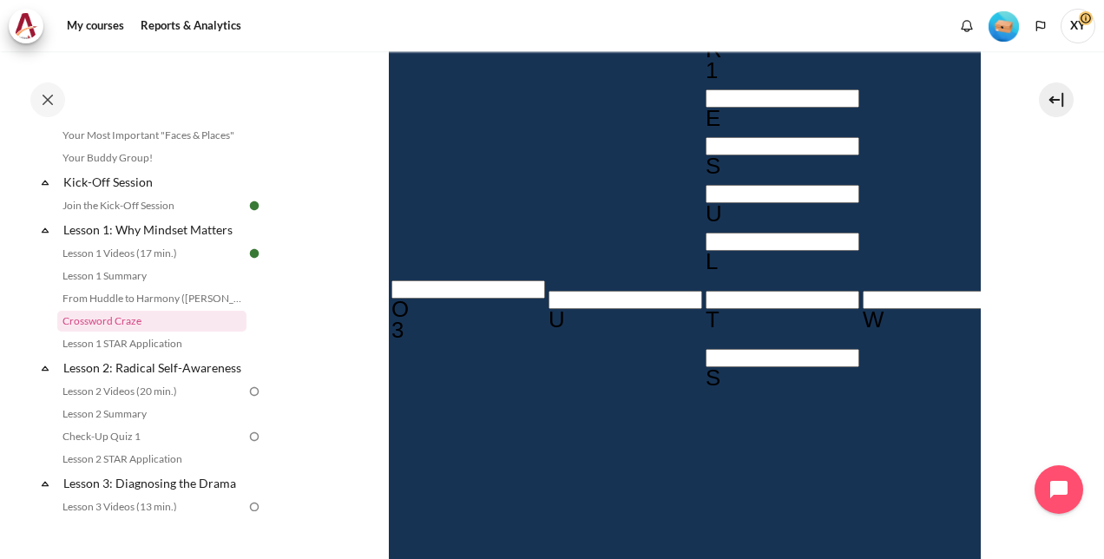
type input "＿＿＿＿＿＿＿＿"
type input "＿＿＿＿＿I＿＿"
type input "INWARD"
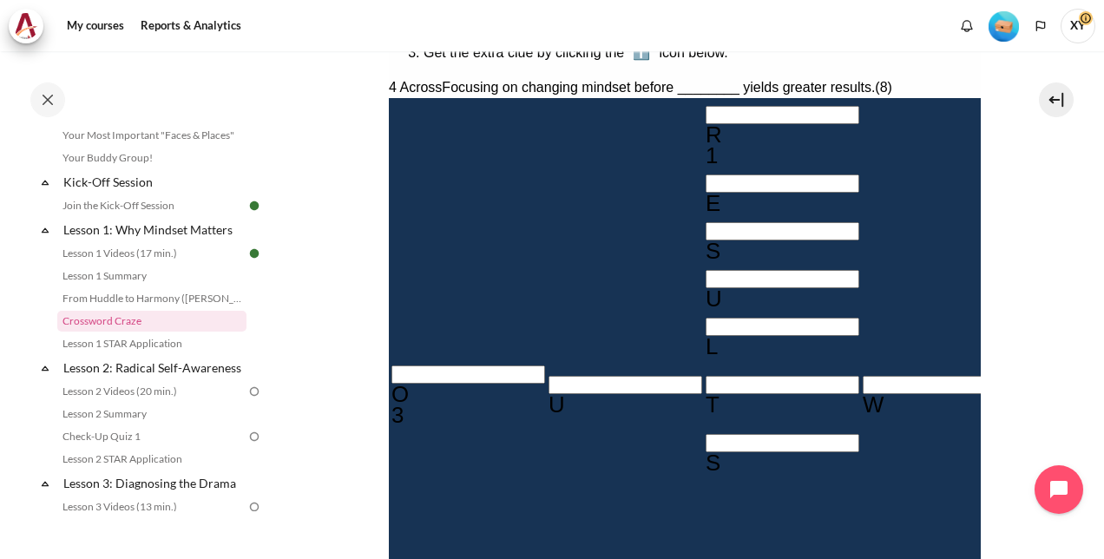
scroll to position [355, 0]
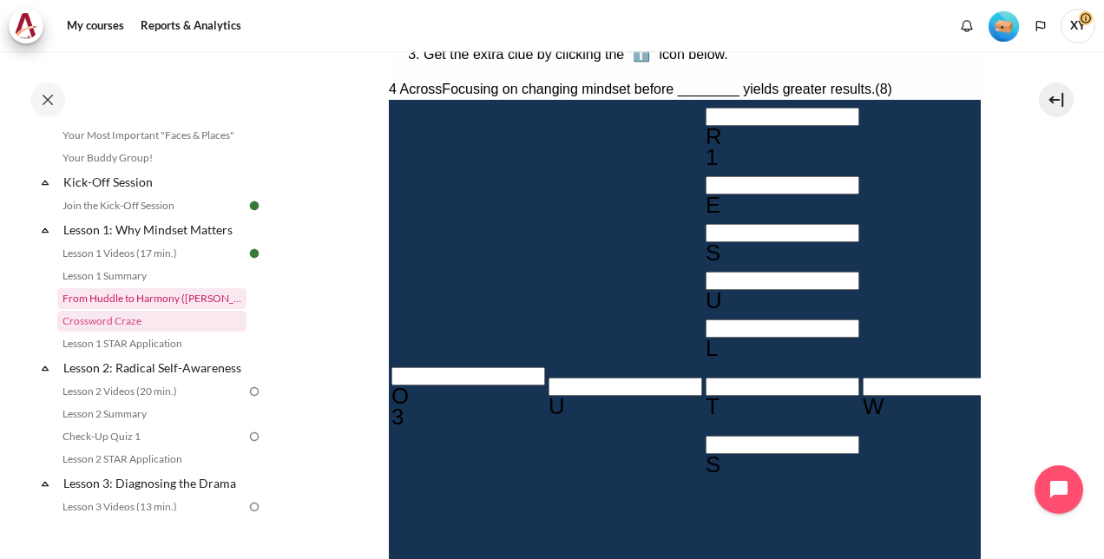
click at [149, 296] on link "From Huddle to Harmony ([PERSON_NAME]'s Story)" at bounding box center [151, 298] width 189 height 21
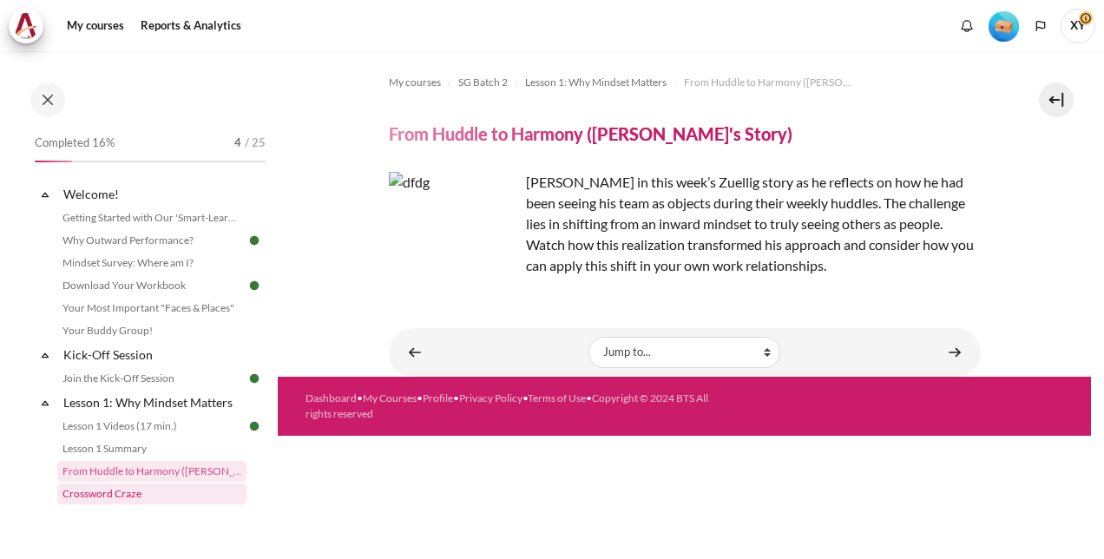
scroll to position [150, 0]
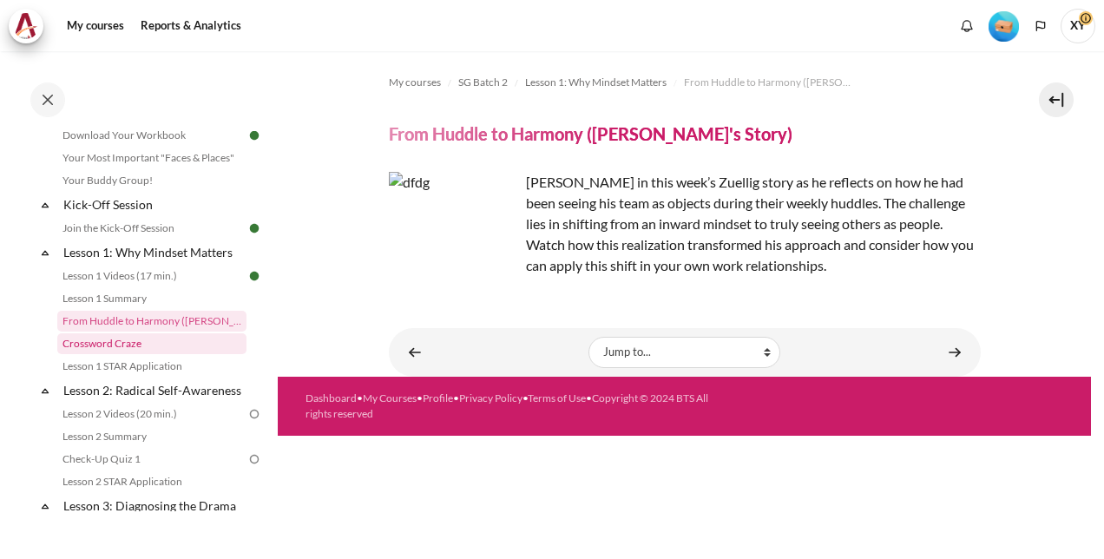
click at [114, 341] on link "Crossword Craze" at bounding box center [151, 343] width 189 height 21
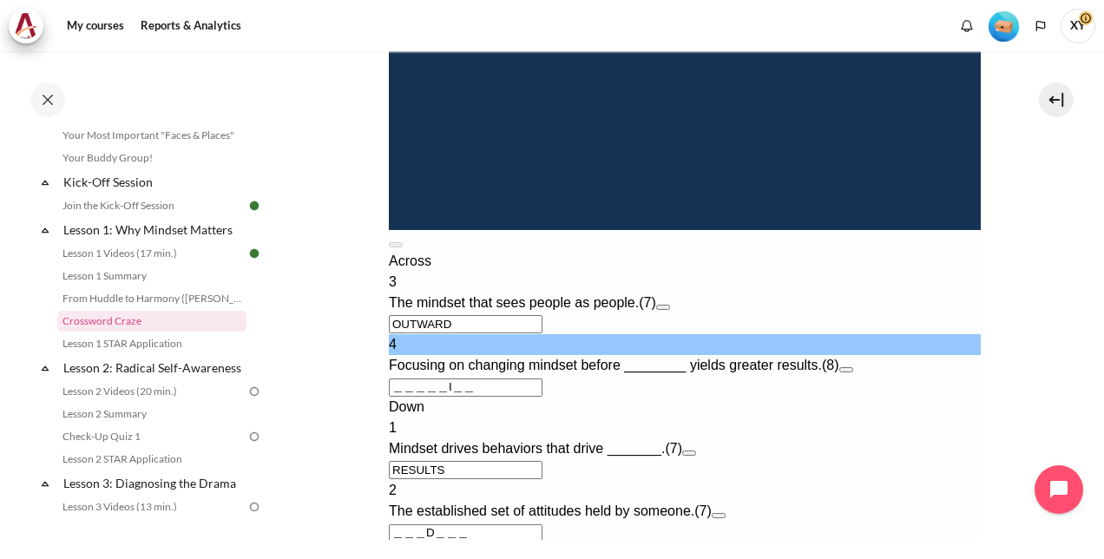
scroll to position [1050, 0]
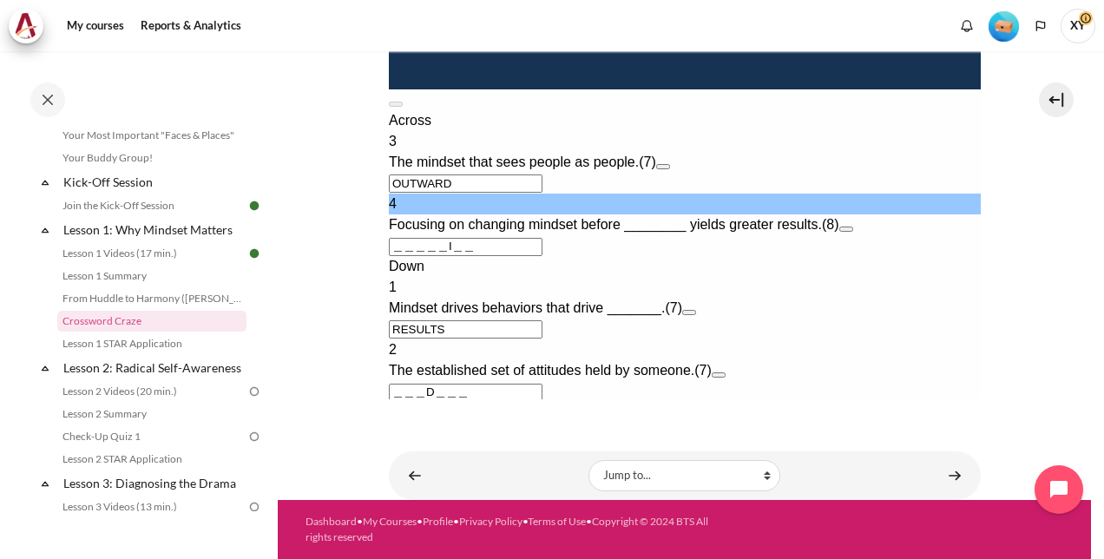
click at [435, 466] on button "Check Check the characters. The responses will be marked as correct, incorrect,…" at bounding box center [411, 475] width 47 height 18
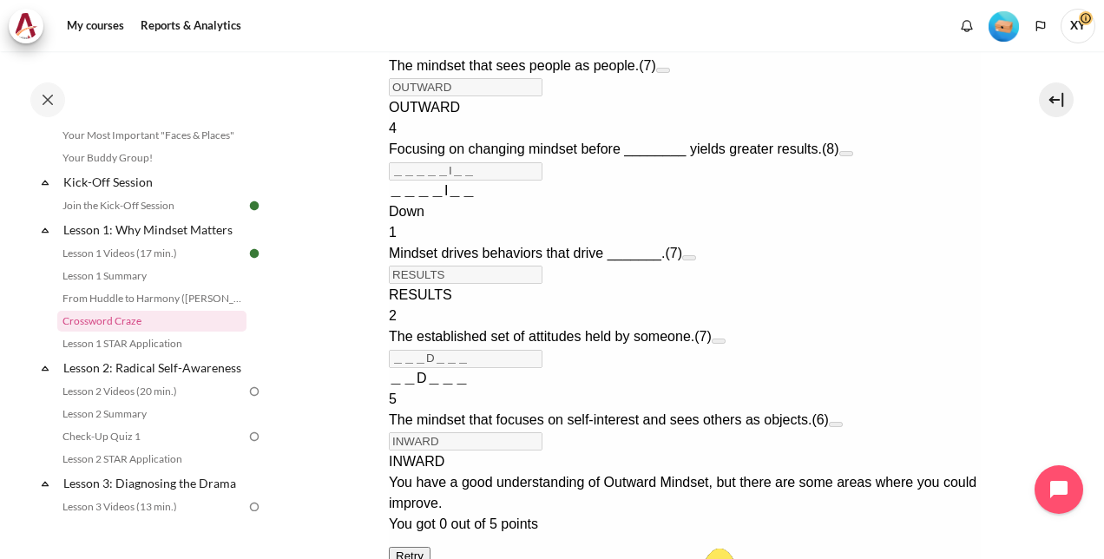
scroll to position [0, 0]
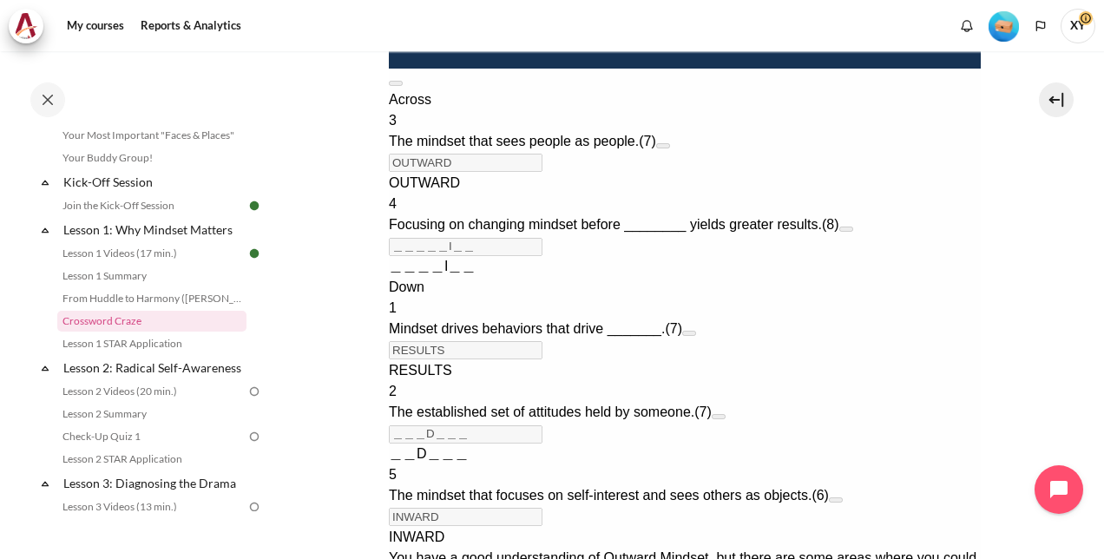
click at [434, 259] on span "＿＿＿＿I＿＿" at bounding box center [431, 266] width 87 height 15
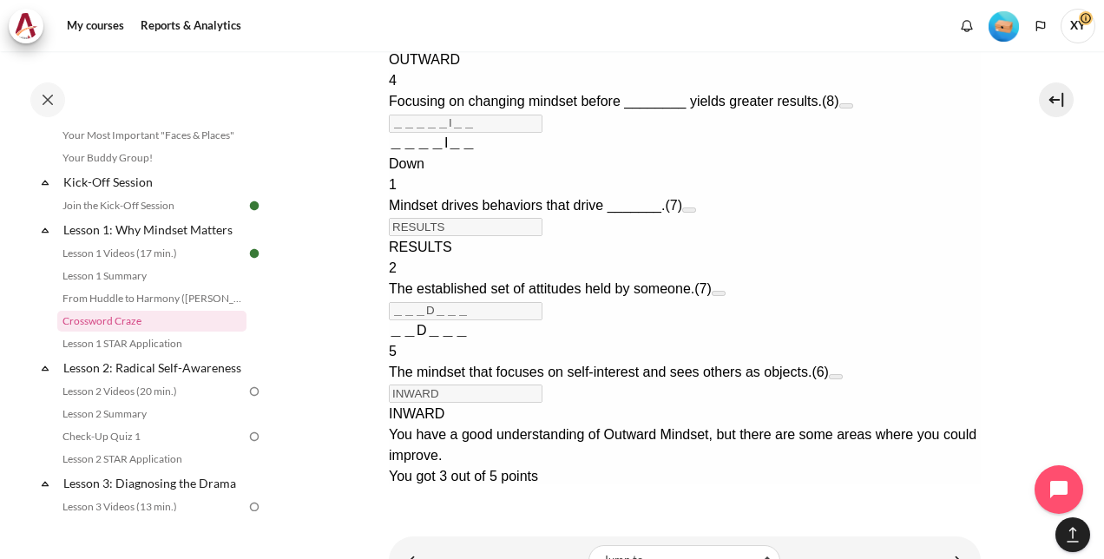
scroll to position [1259, 0]
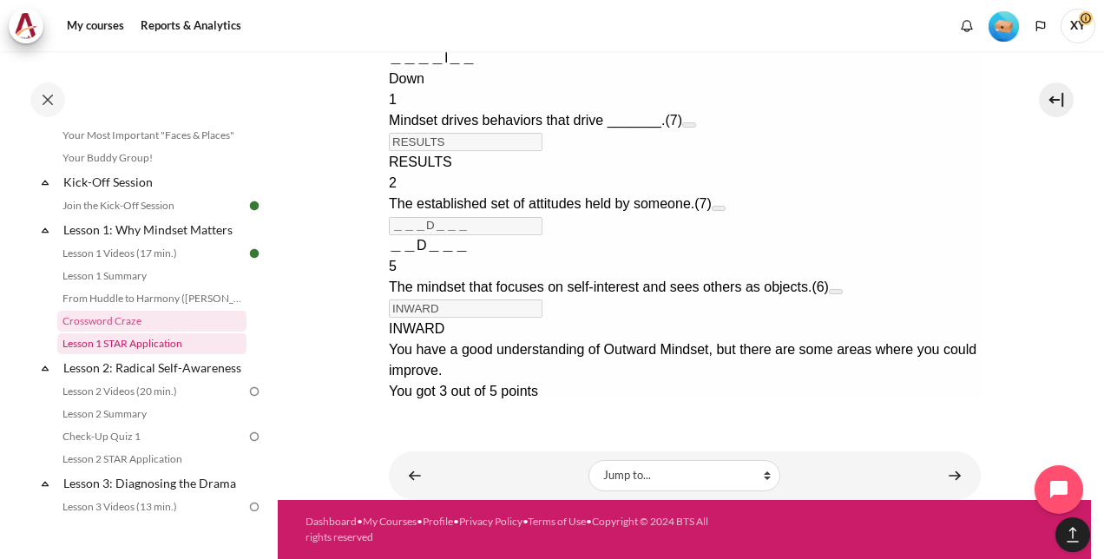
click at [135, 339] on link "Lesson 1 STAR Application" at bounding box center [151, 343] width 189 height 21
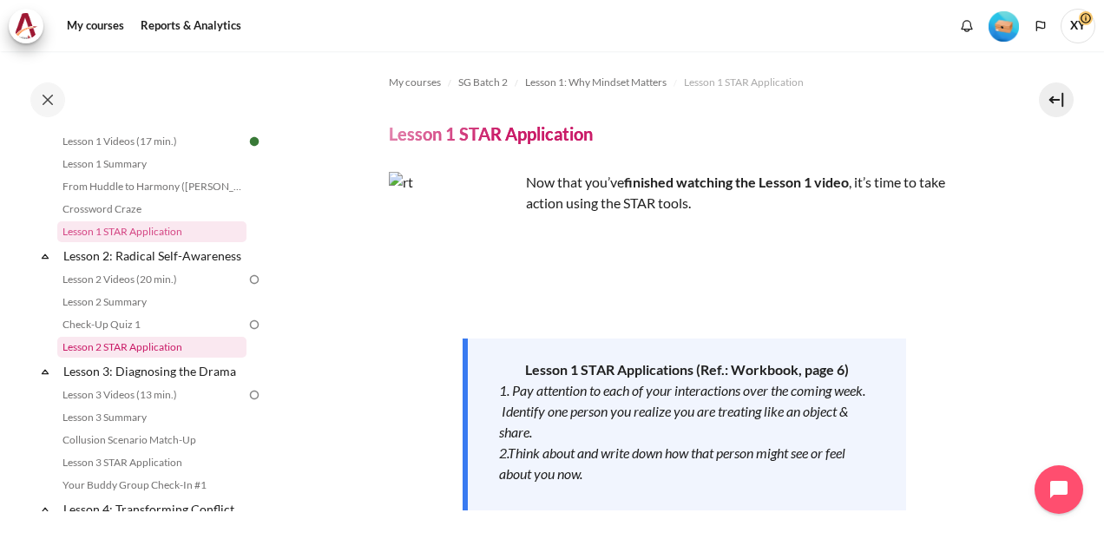
scroll to position [260, 0]
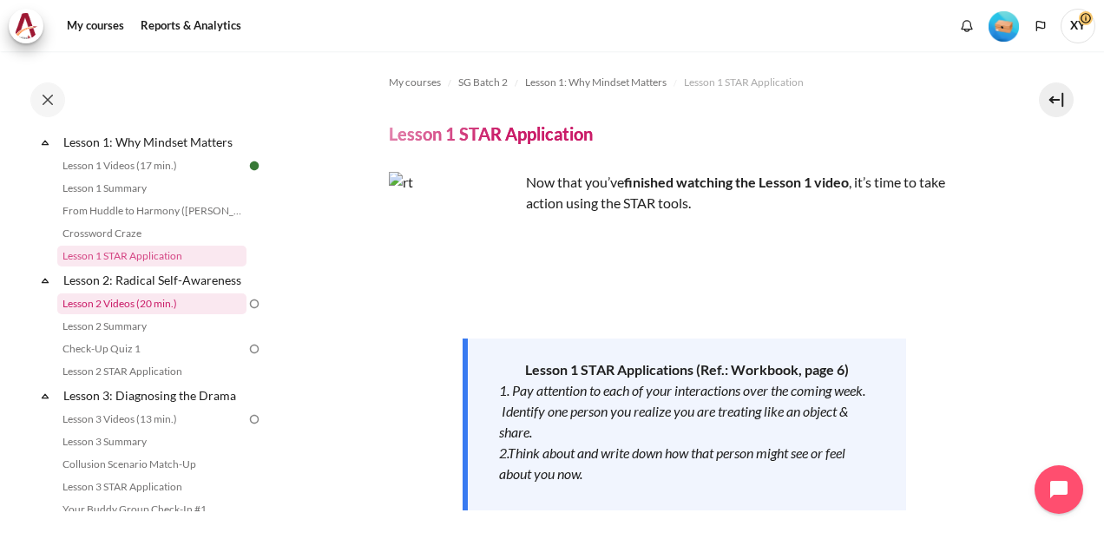
click at [173, 314] on link "Lesson 2 Videos (20 min.)" at bounding box center [151, 303] width 189 height 21
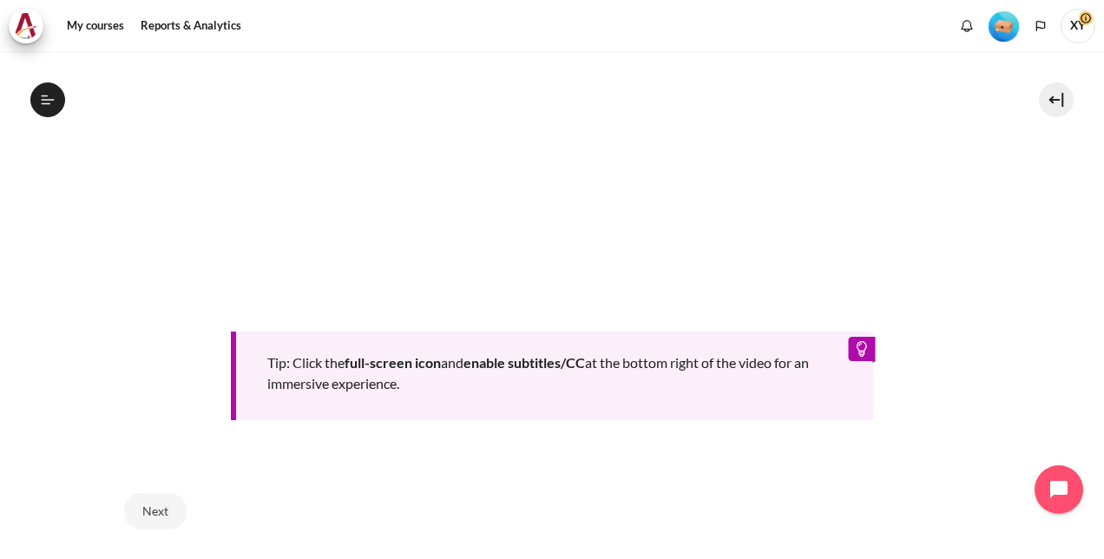
scroll to position [791, 0]
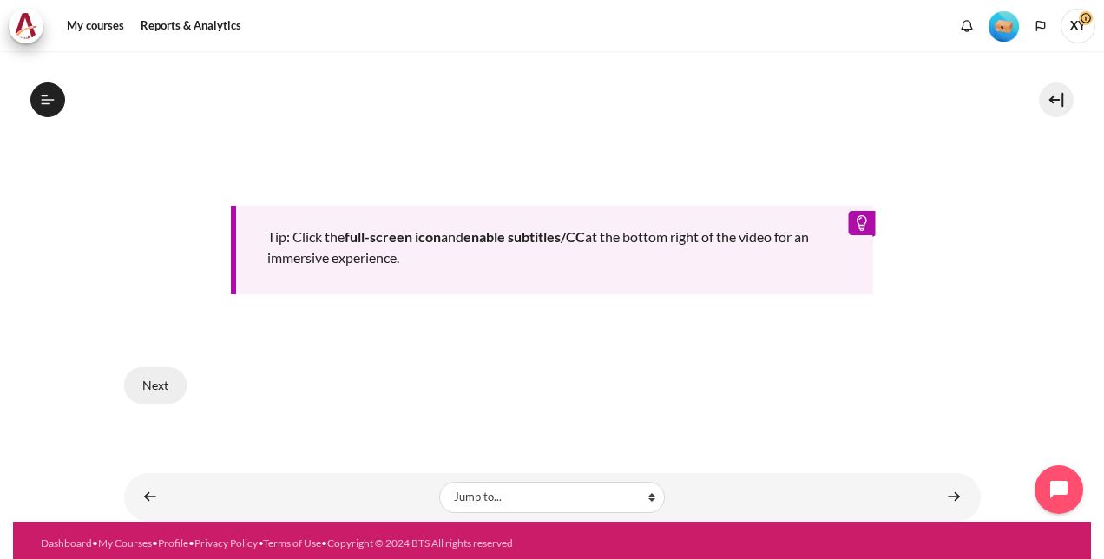
click at [148, 378] on button "Next" at bounding box center [155, 385] width 63 height 36
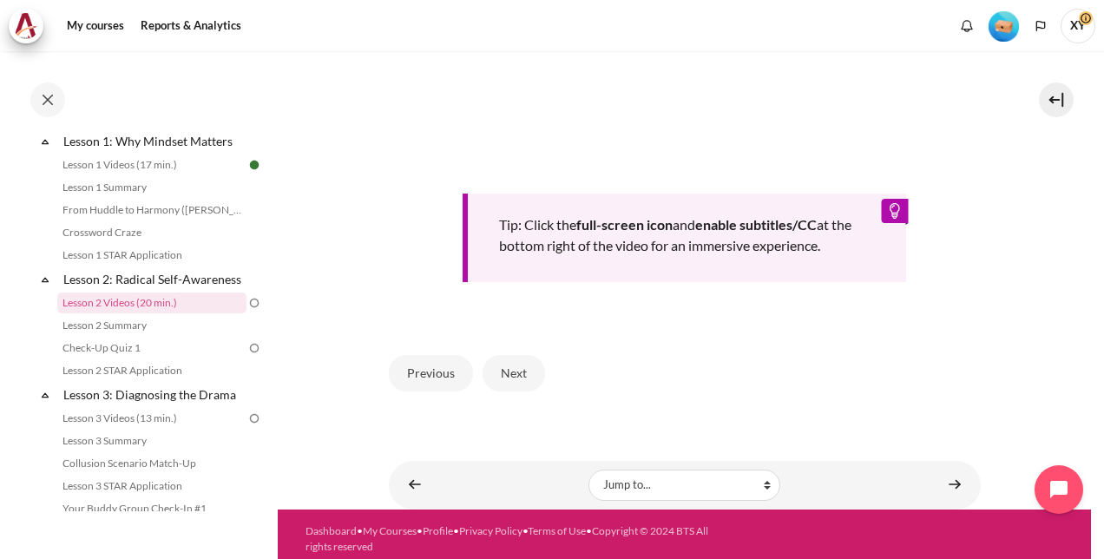
scroll to position [752, 0]
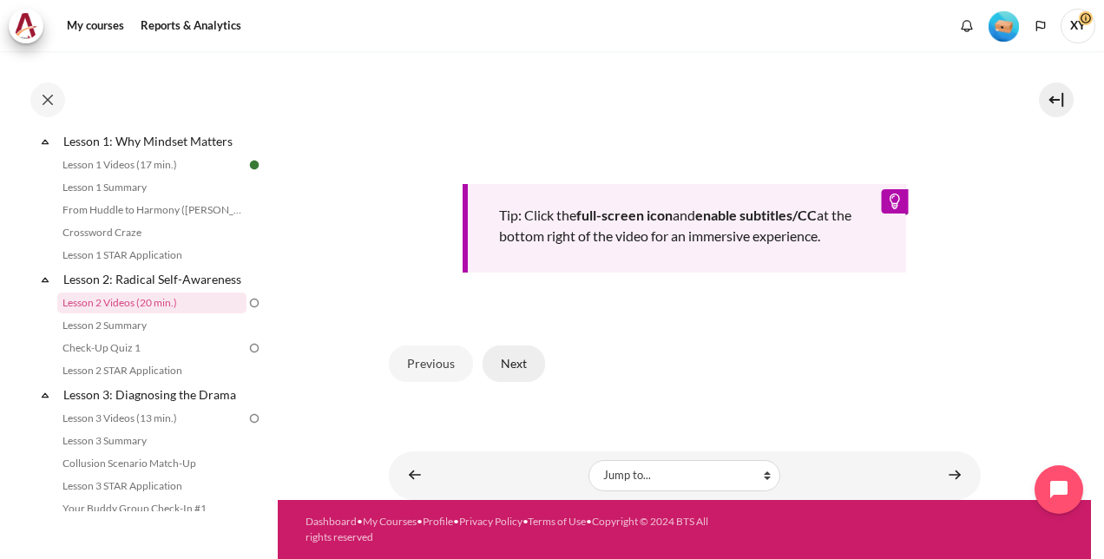
click at [519, 366] on button "Next" at bounding box center [514, 364] width 63 height 36
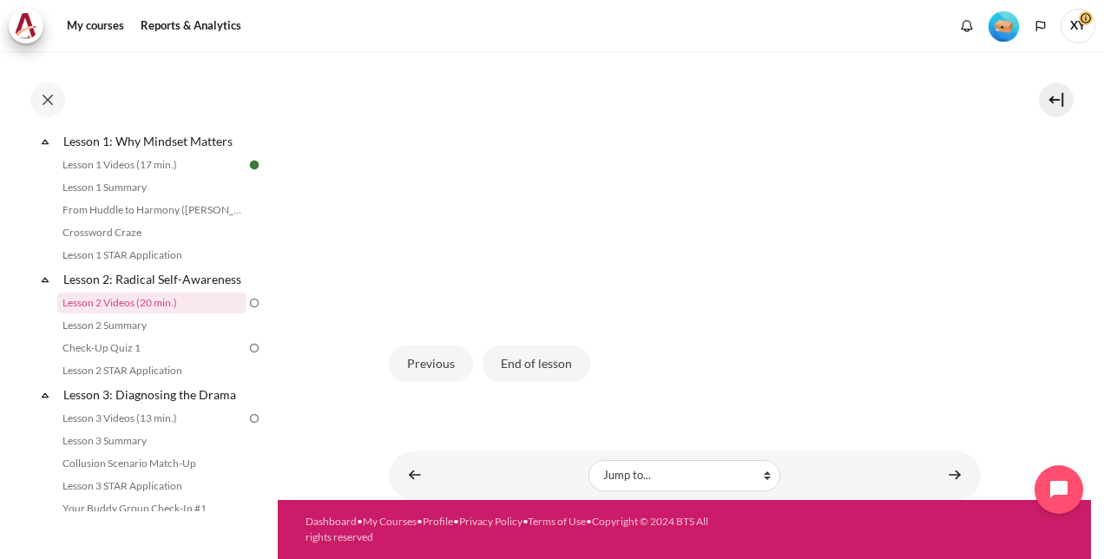
scroll to position [487, 0]
click at [524, 363] on button "End of lesson" at bounding box center [537, 364] width 108 height 36
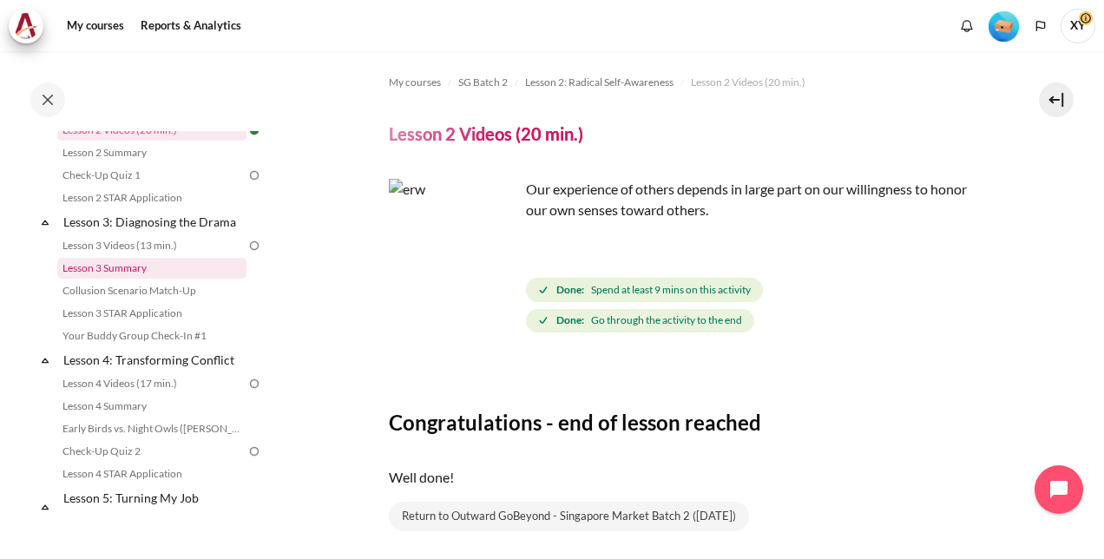
scroll to position [347, 0]
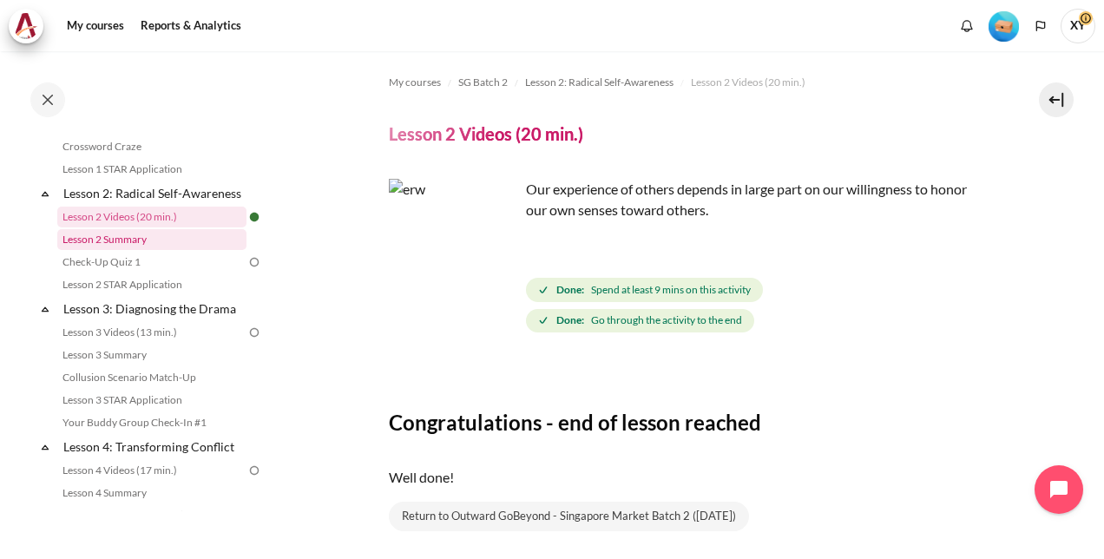
click at [128, 250] on link "Lesson 2 Summary" at bounding box center [151, 239] width 189 height 21
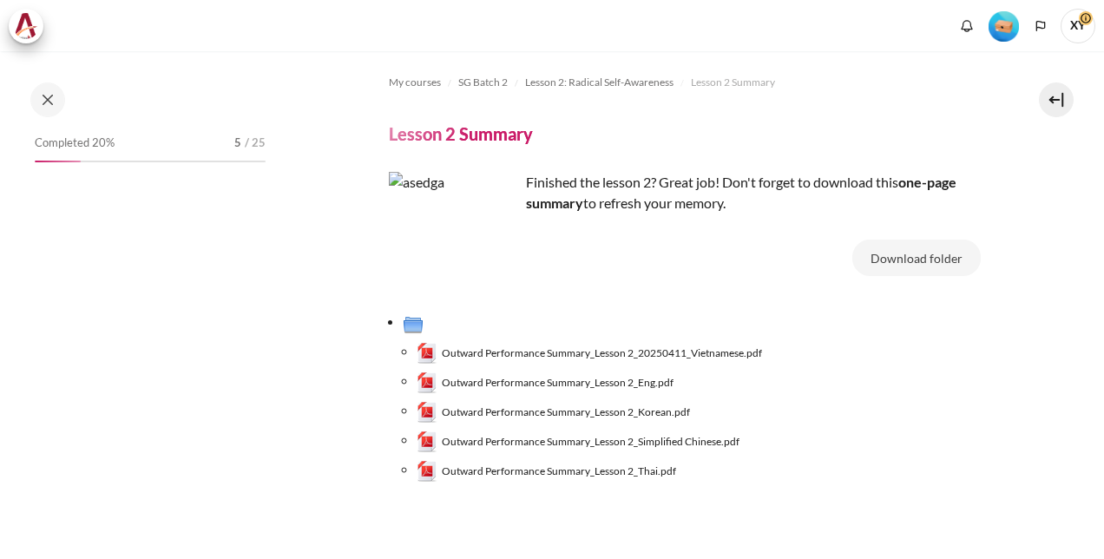
scroll to position [284, 0]
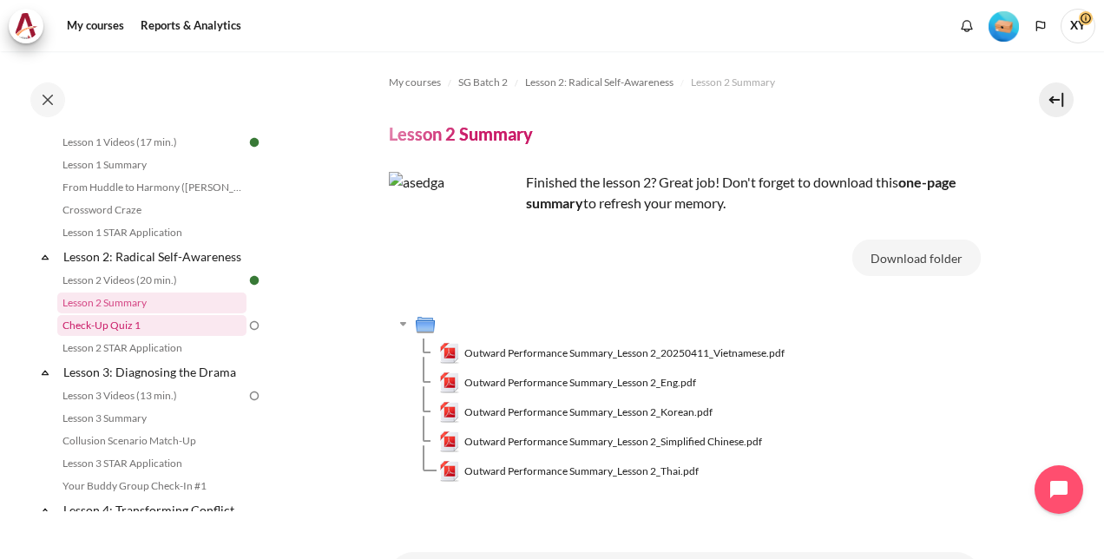
click at [122, 336] on link "Check-Up Quiz 1" at bounding box center [151, 325] width 189 height 21
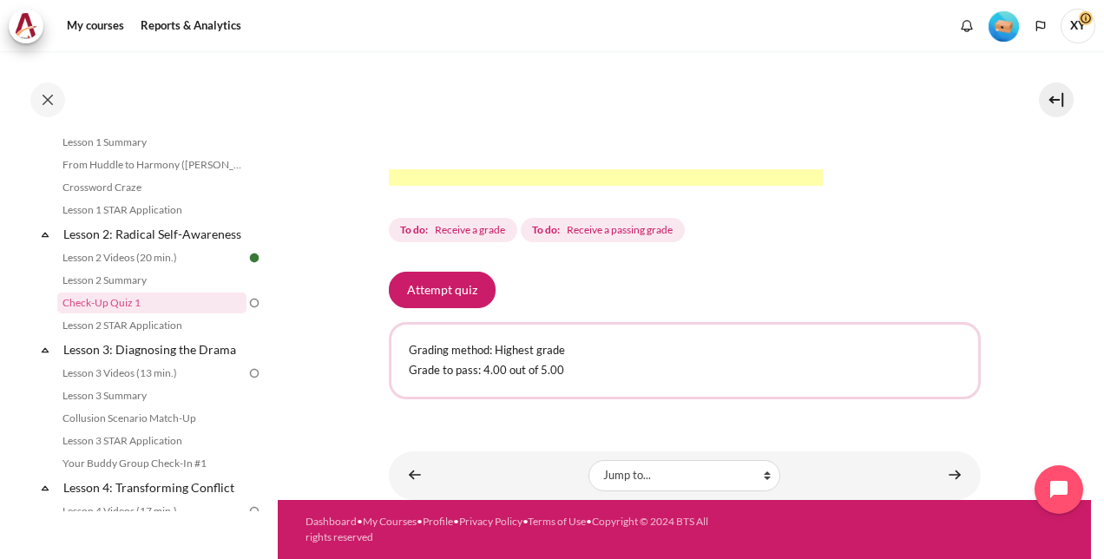
scroll to position [627, 0]
click at [444, 297] on button "Attempt quiz" at bounding box center [442, 290] width 107 height 36
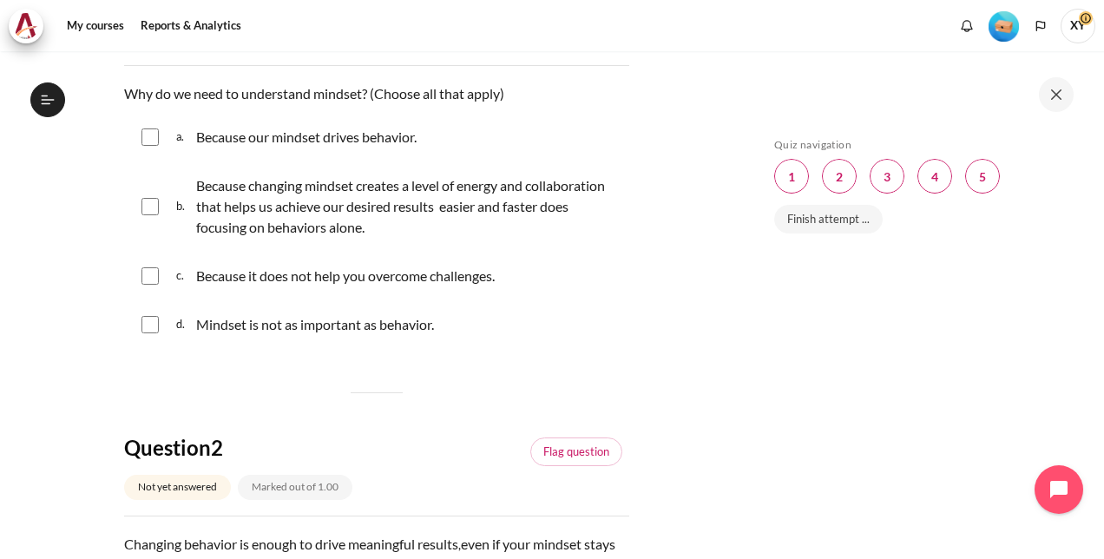
scroll to position [306, 0]
click at [151, 139] on input "Content" at bounding box center [150, 136] width 17 height 17
checkbox input "true"
click at [149, 207] on input "Content" at bounding box center [150, 206] width 17 height 17
checkbox input "true"
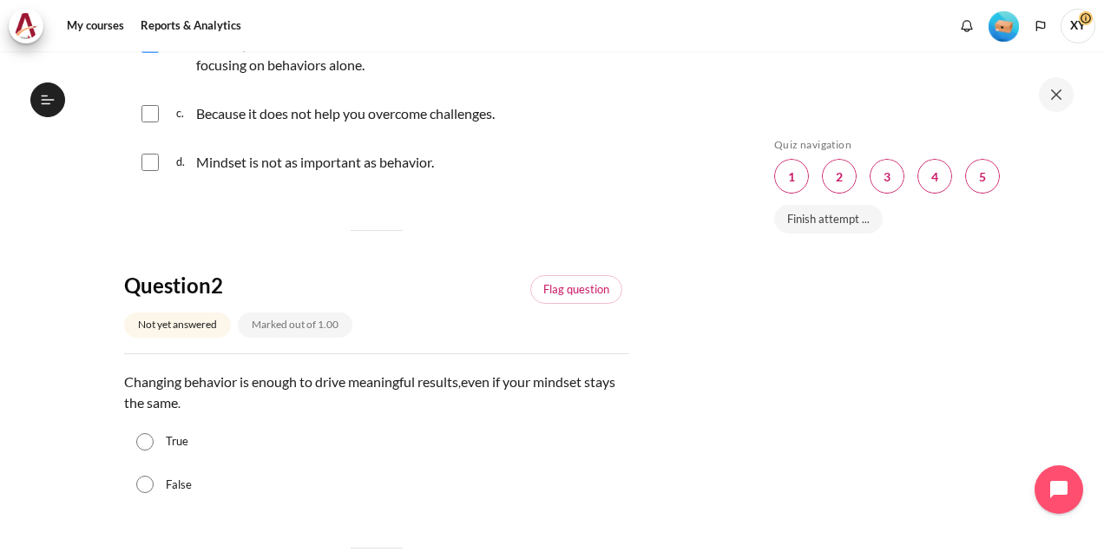
scroll to position [521, 0]
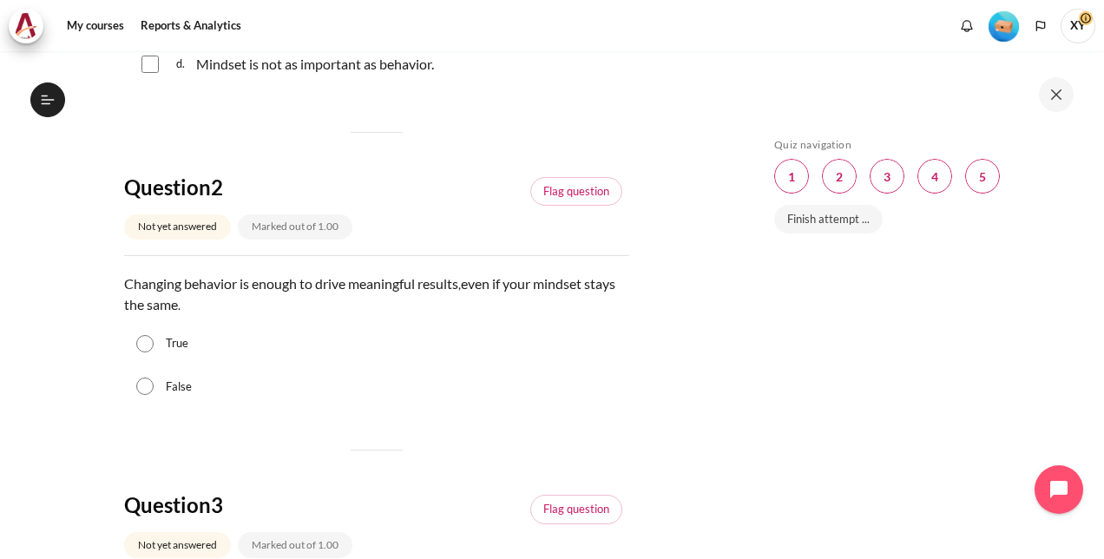
click at [148, 346] on input "True" at bounding box center [144, 343] width 17 height 17
radio input "true"
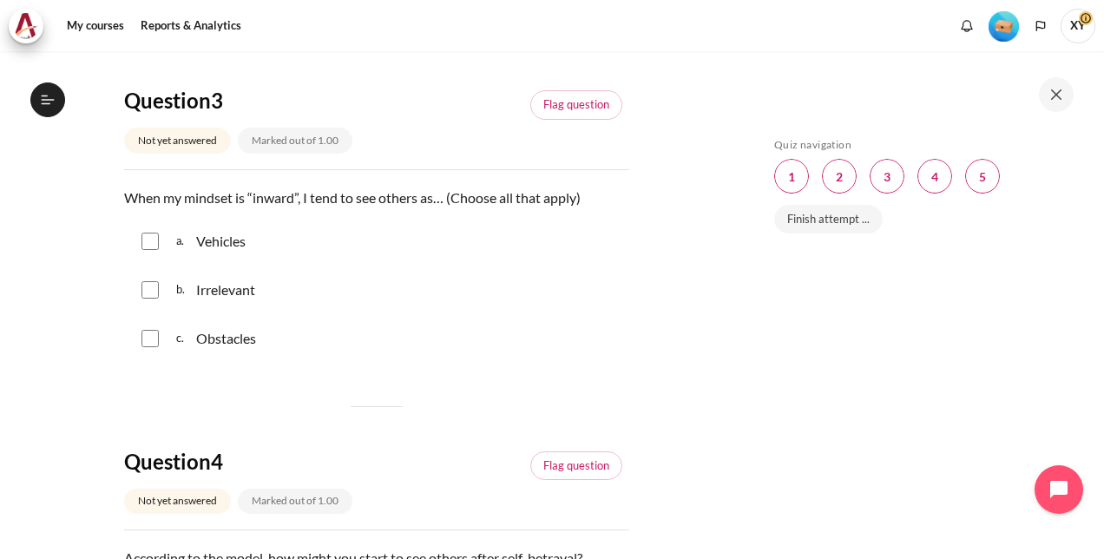
scroll to position [955, 0]
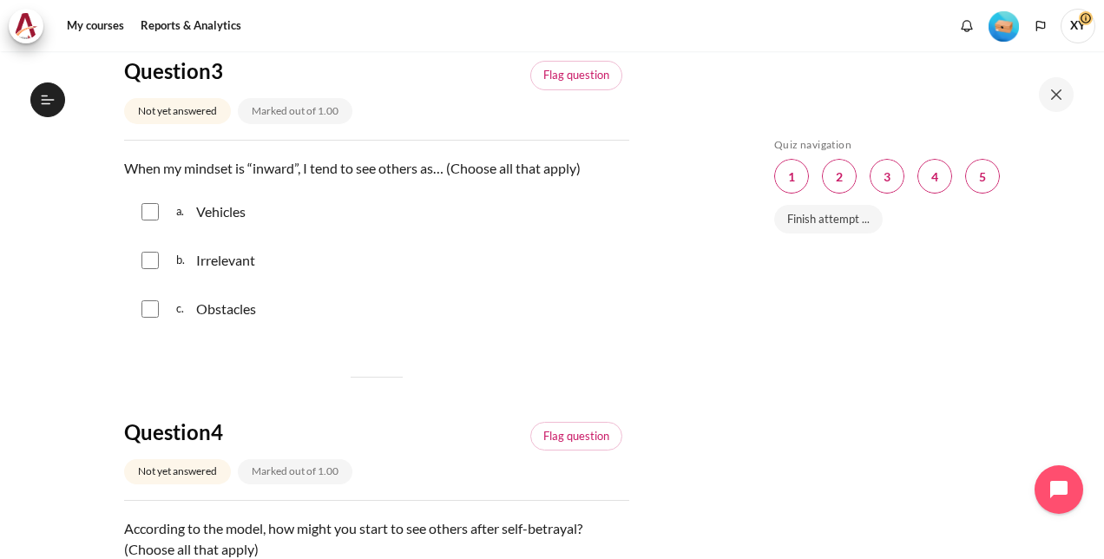
click at [150, 306] on input "Content" at bounding box center [150, 308] width 17 height 17
checkbox input "true"
click at [147, 262] on input "Content" at bounding box center [150, 260] width 17 height 17
checkbox input "true"
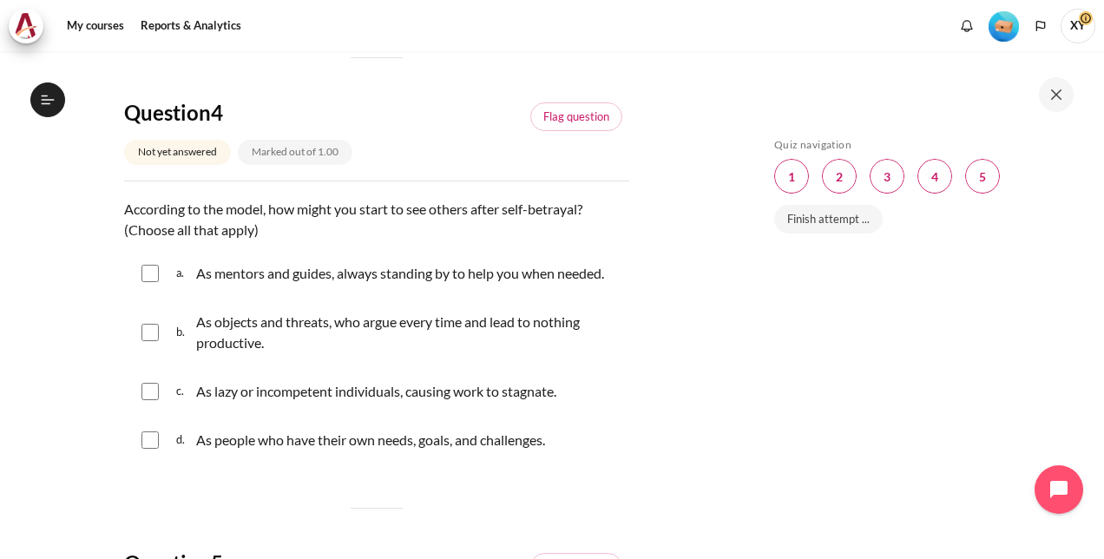
scroll to position [1302, 0]
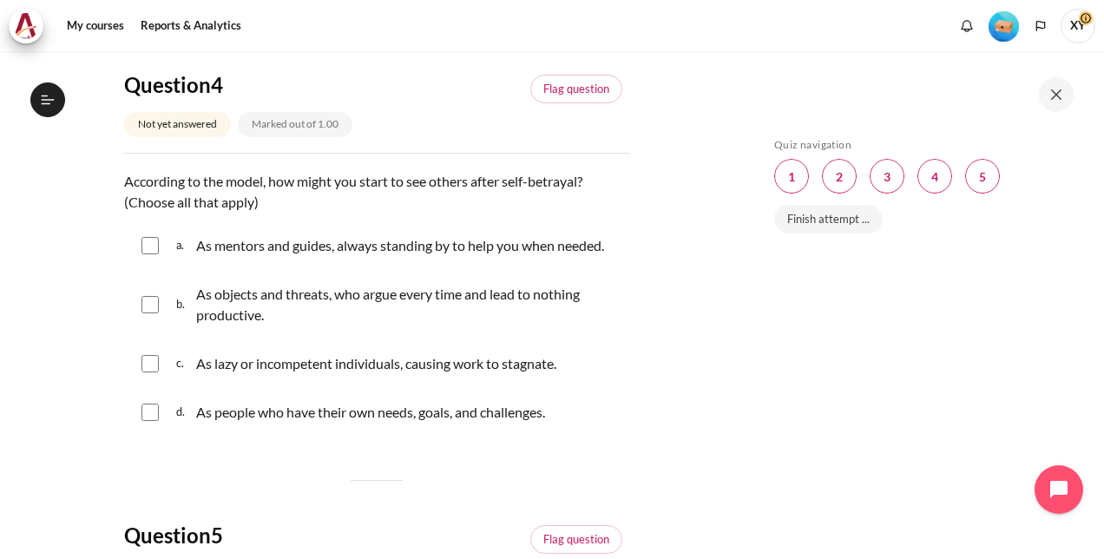
click at [148, 243] on input "Content" at bounding box center [150, 245] width 17 height 17
checkbox input "true"
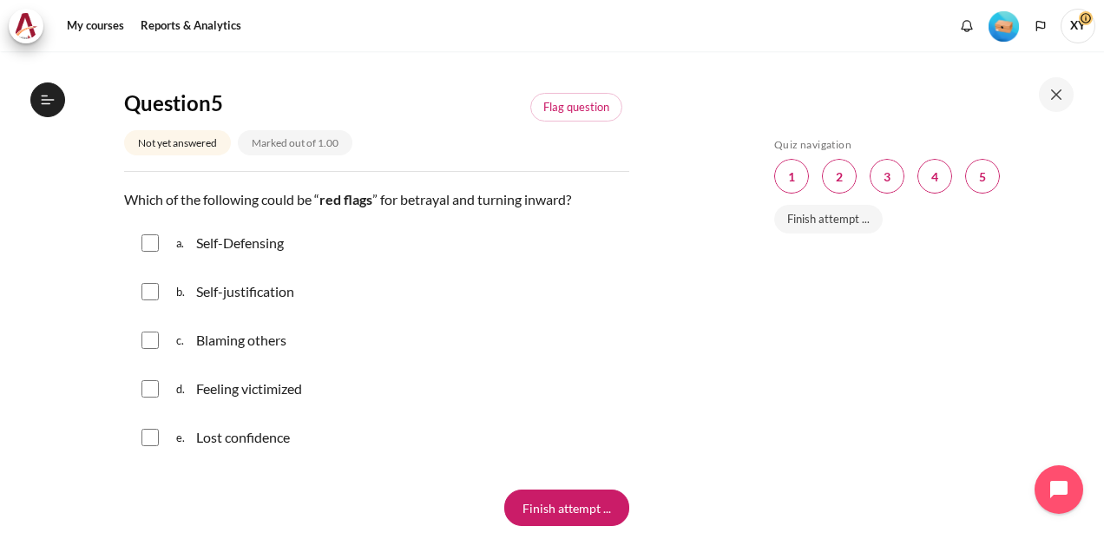
scroll to position [1736, 0]
click at [149, 241] on input "Content" at bounding box center [150, 241] width 17 height 17
checkbox input "true"
click at [148, 290] on input "Content" at bounding box center [150, 289] width 17 height 17
checkbox input "true"
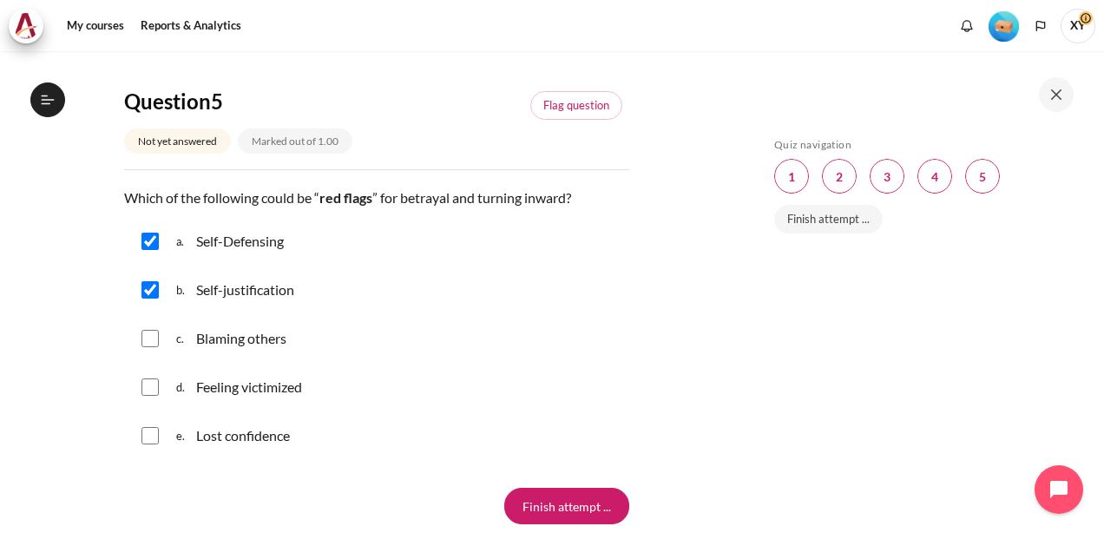
click at [148, 338] on input "Content" at bounding box center [150, 338] width 17 height 17
checkbox input "true"
click at [145, 379] on input "Content" at bounding box center [150, 387] width 17 height 17
checkbox input "true"
click at [142, 432] on input "Content" at bounding box center [150, 435] width 17 height 17
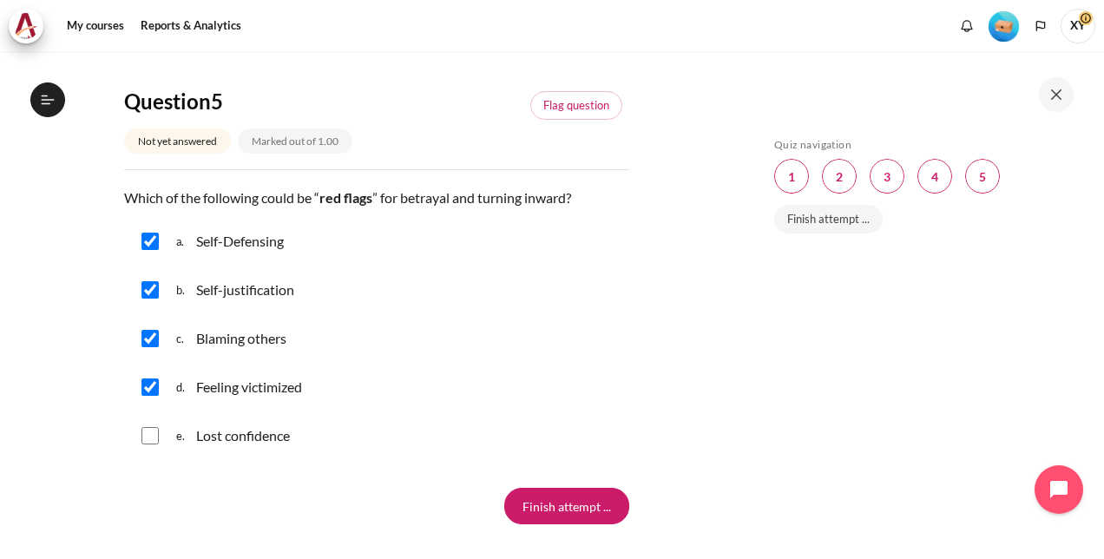
checkbox input "true"
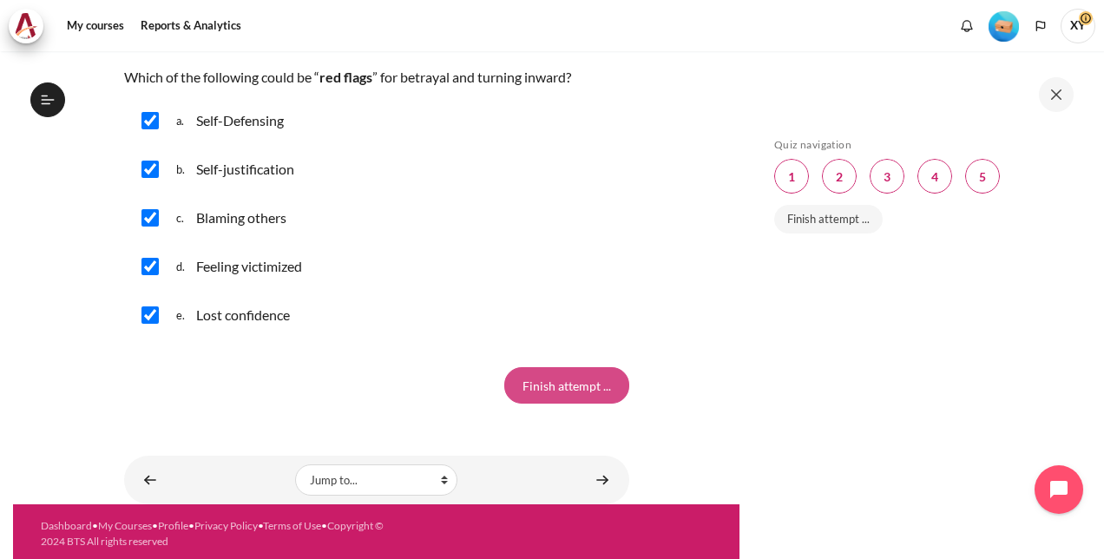
scroll to position [1859, 0]
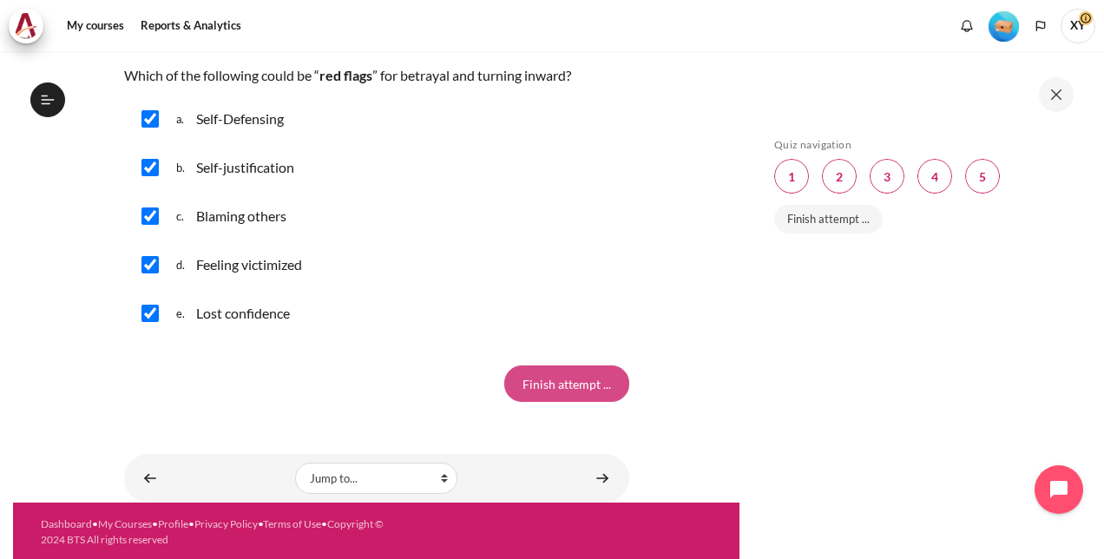
click at [571, 382] on input "Finish attempt ..." at bounding box center [566, 383] width 125 height 36
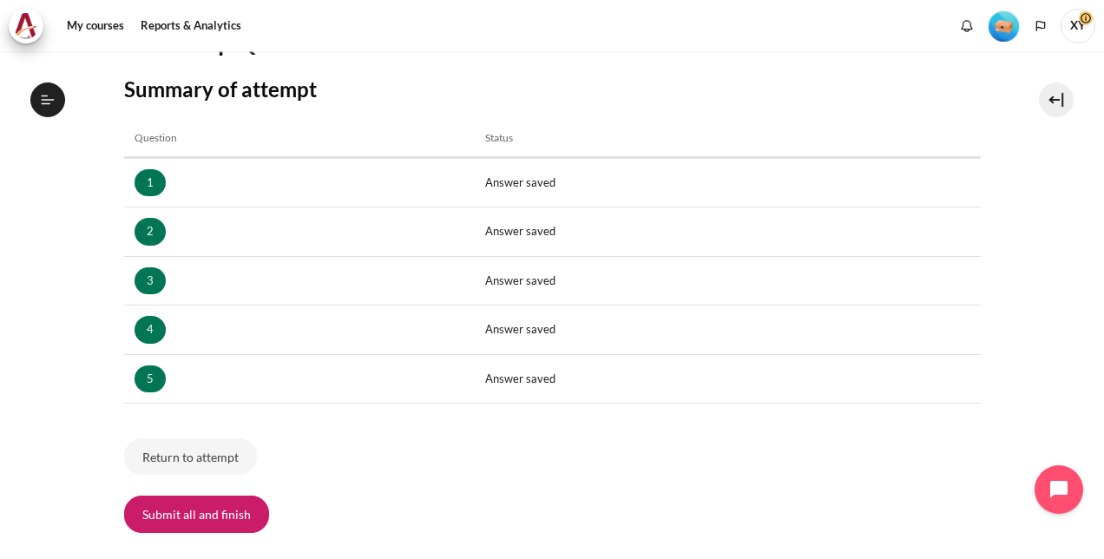
scroll to position [244, 0]
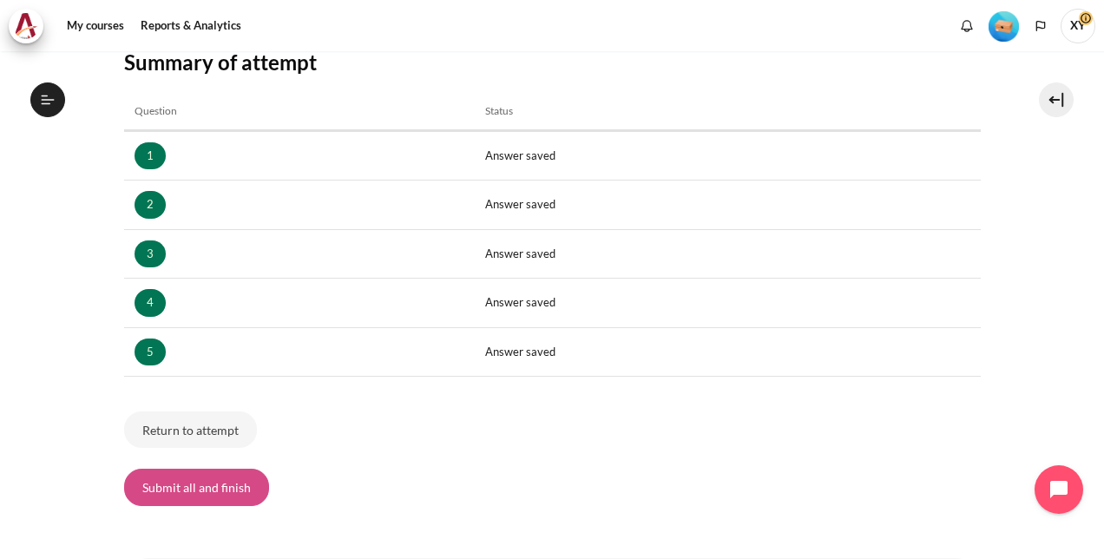
click at [203, 481] on button "Submit all and finish" at bounding box center [196, 487] width 145 height 36
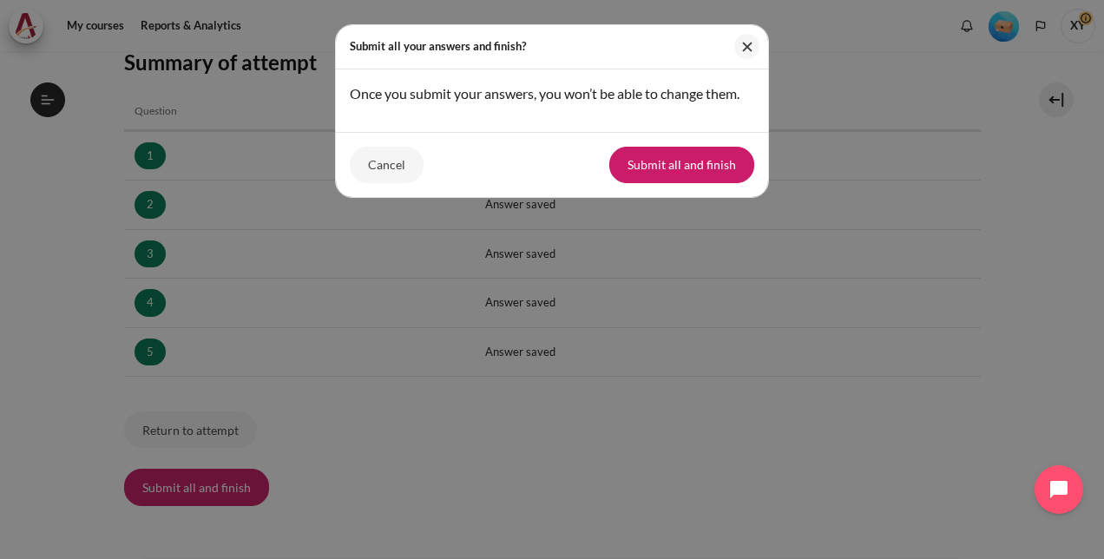
click at [576, 408] on div "Submit all your answers and finish? Once you submit your answers, you won’t be …" at bounding box center [552, 279] width 1104 height 559
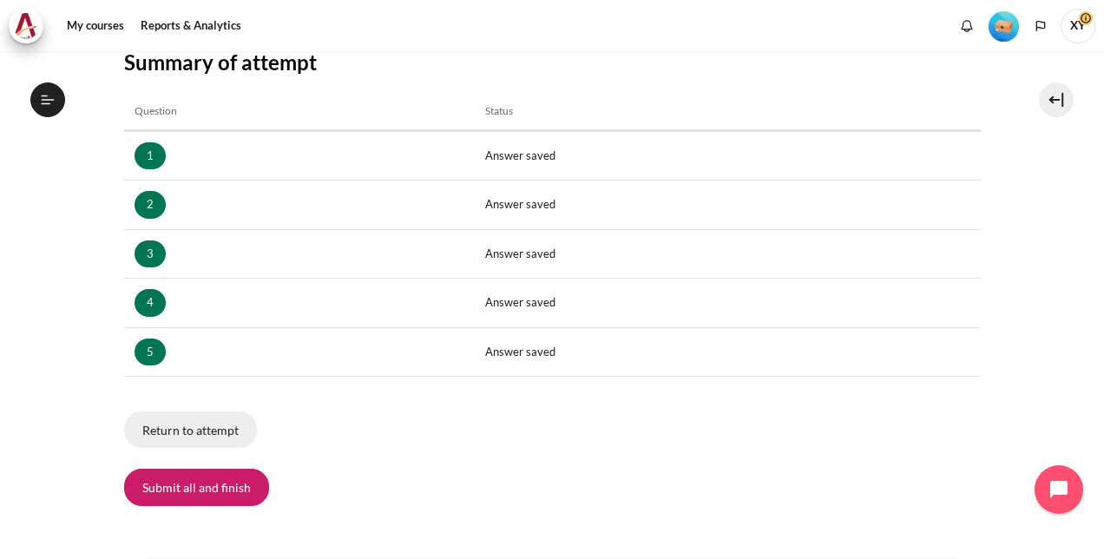
click at [214, 434] on button "Return to attempt" at bounding box center [190, 429] width 133 height 36
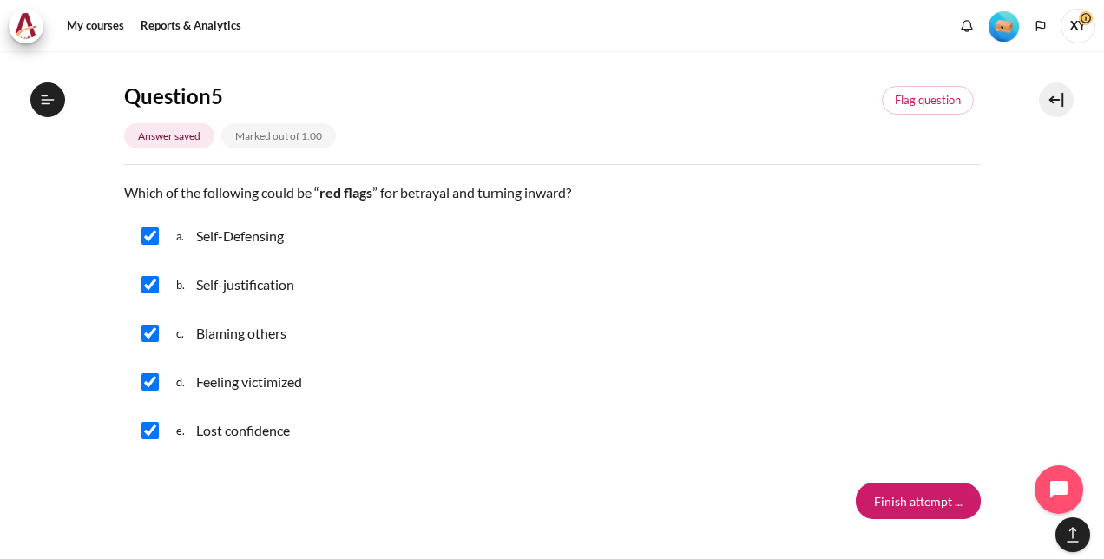
scroll to position [1760, 0]
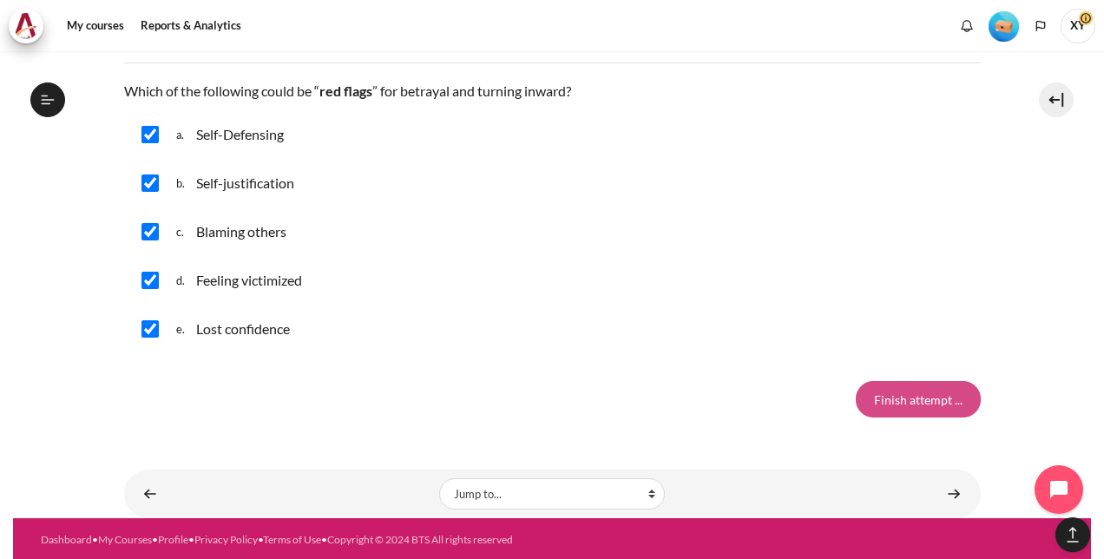
click at [918, 398] on input "Finish attempt ..." at bounding box center [918, 399] width 125 height 36
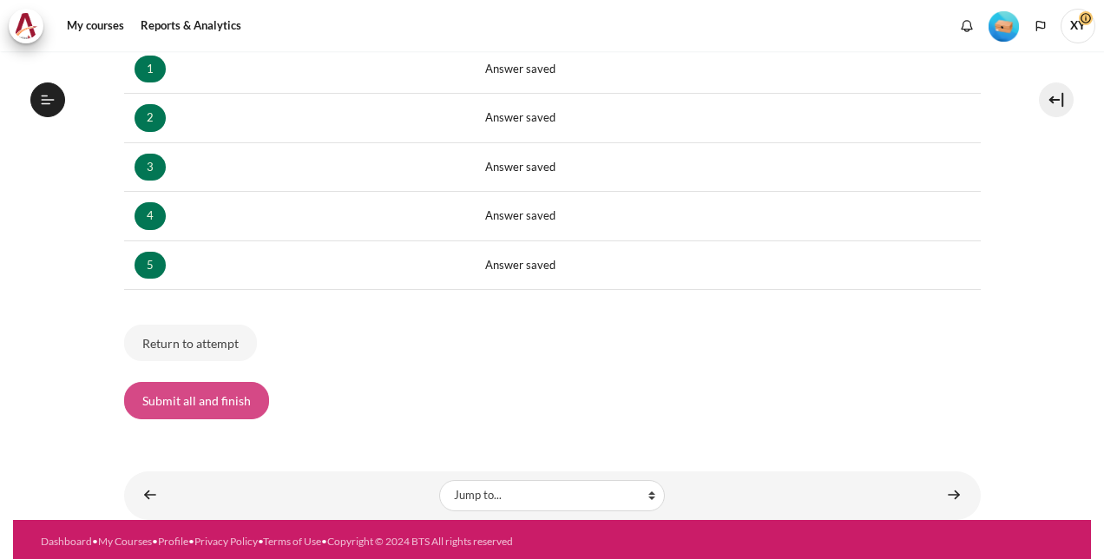
scroll to position [306, 0]
click at [224, 388] on button "Submit all and finish" at bounding box center [196, 400] width 145 height 36
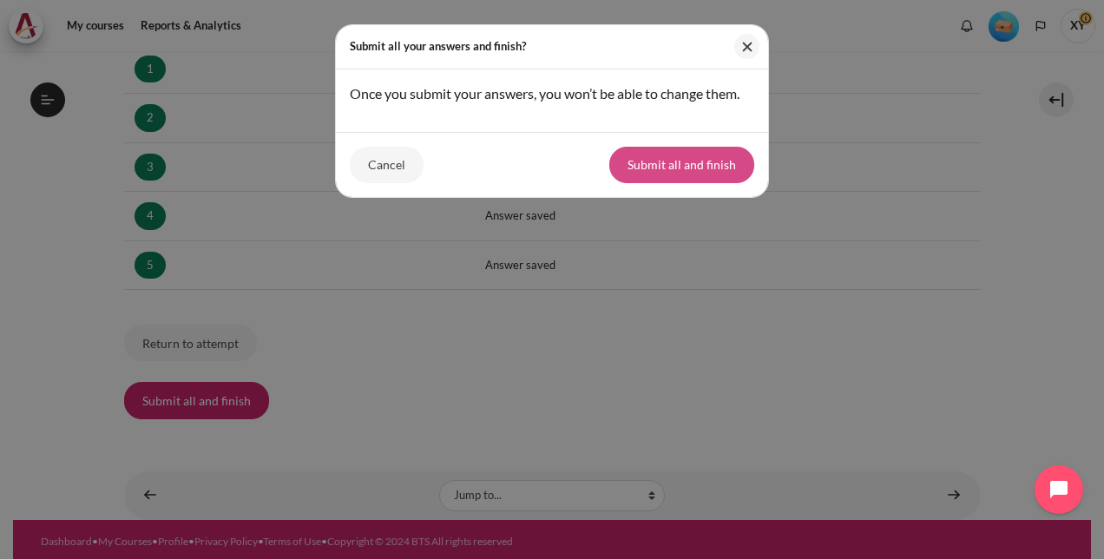
click at [696, 168] on button "Submit all and finish" at bounding box center [681, 165] width 145 height 36
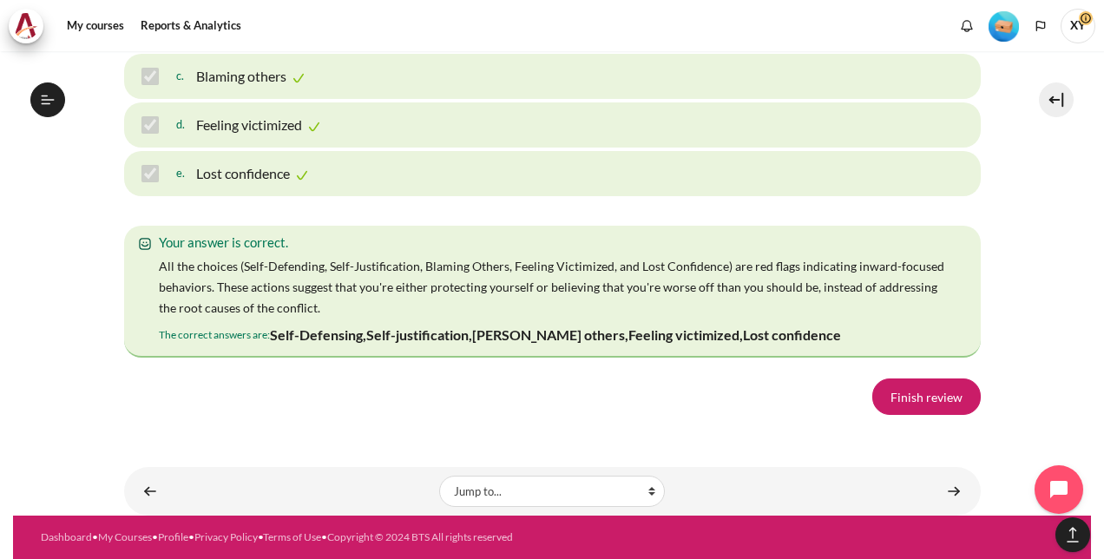
scroll to position [3061, 0]
click at [918, 396] on link "Finish review" at bounding box center [926, 397] width 109 height 36
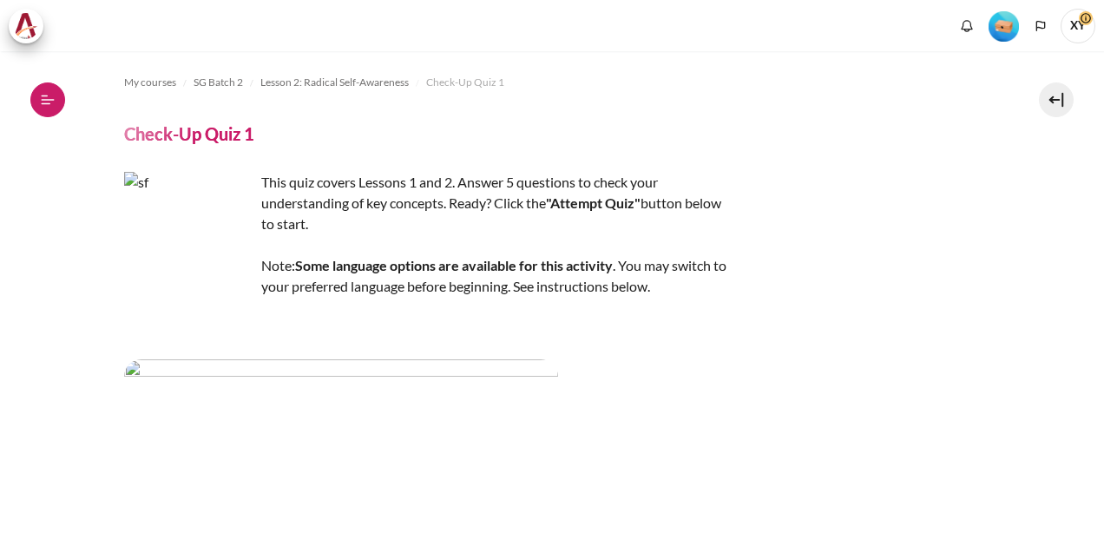
drag, startPoint x: 0, startPoint y: 0, endPoint x: 49, endPoint y: 99, distance: 110.6
click at [49, 99] on icon at bounding box center [48, 99] width 13 height 1
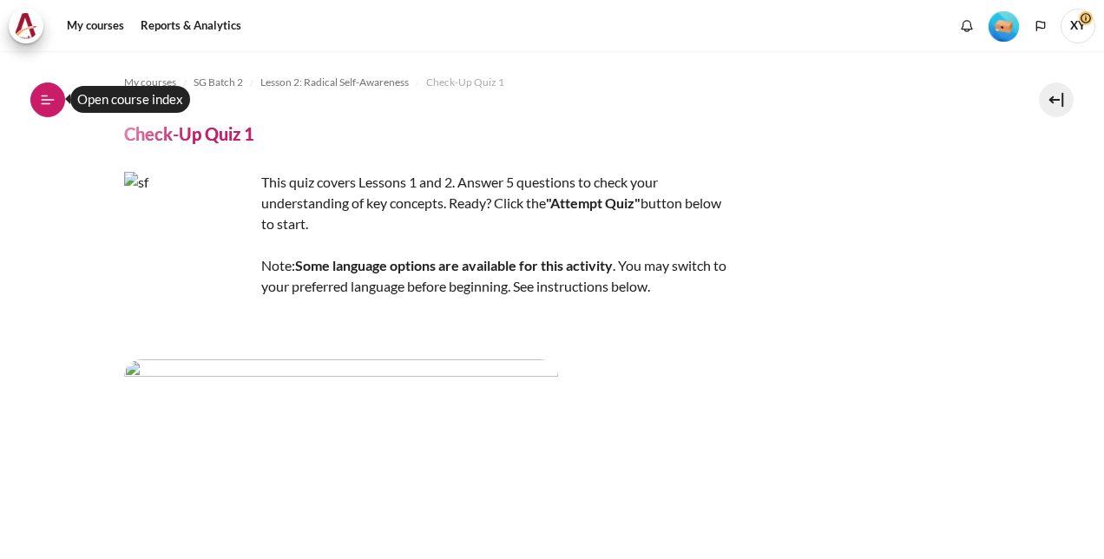
click at [56, 99] on button "Open course index" at bounding box center [47, 99] width 35 height 35
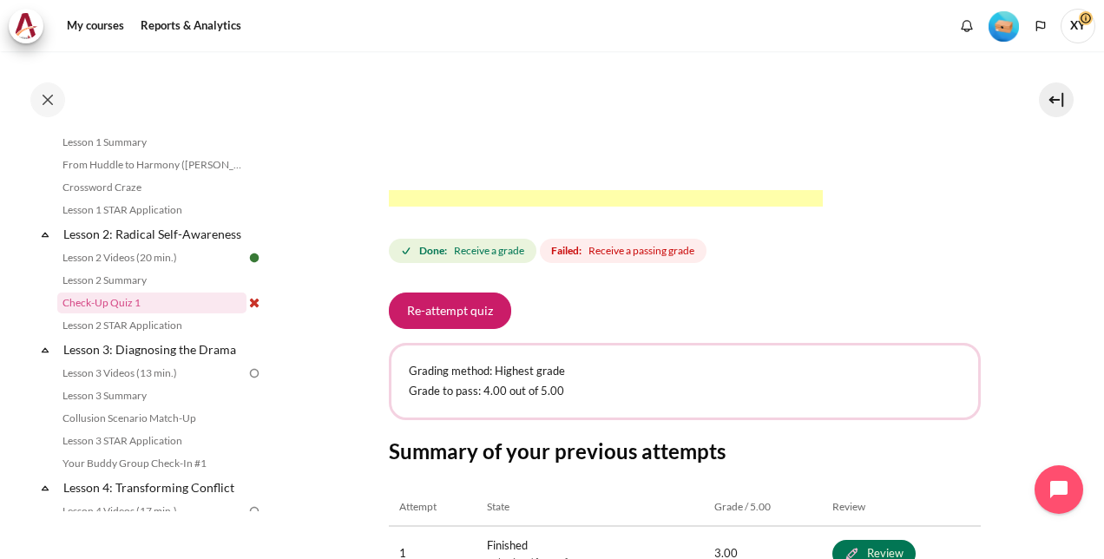
scroll to position [608, 0]
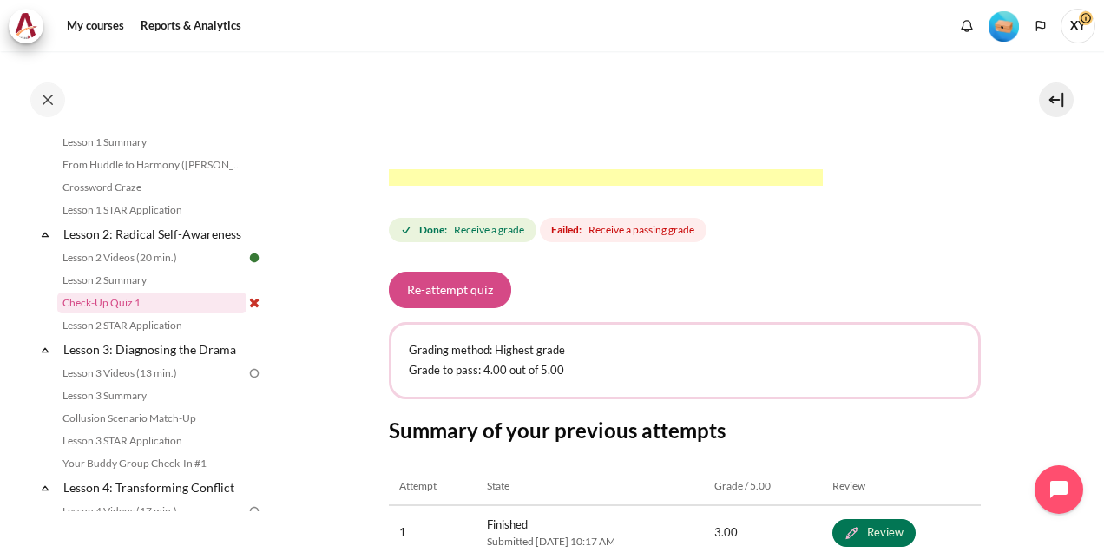
click at [468, 308] on button "Re-attempt quiz" at bounding box center [450, 290] width 122 height 36
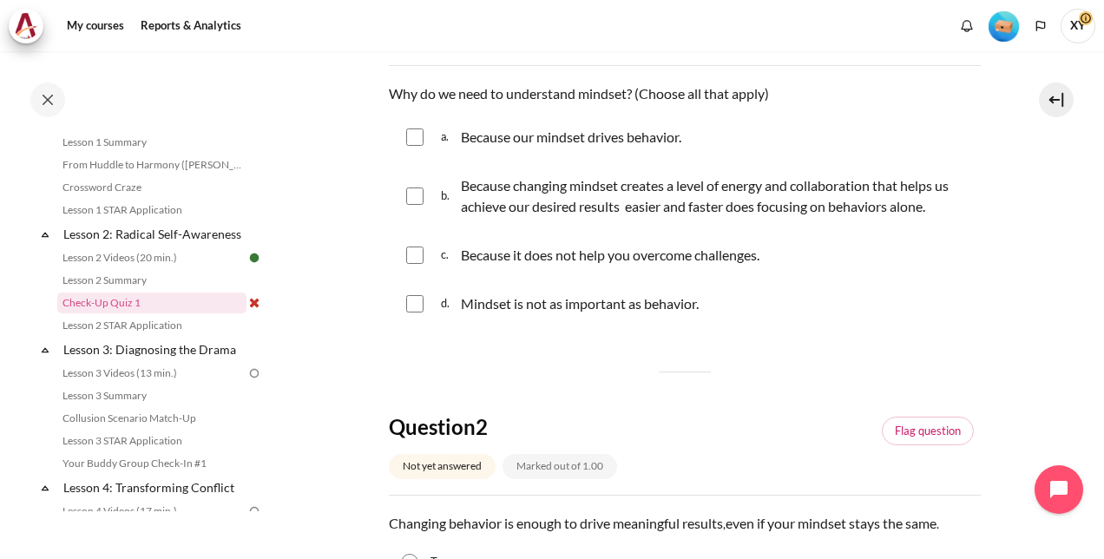
scroll to position [174, 0]
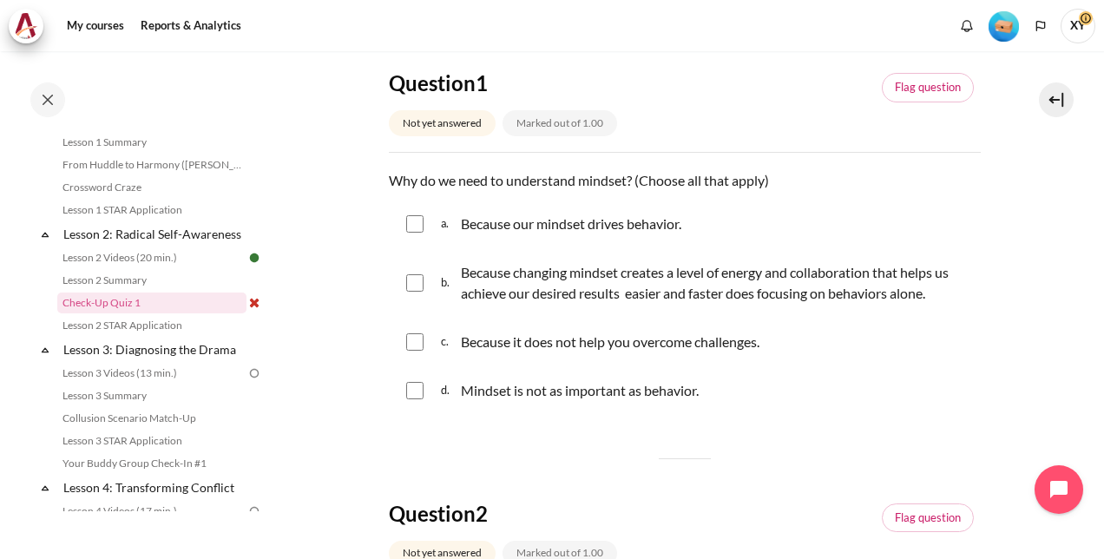
click at [406, 222] on input "Content" at bounding box center [414, 223] width 17 height 17
checkbox input "true"
click at [406, 286] on input "Content" at bounding box center [414, 282] width 17 height 17
checkbox input "true"
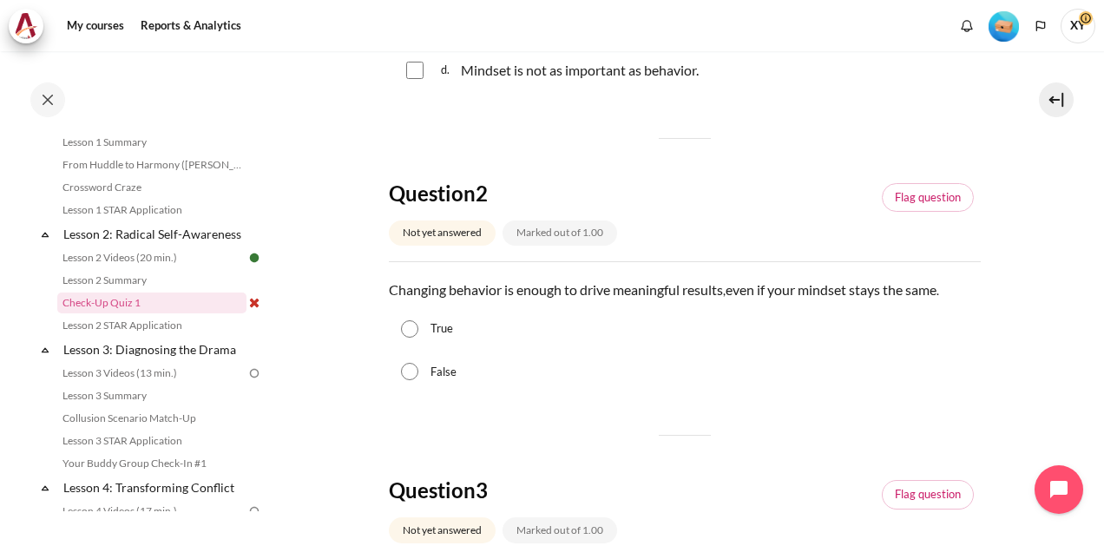
scroll to position [521, 0]
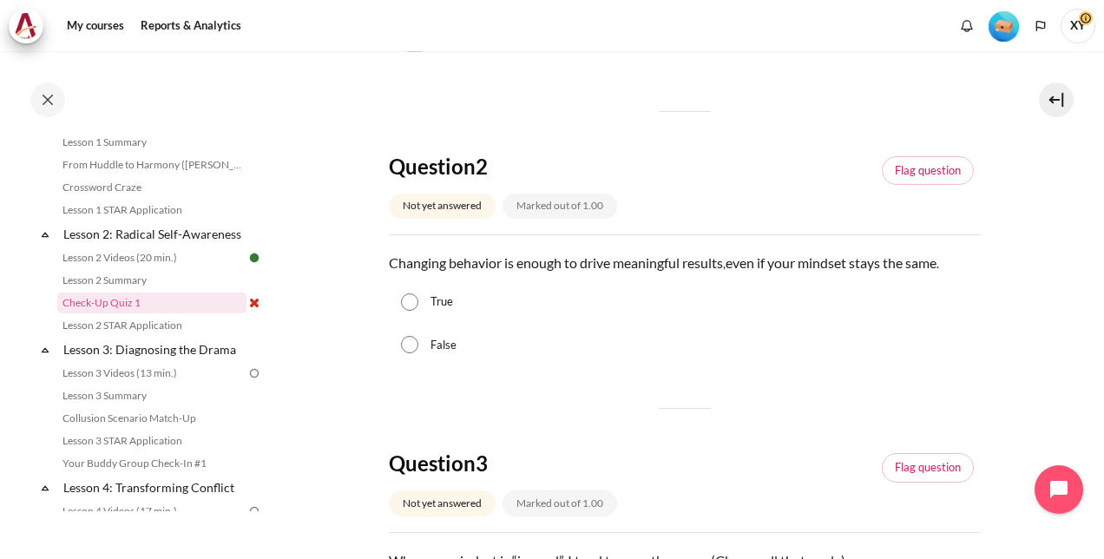
click at [413, 344] on input "False" at bounding box center [409, 344] width 17 height 17
radio input "true"
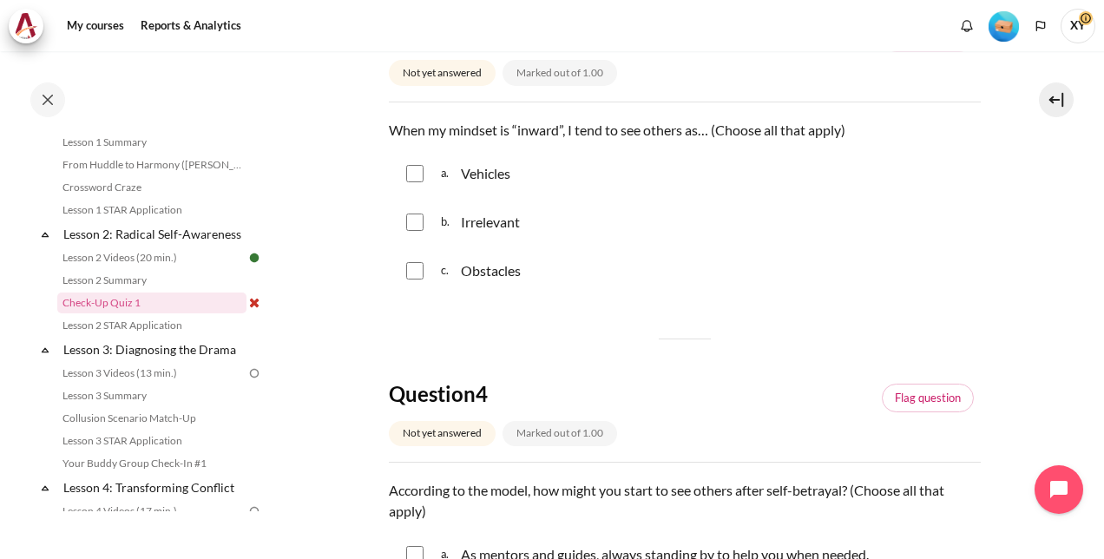
scroll to position [955, 0]
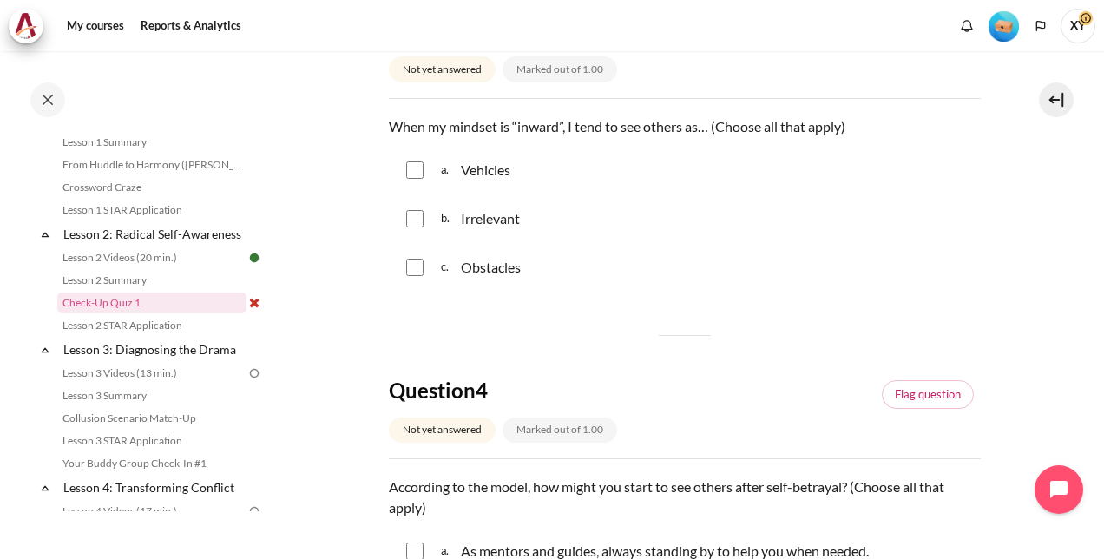
click at [411, 165] on input "Content" at bounding box center [414, 169] width 17 height 17
checkbox input "true"
click at [411, 221] on input "Content" at bounding box center [414, 218] width 17 height 17
checkbox input "true"
click at [414, 264] on input "Content" at bounding box center [414, 267] width 17 height 17
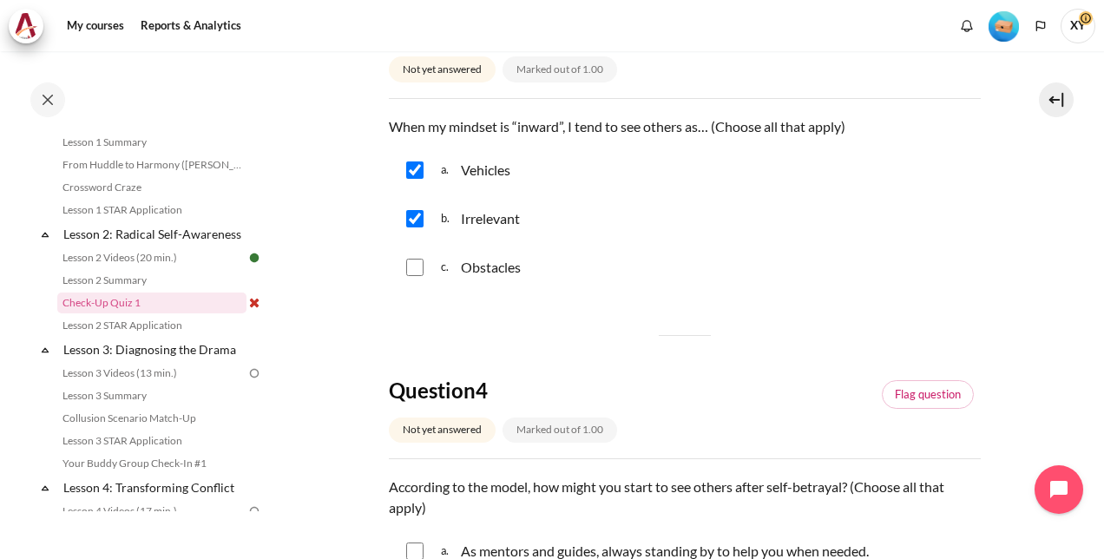
checkbox input "true"
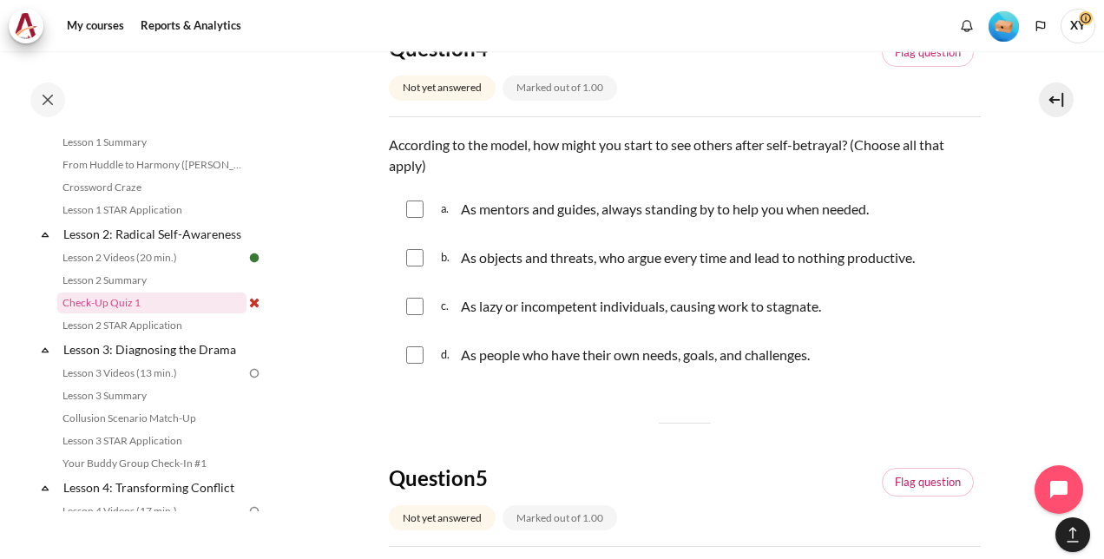
scroll to position [1302, 0]
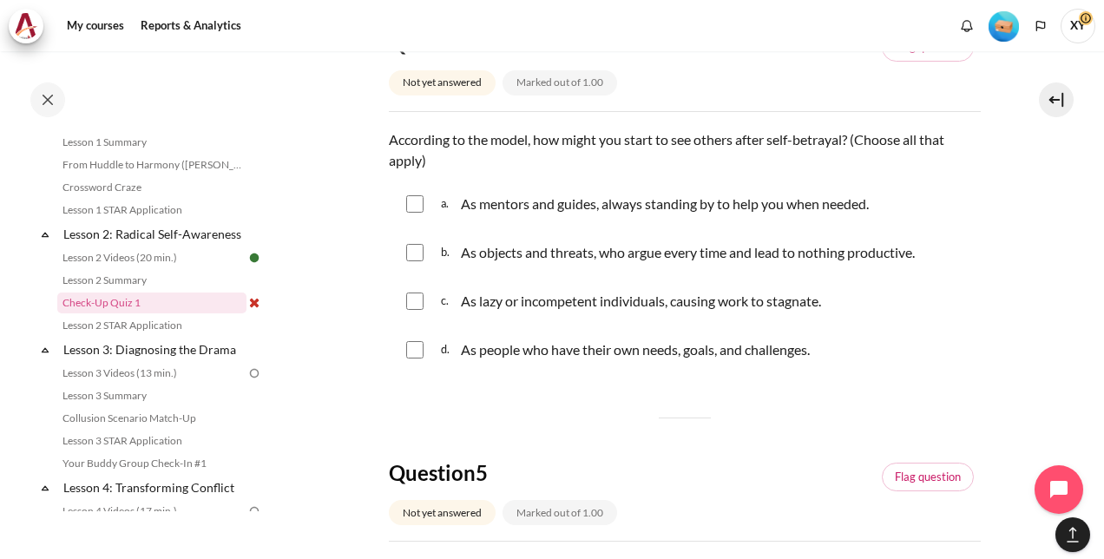
click at [410, 204] on input "Content" at bounding box center [414, 203] width 17 height 17
checkbox input "true"
click at [417, 248] on input "Content" at bounding box center [414, 252] width 17 height 17
checkbox input "true"
click at [417, 297] on input "Content" at bounding box center [414, 301] width 17 height 17
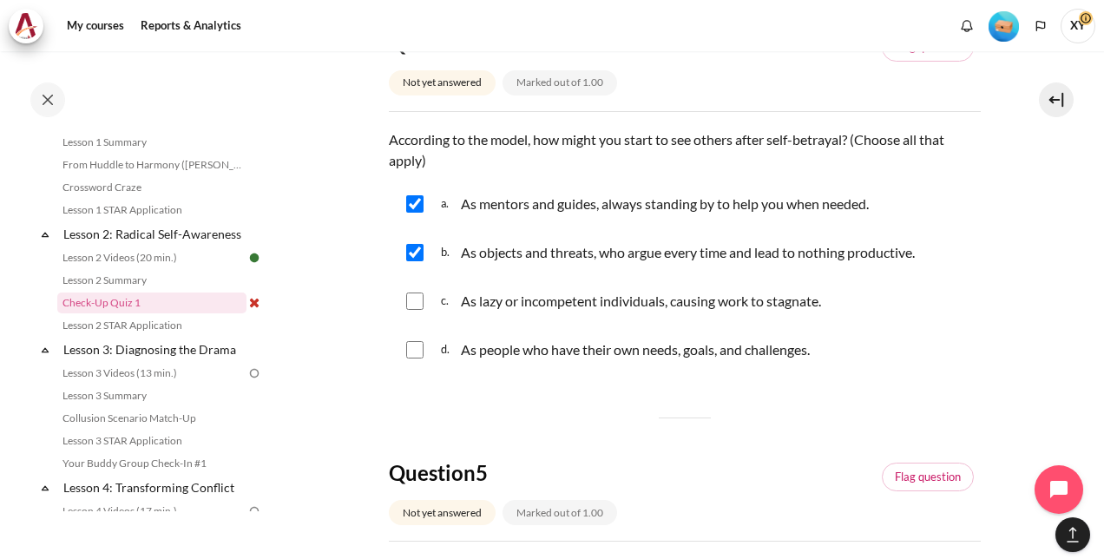
checkbox input "true"
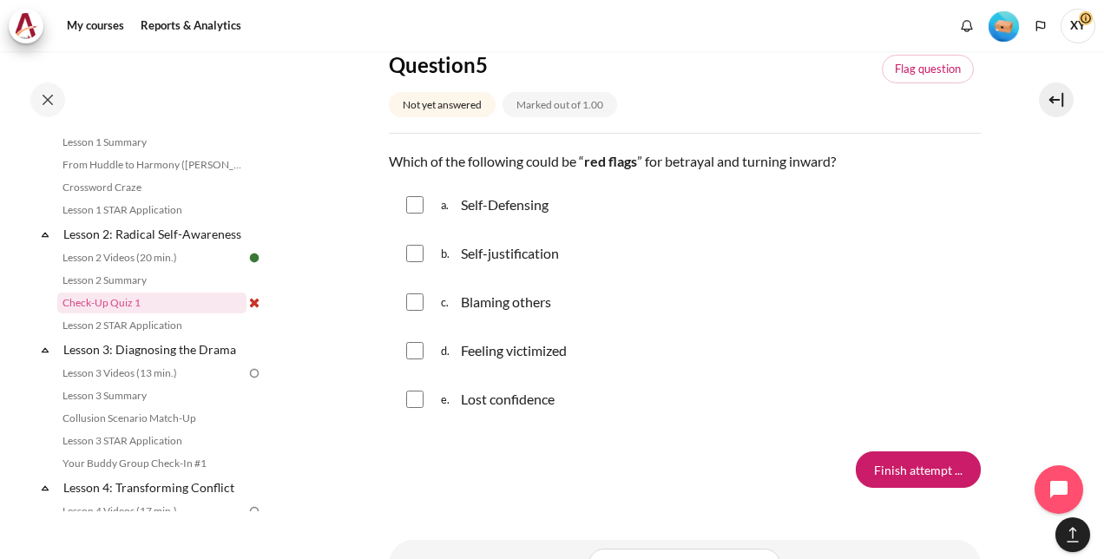
scroll to position [1736, 0]
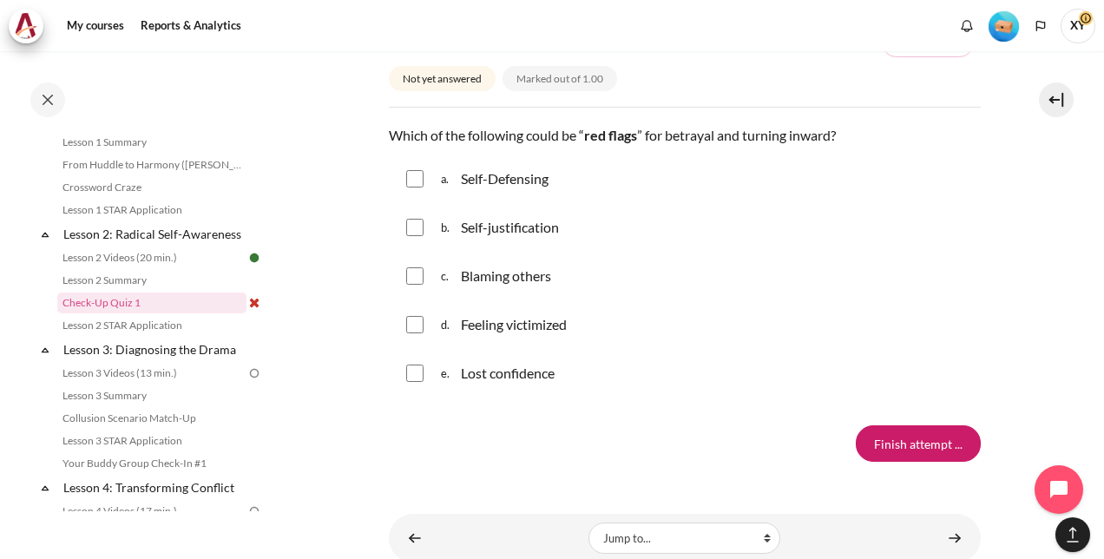
click at [411, 173] on input "Content" at bounding box center [414, 178] width 17 height 17
checkbox input "true"
click at [413, 216] on div "b. Self-justification" at bounding box center [685, 227] width 592 height 45
click at [408, 227] on input "Content" at bounding box center [414, 227] width 17 height 17
checkbox input "true"
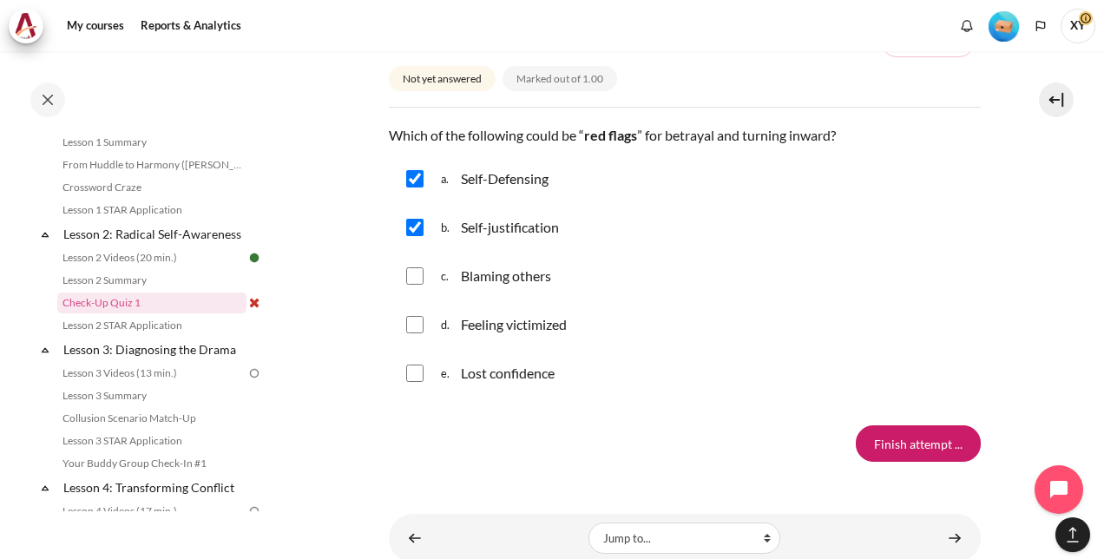
click at [407, 273] on input "Content" at bounding box center [414, 275] width 17 height 17
checkbox input "true"
click at [418, 321] on input "Content" at bounding box center [414, 324] width 17 height 17
checkbox input "true"
click at [414, 372] on input "Content" at bounding box center [414, 373] width 17 height 17
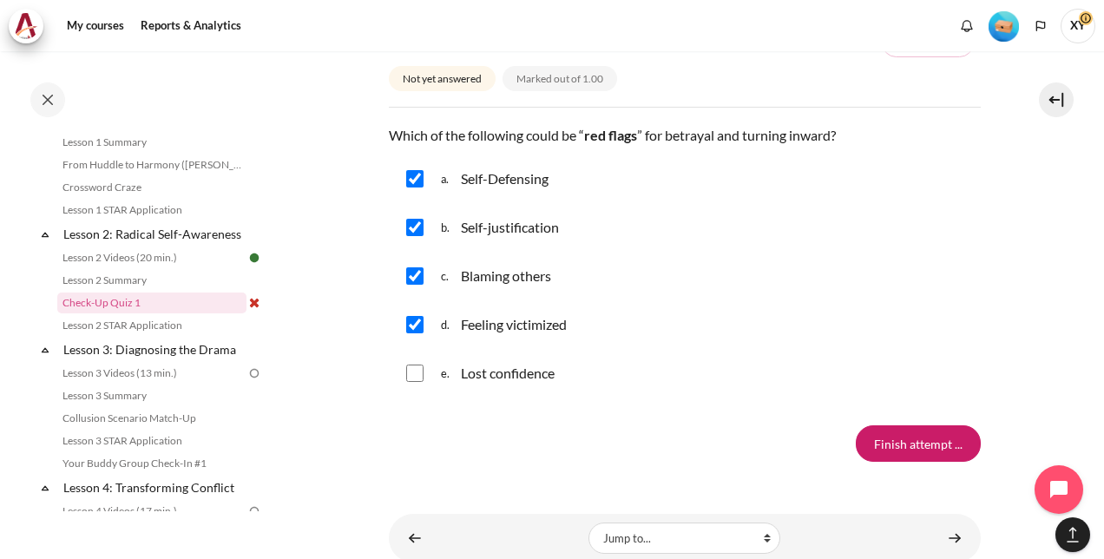
checkbox input "true"
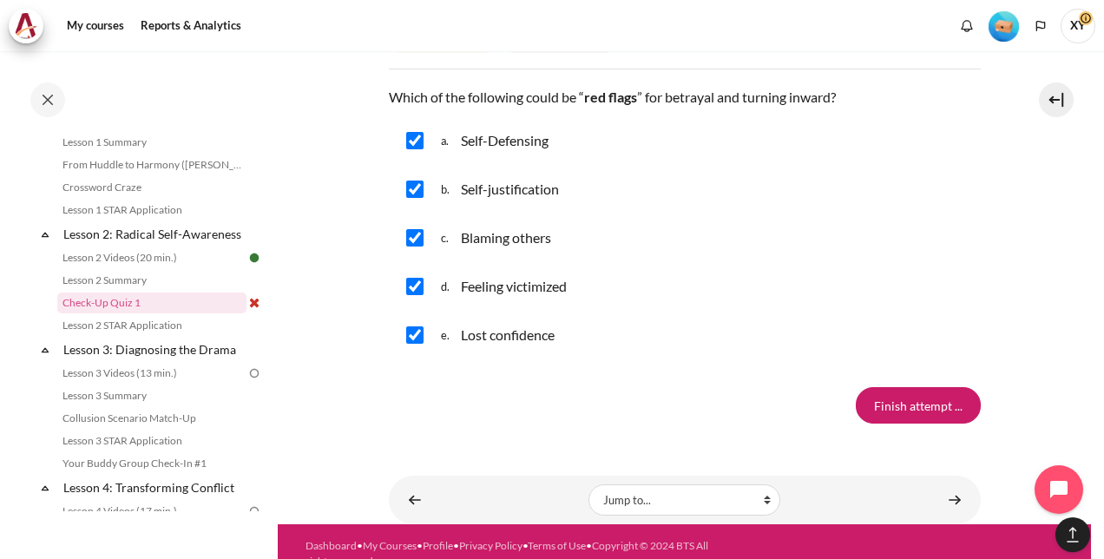
scroll to position [1796, 0]
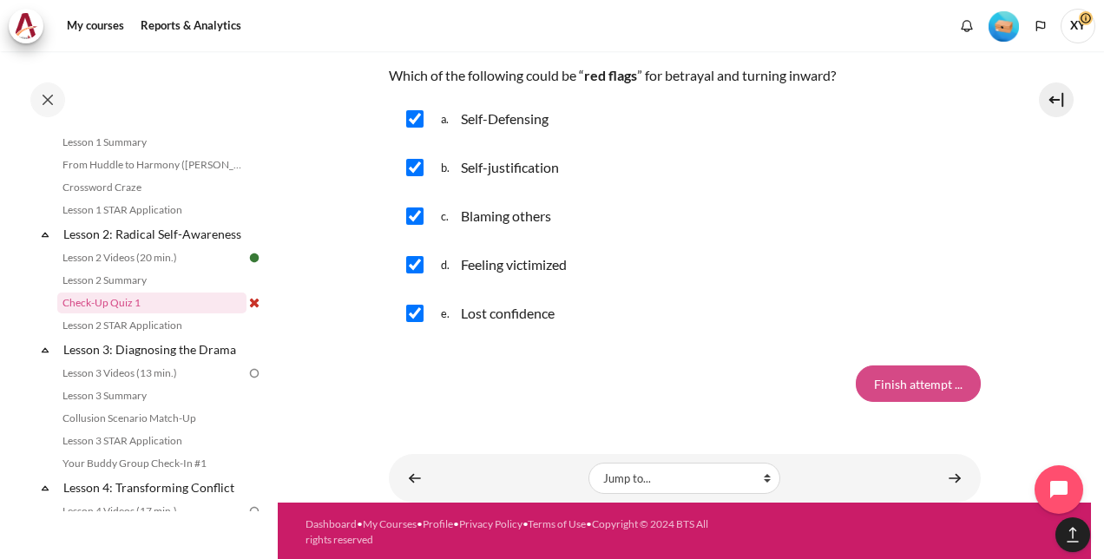
click at [928, 390] on input "Finish attempt ..." at bounding box center [918, 383] width 125 height 36
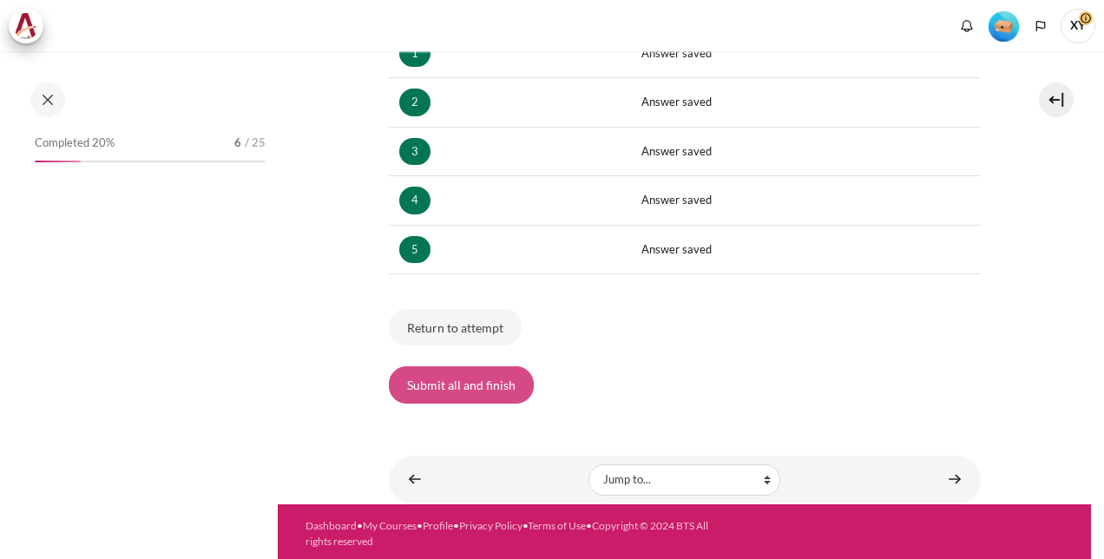
scroll to position [306, 0]
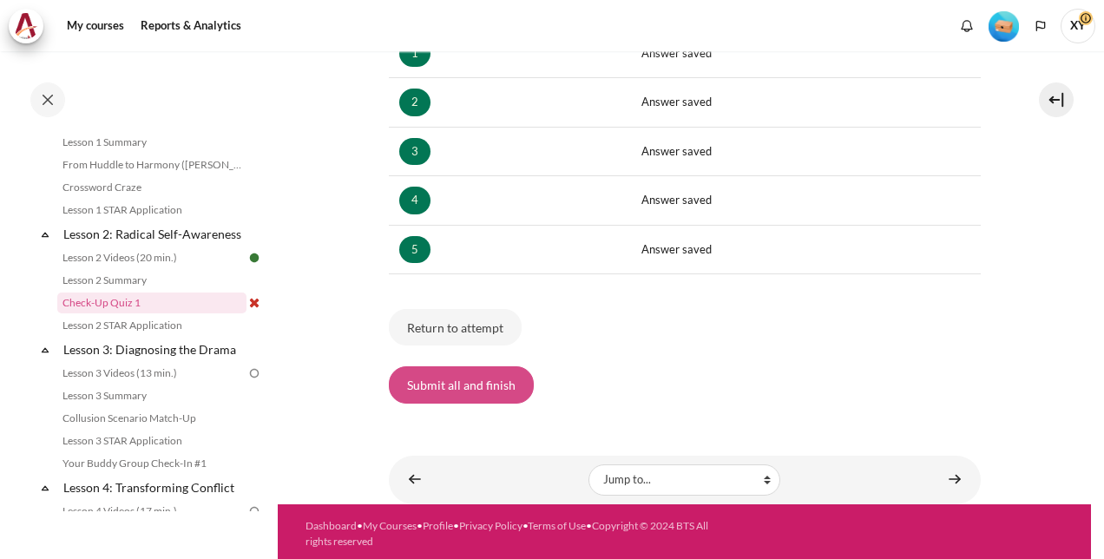
click at [460, 376] on button "Submit all and finish" at bounding box center [461, 384] width 145 height 36
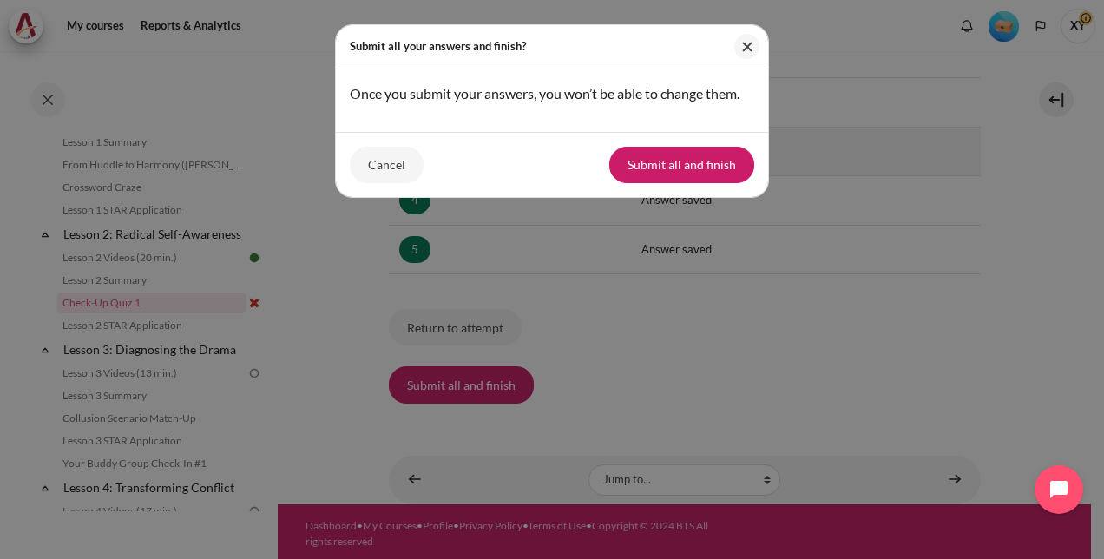
click at [651, 156] on button "Submit all and finish" at bounding box center [681, 165] width 145 height 36
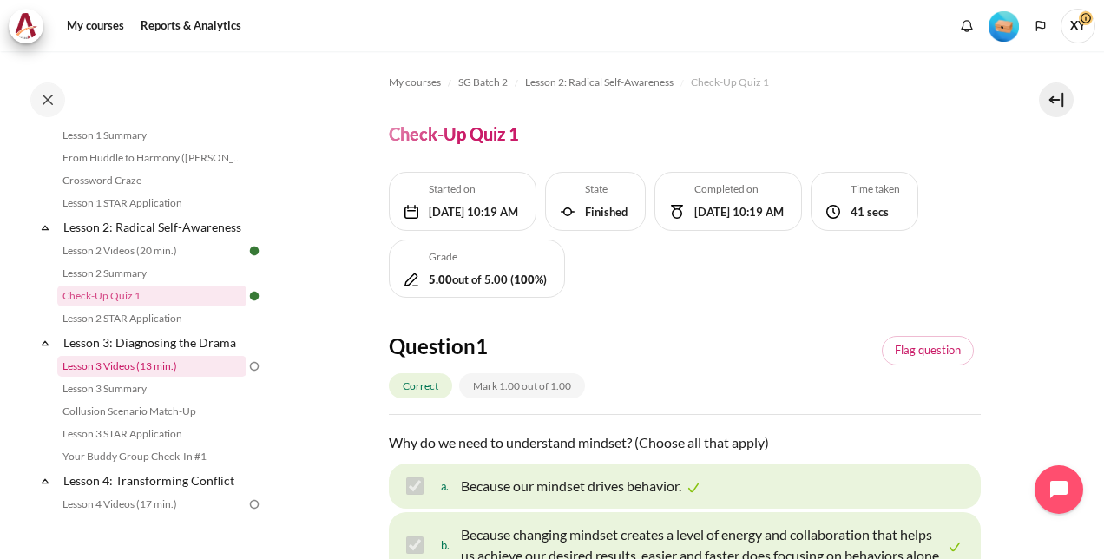
scroll to position [347, 0]
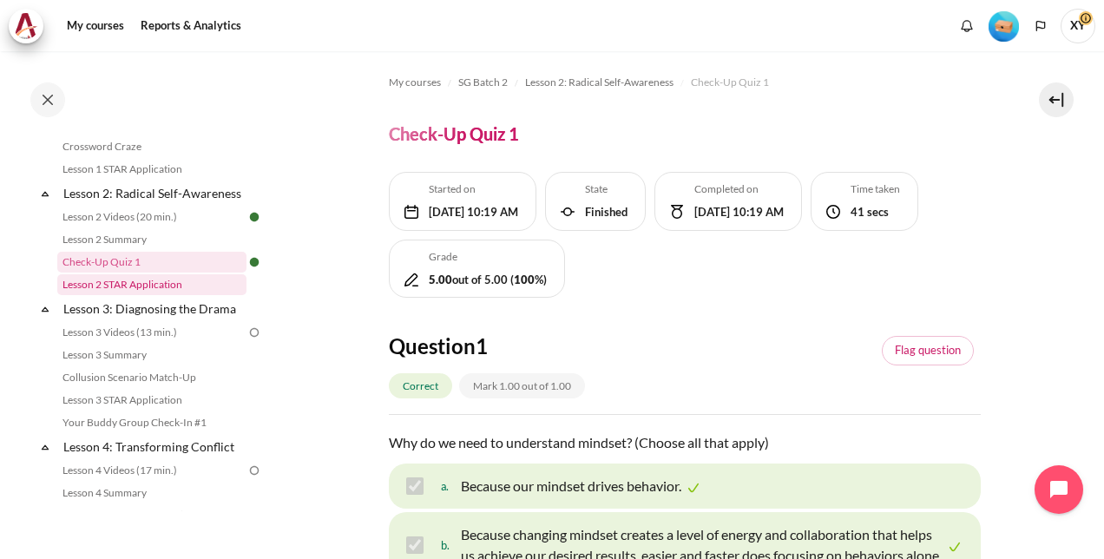
click at [150, 295] on link "Lesson 2 STAR Application" at bounding box center [151, 284] width 189 height 21
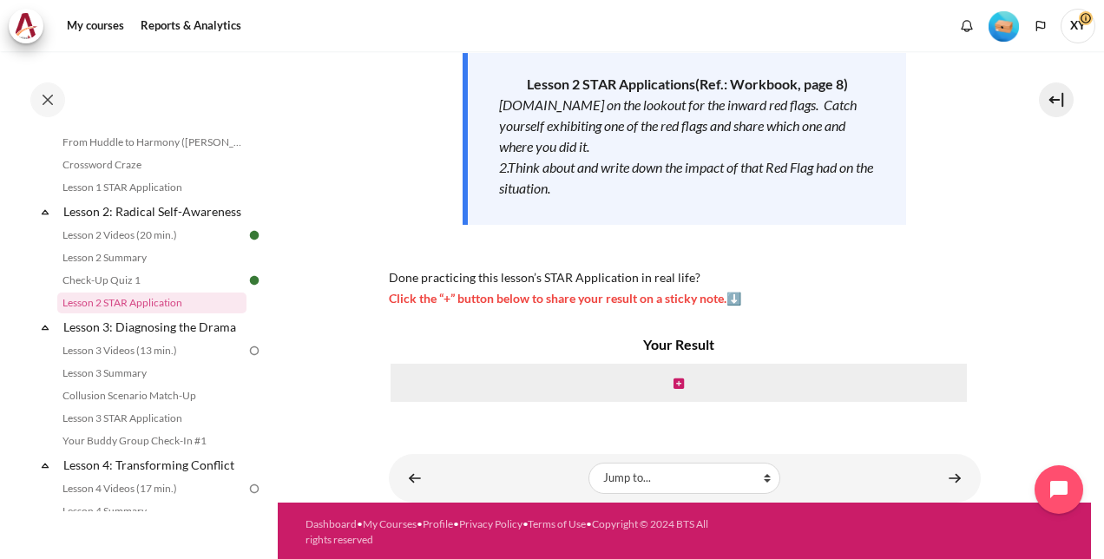
scroll to position [288, 0]
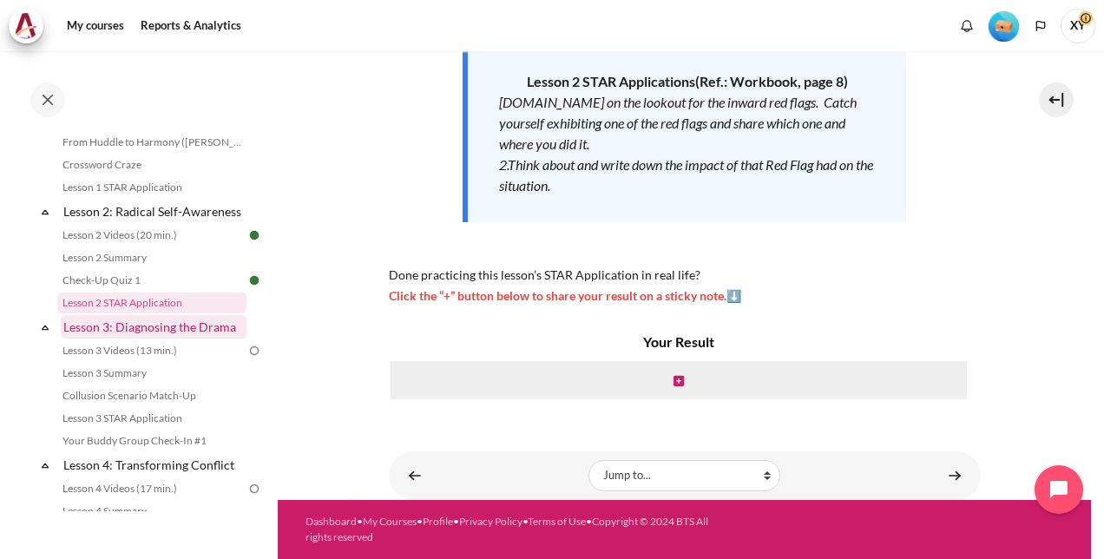
click link "Lesson 3: Diagnosing the Drama"
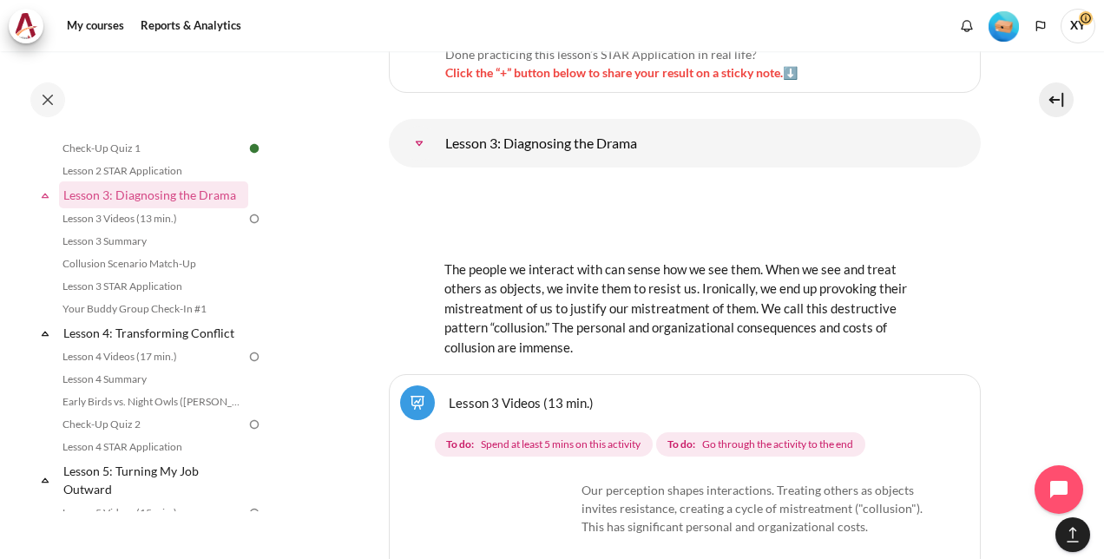
scroll to position [374, 0]
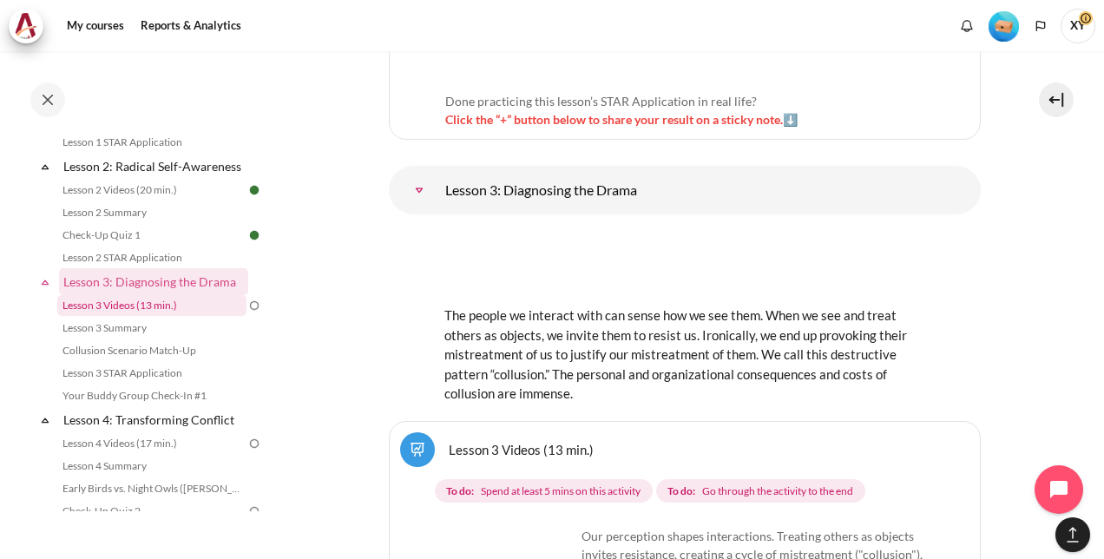
click at [185, 316] on link "Lesson 3 Videos (13 min.)" at bounding box center [151, 305] width 189 height 21
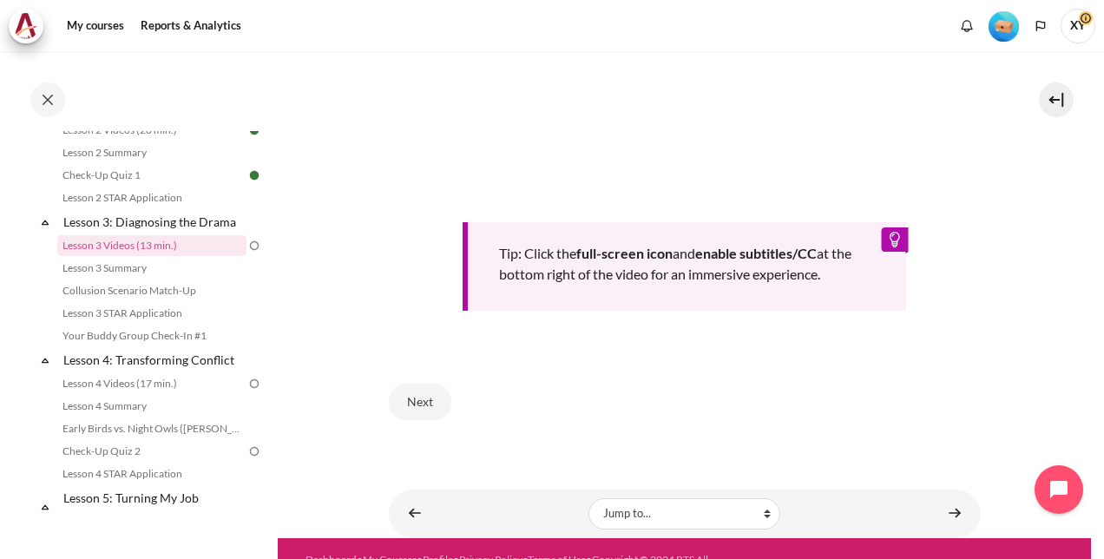
scroll to position [741, 0]
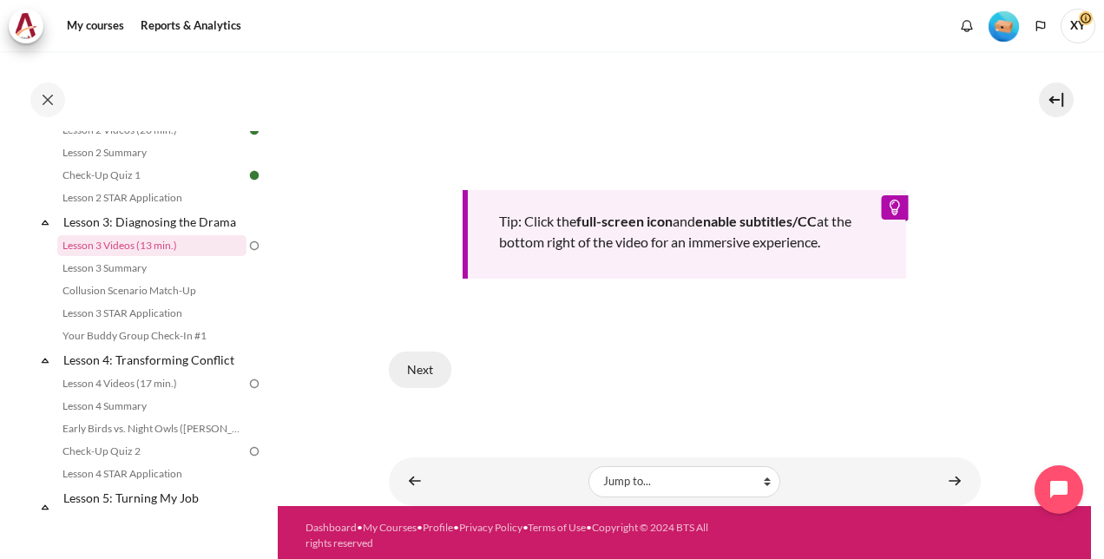
click at [413, 362] on button "Next" at bounding box center [420, 370] width 63 height 36
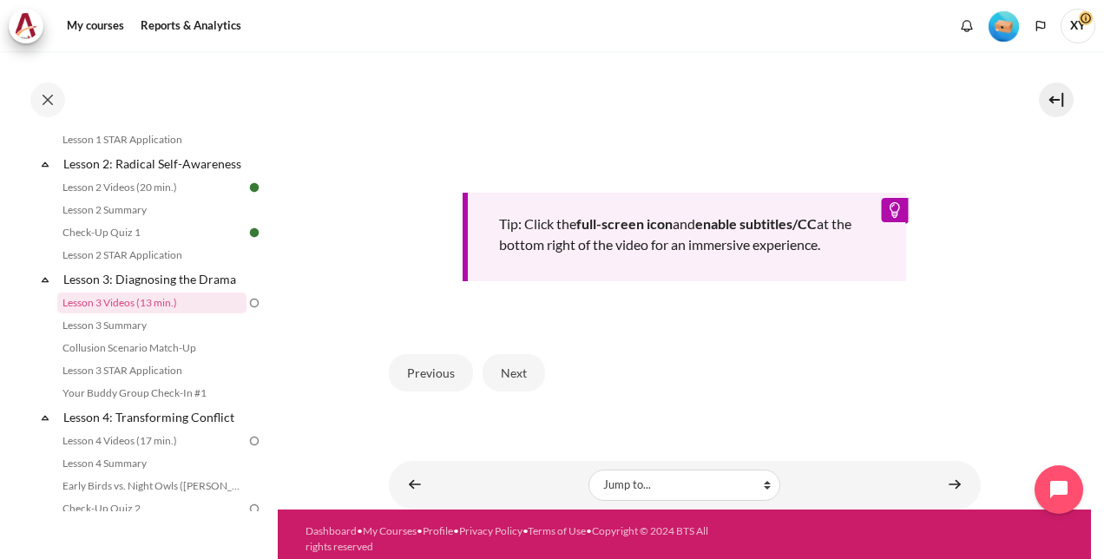
scroll to position [741, 0]
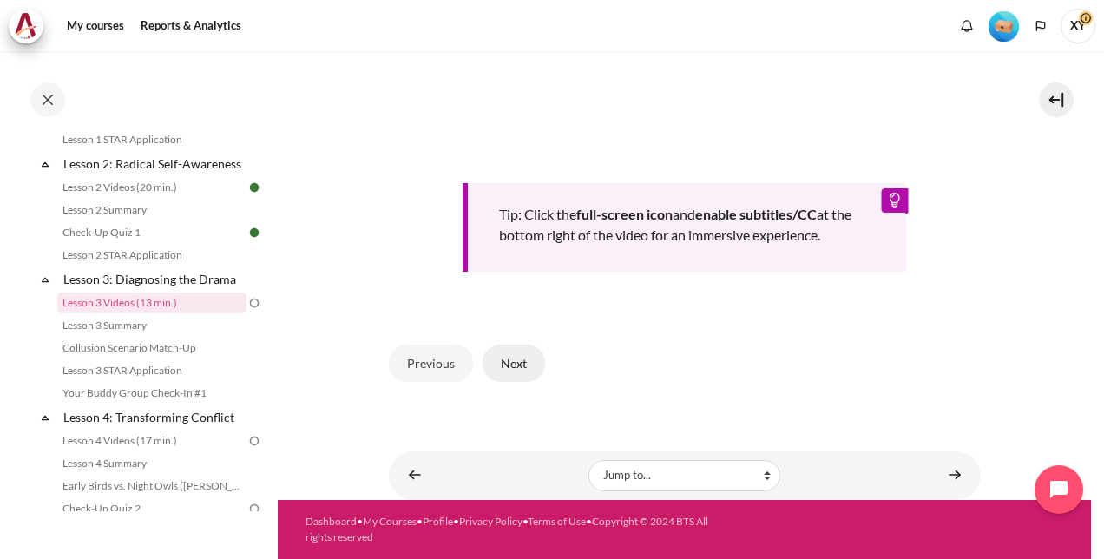
click at [515, 367] on button "Next" at bounding box center [514, 363] width 63 height 36
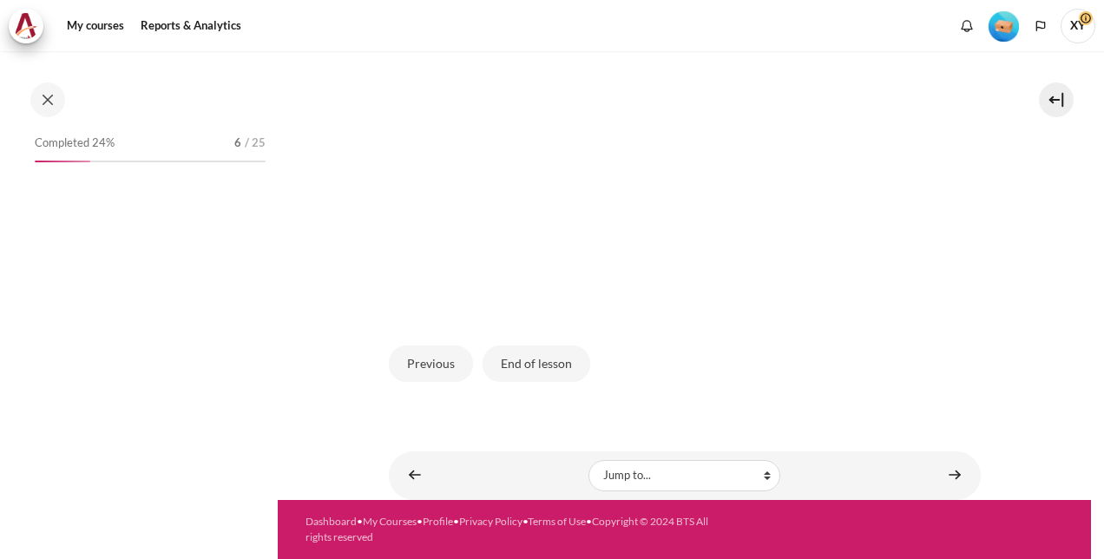
scroll to position [377, 0]
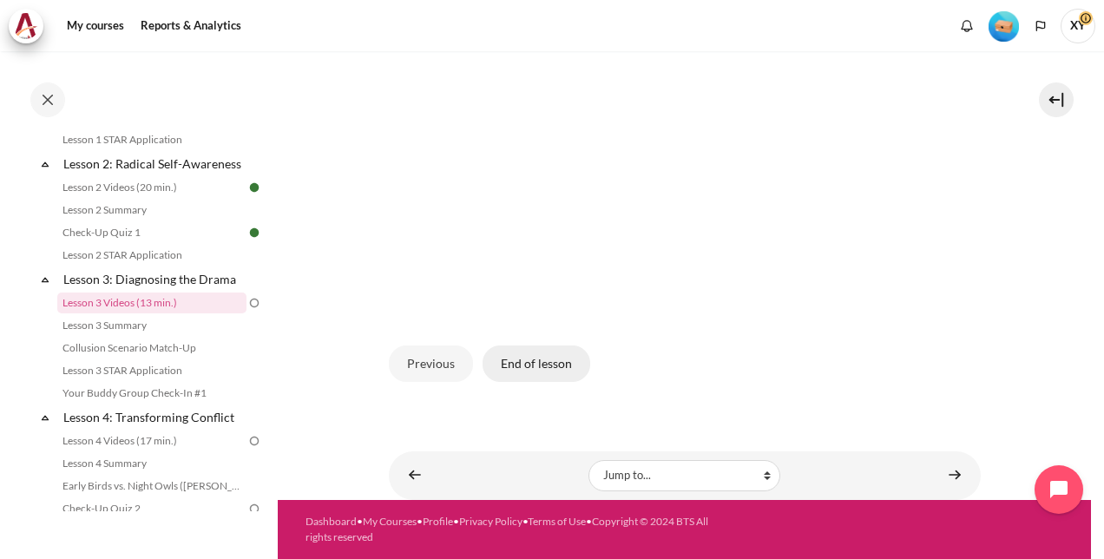
click at [548, 365] on button "End of lesson" at bounding box center [537, 364] width 108 height 36
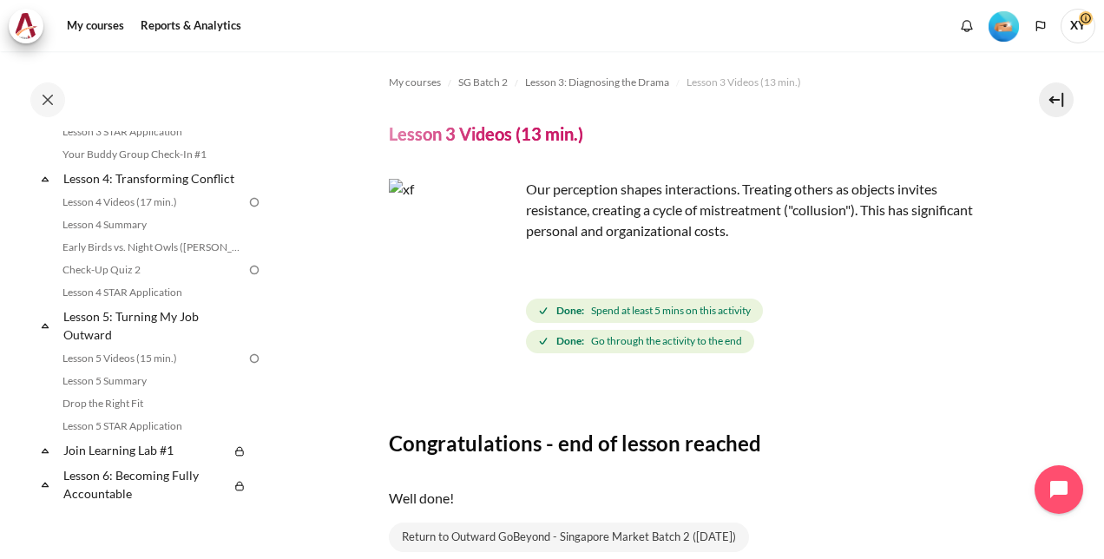
scroll to position [521, 0]
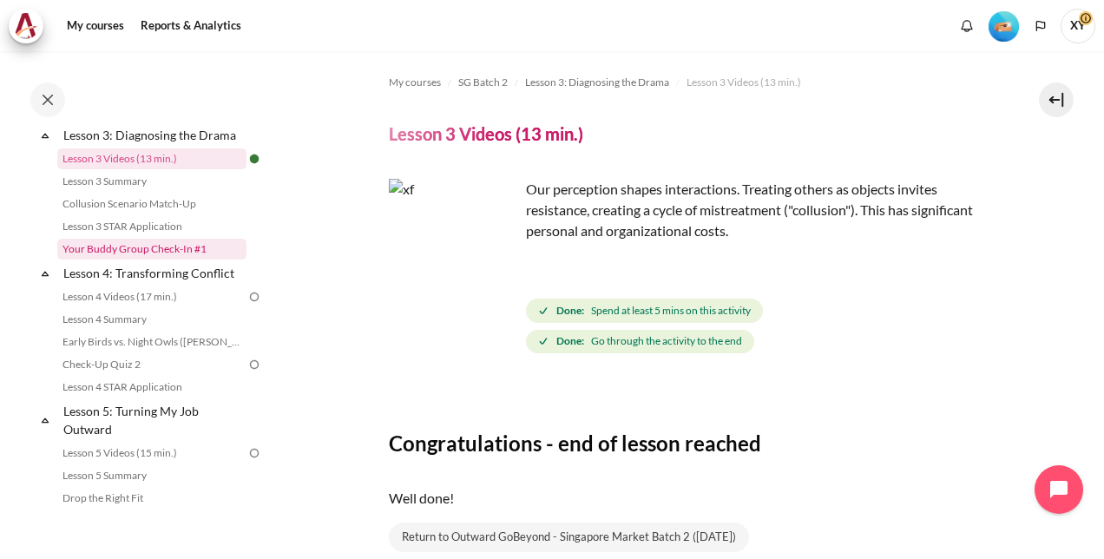
click at [194, 260] on link "Your Buddy Group Check-In #1" at bounding box center [151, 249] width 189 height 21
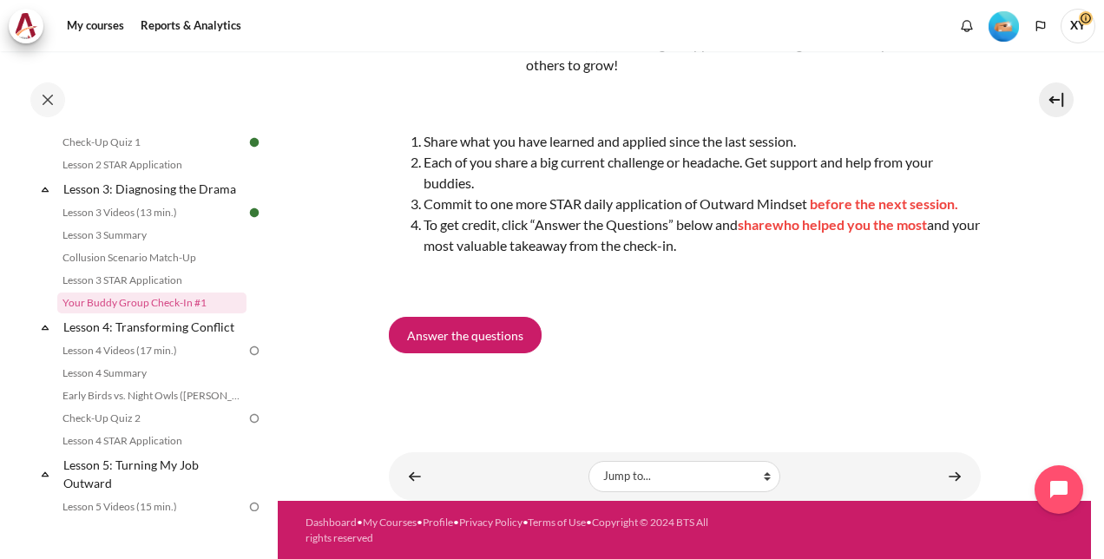
scroll to position [142, 0]
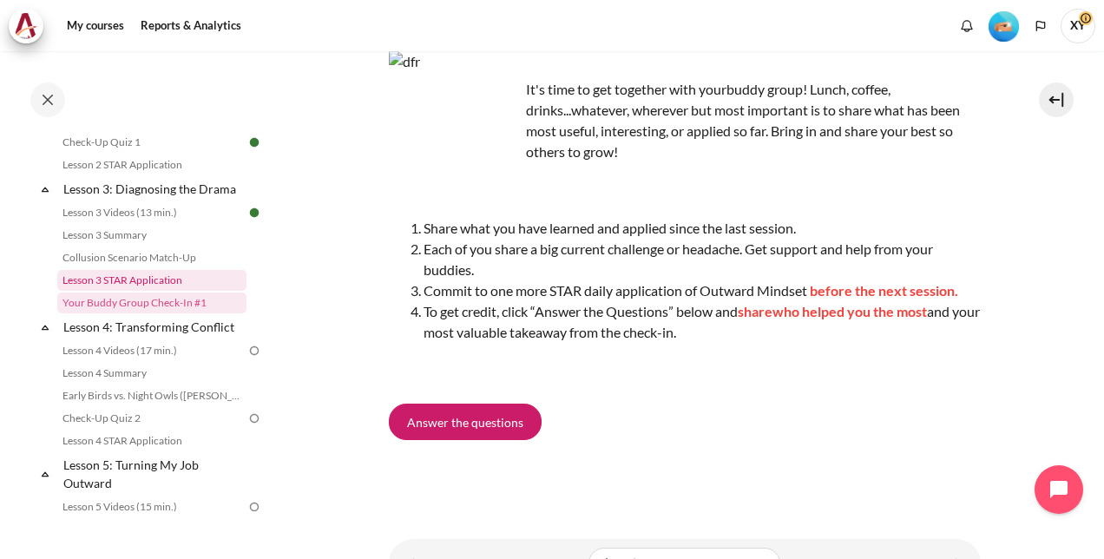
click at [144, 291] on link "Lesson 3 STAR Application" at bounding box center [151, 280] width 189 height 21
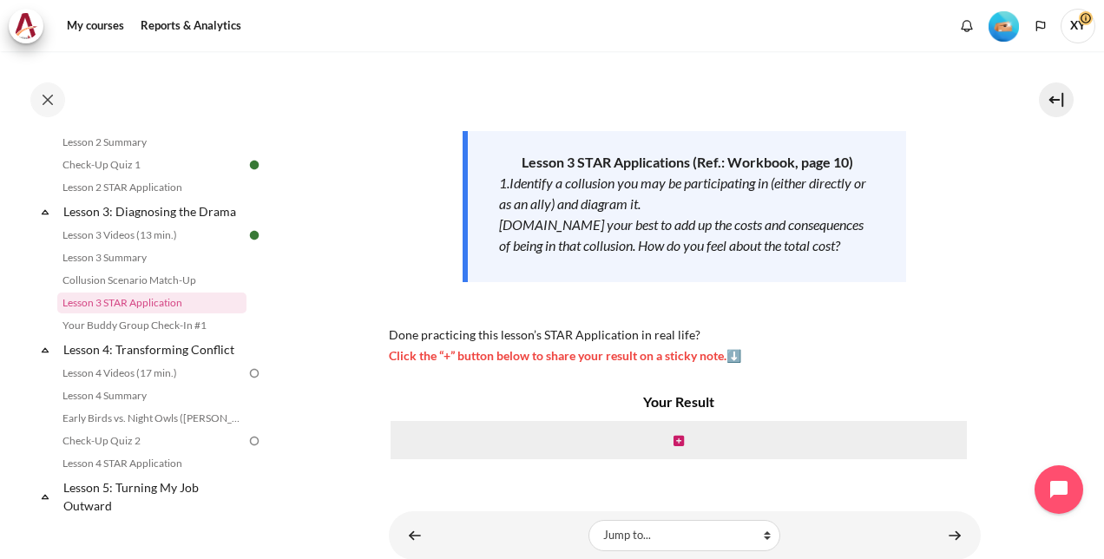
scroll to position [181, 0]
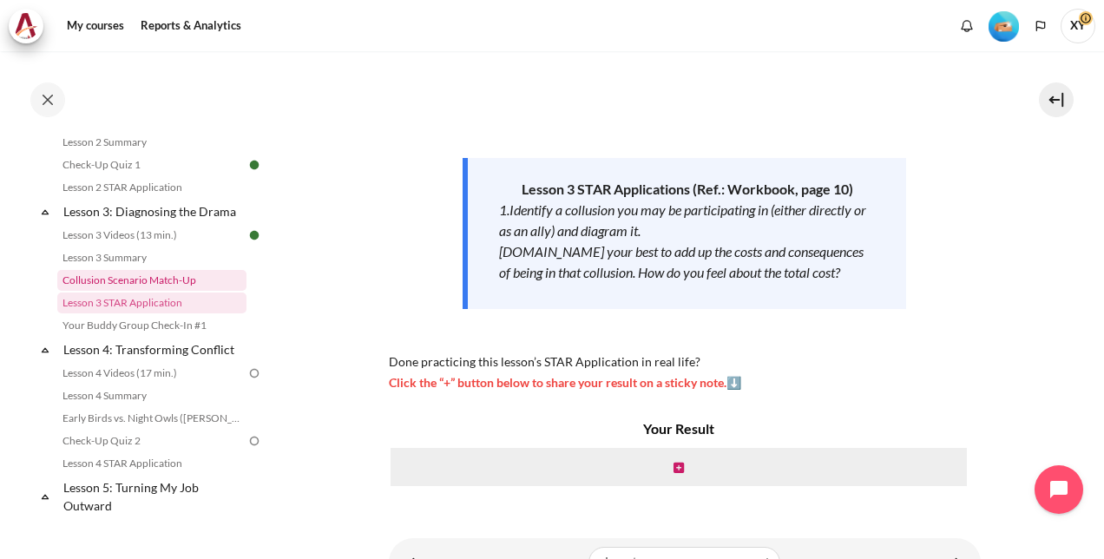
click at [158, 291] on link "Collusion Scenario Match-Up" at bounding box center [151, 280] width 189 height 21
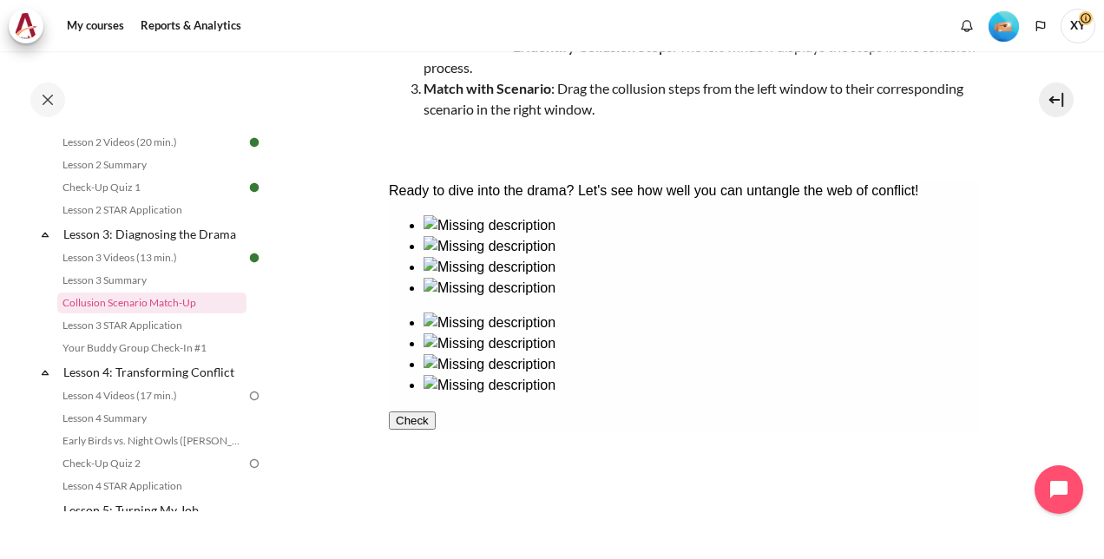
scroll to position [347, 0]
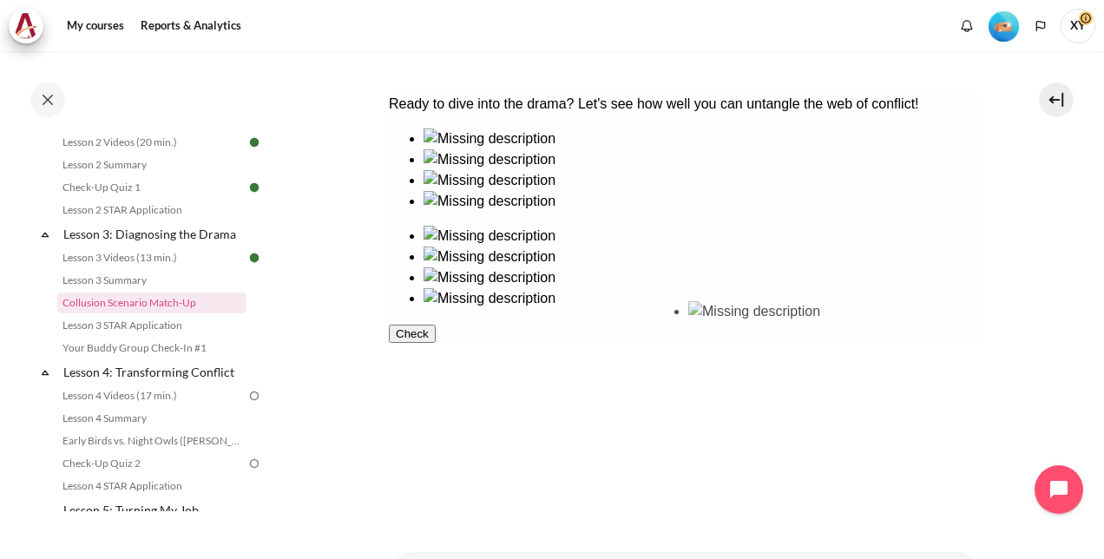
drag, startPoint x: 560, startPoint y: 240, endPoint x: 729, endPoint y: 366, distance: 211.5
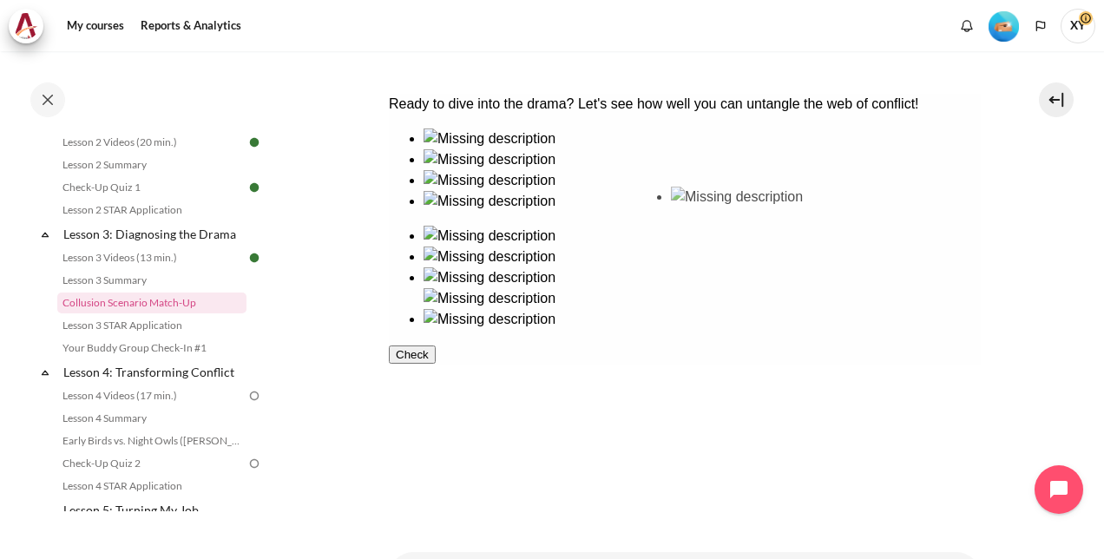
drag, startPoint x: 560, startPoint y: 354, endPoint x: 713, endPoint y: 250, distance: 184.9
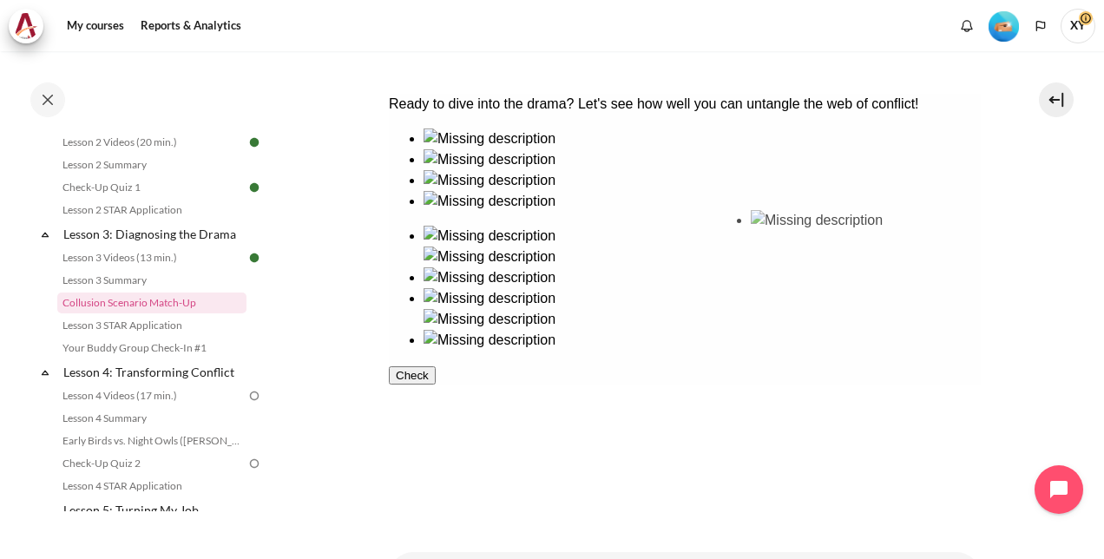
drag, startPoint x: 483, startPoint y: 346, endPoint x: 887, endPoint y: 245, distance: 417.1
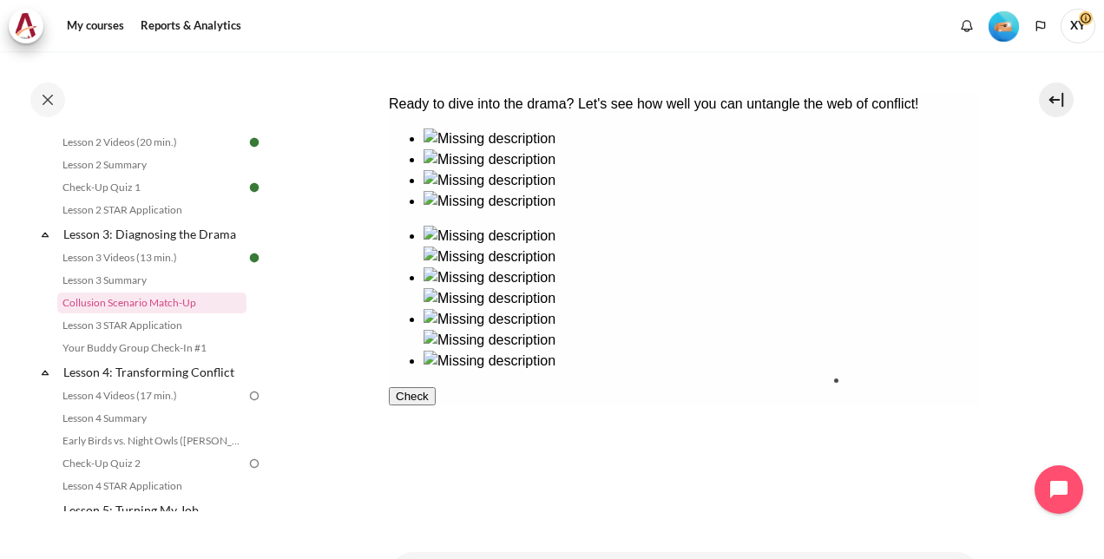
drag, startPoint x: 477, startPoint y: 232, endPoint x: 912, endPoint y: 361, distance: 452.9
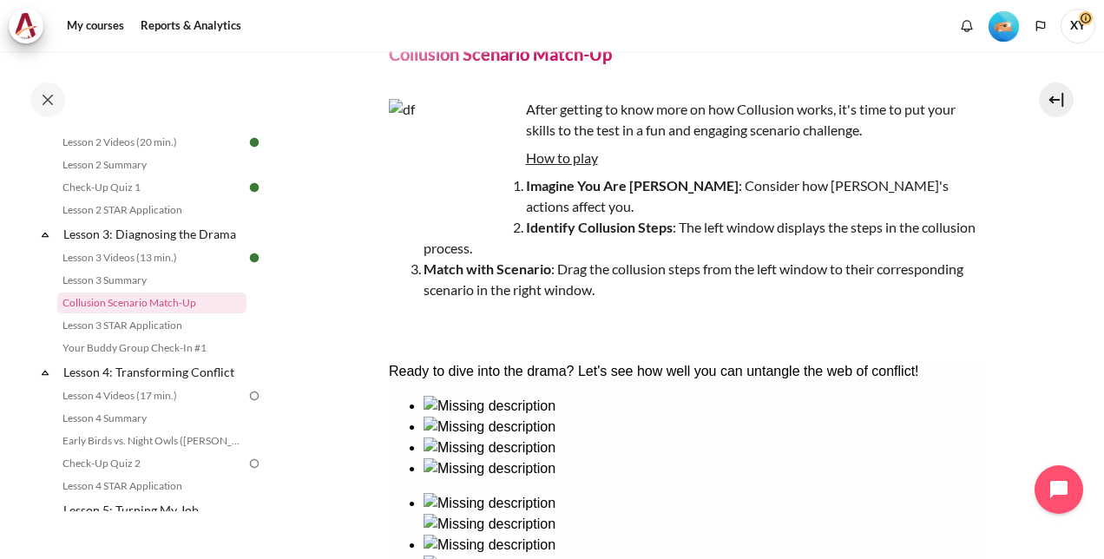
scroll to position [0, 0]
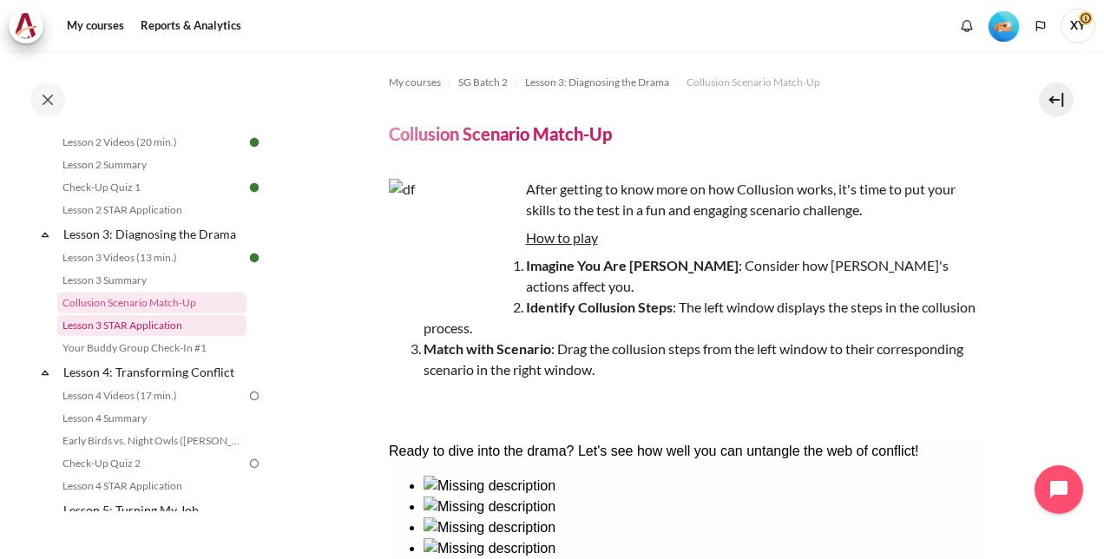
click at [135, 336] on link "Lesson 3 STAR Application" at bounding box center [151, 325] width 189 height 21
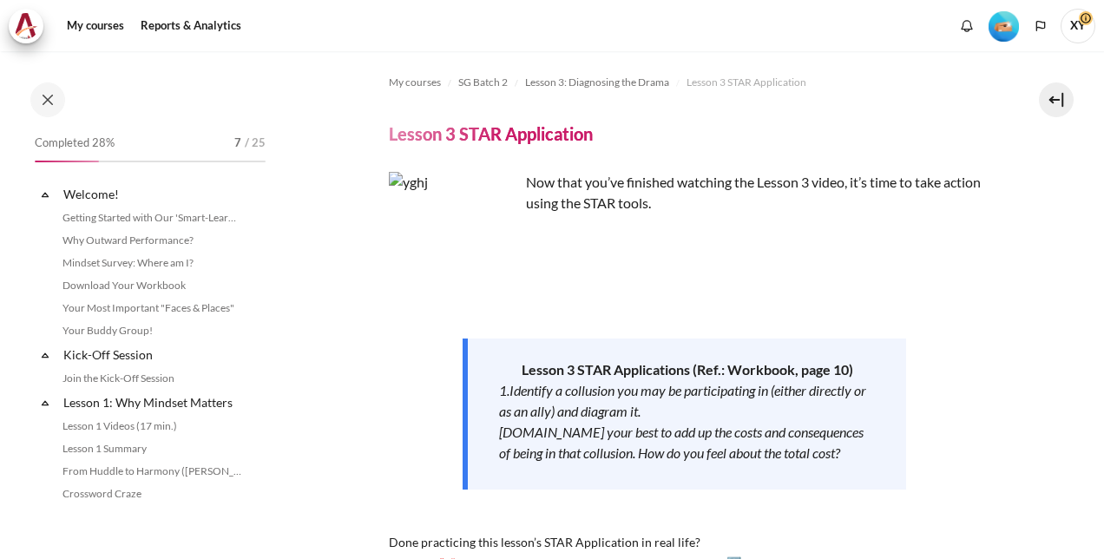
scroll to position [444, 0]
